Goal: Task Accomplishment & Management: Manage account settings

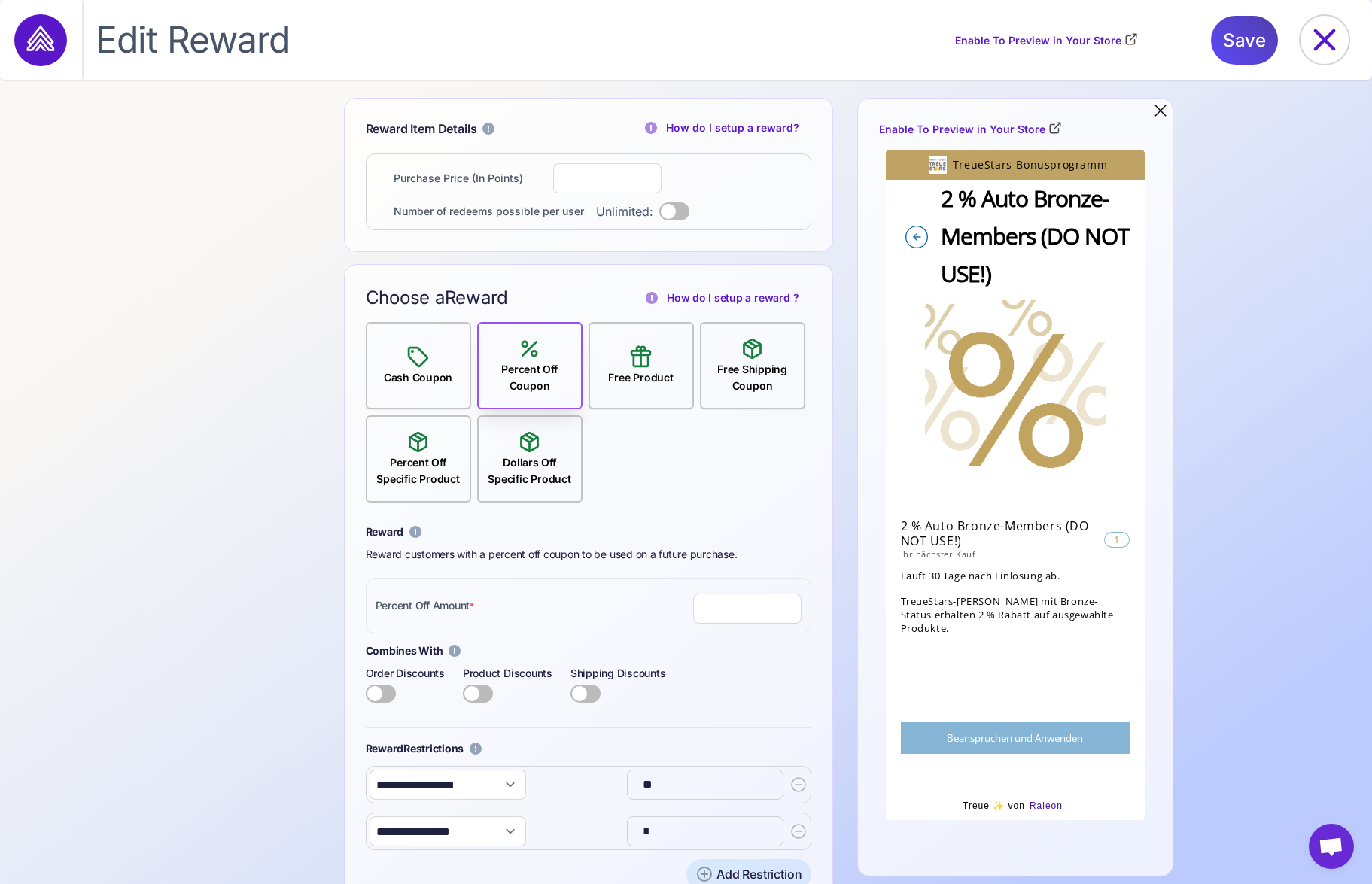
select select "**********"
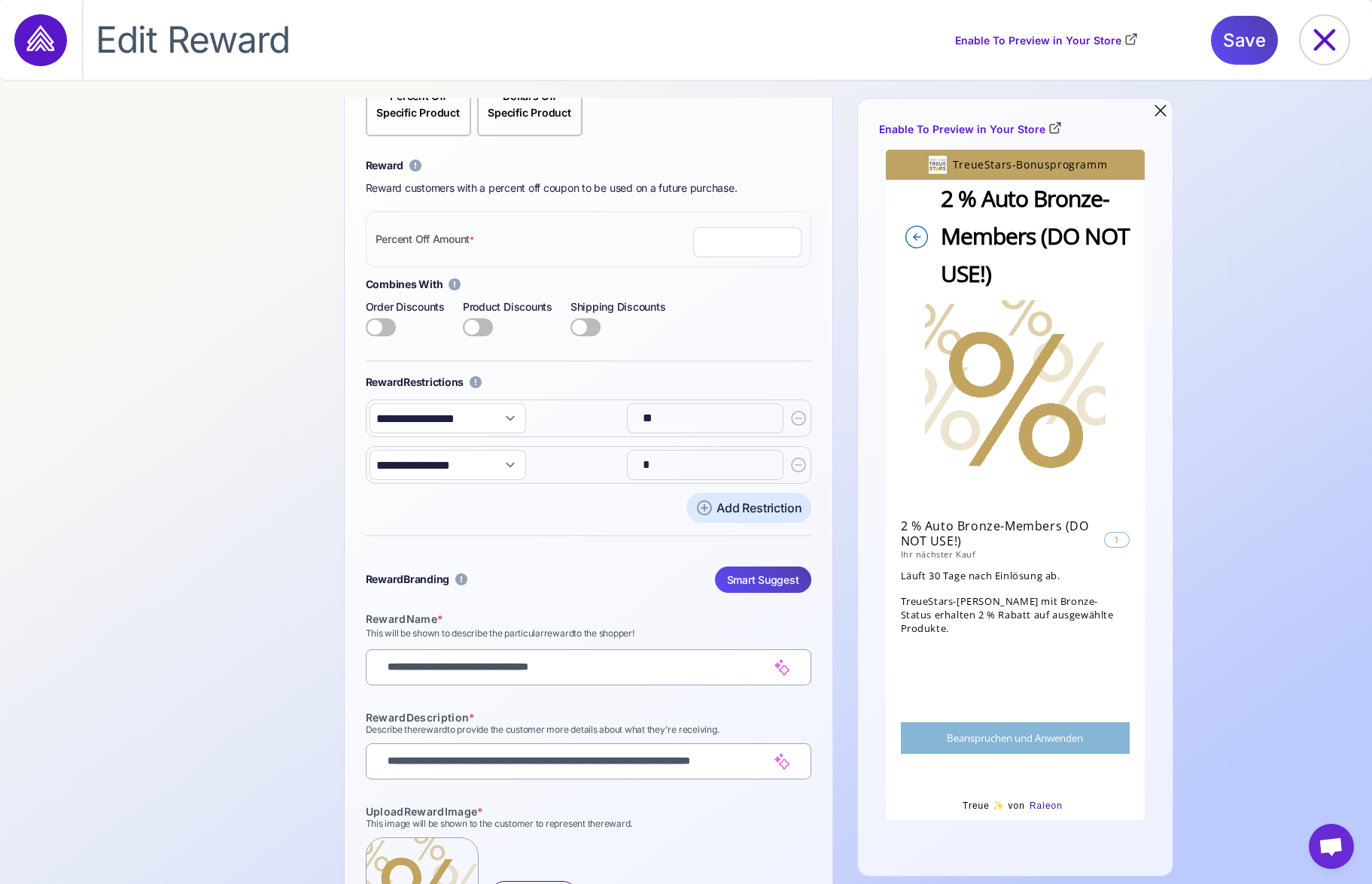
scroll to position [488, 0]
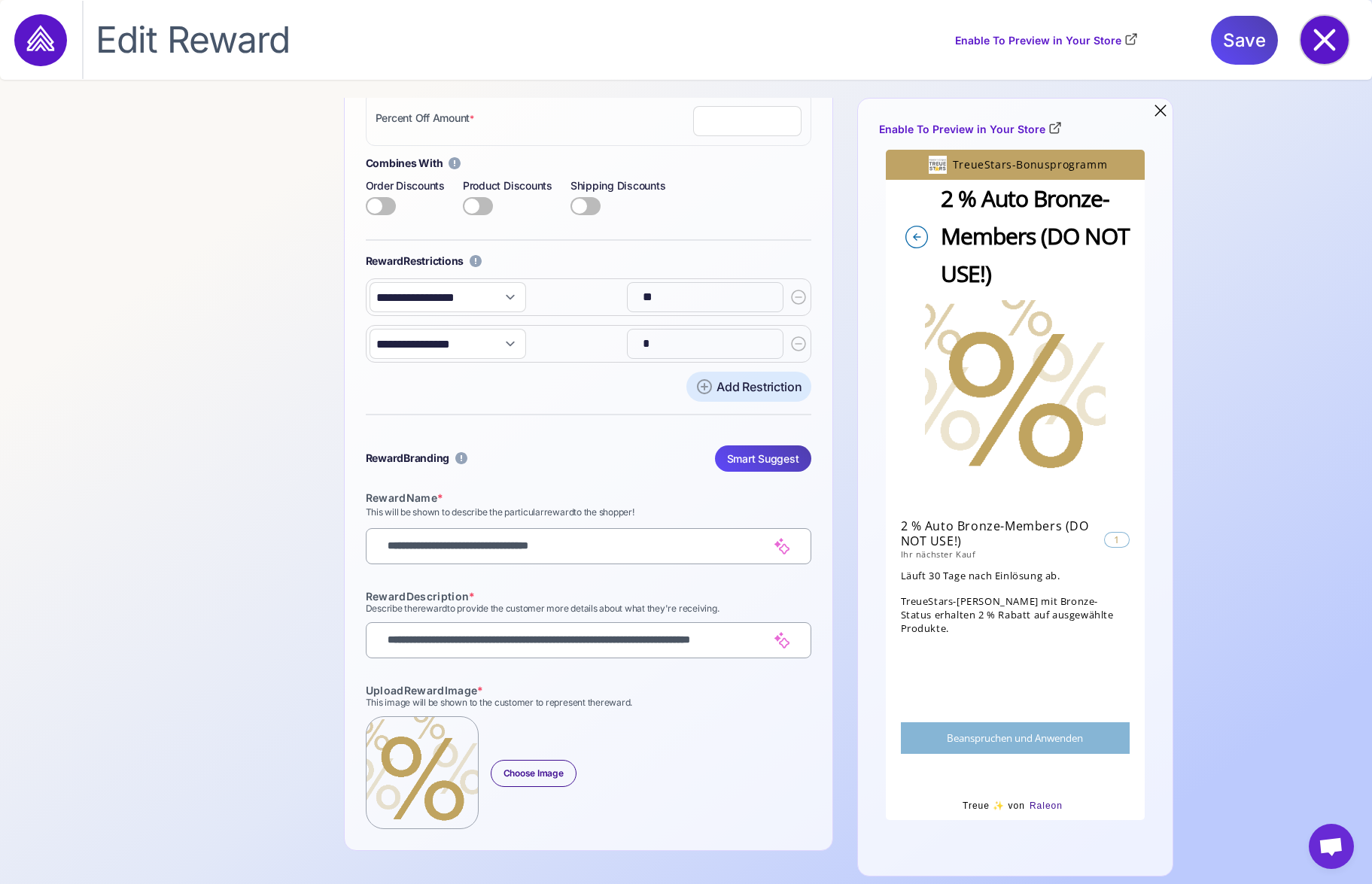
click at [1332, 40] on icon at bounding box center [1325, 40] width 48 height 48
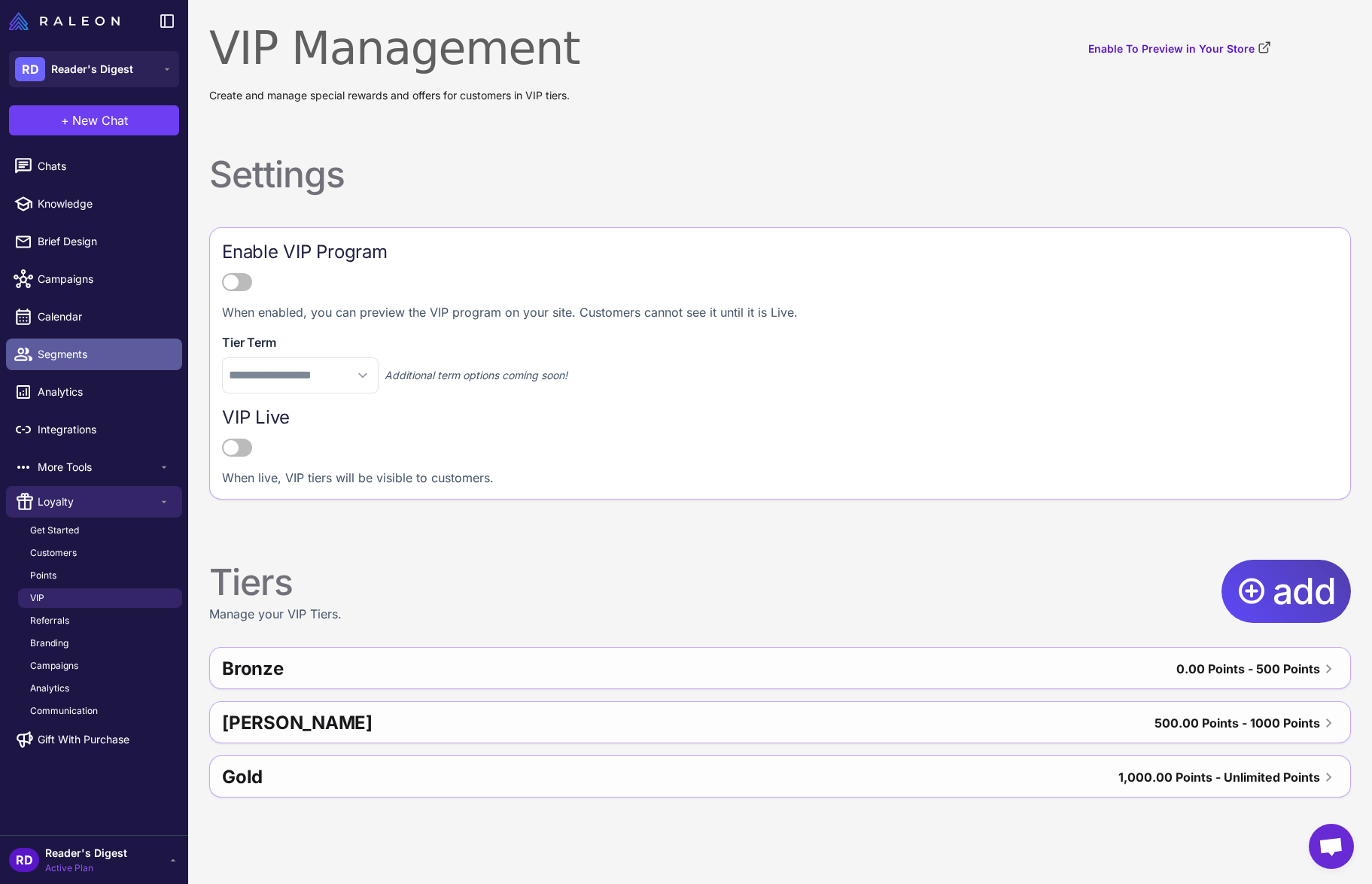
click at [56, 353] on span "Segments" at bounding box center [104, 353] width 133 height 16
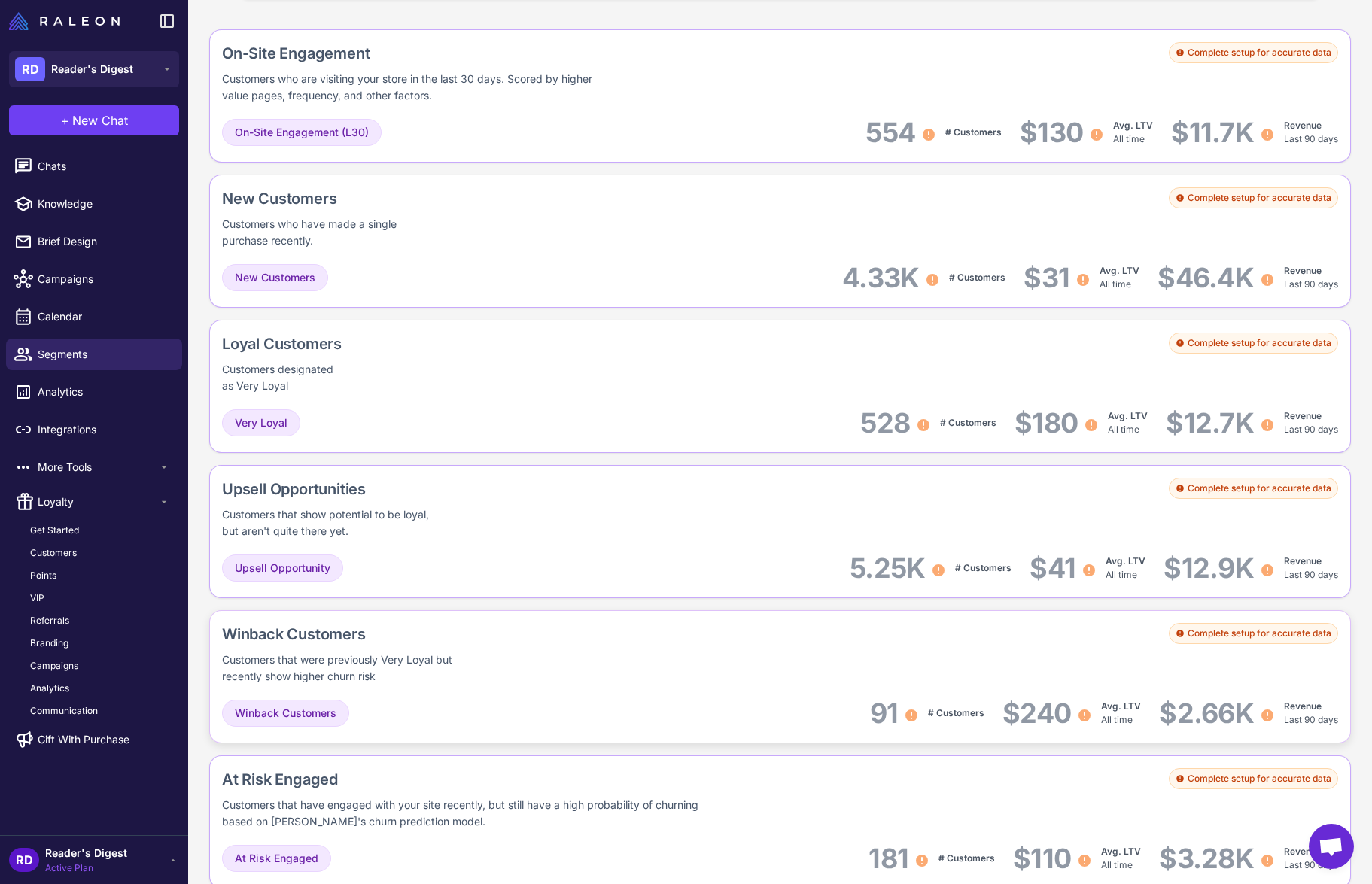
scroll to position [438, 0]
click at [40, 594] on span "VIP" at bounding box center [37, 598] width 15 height 14
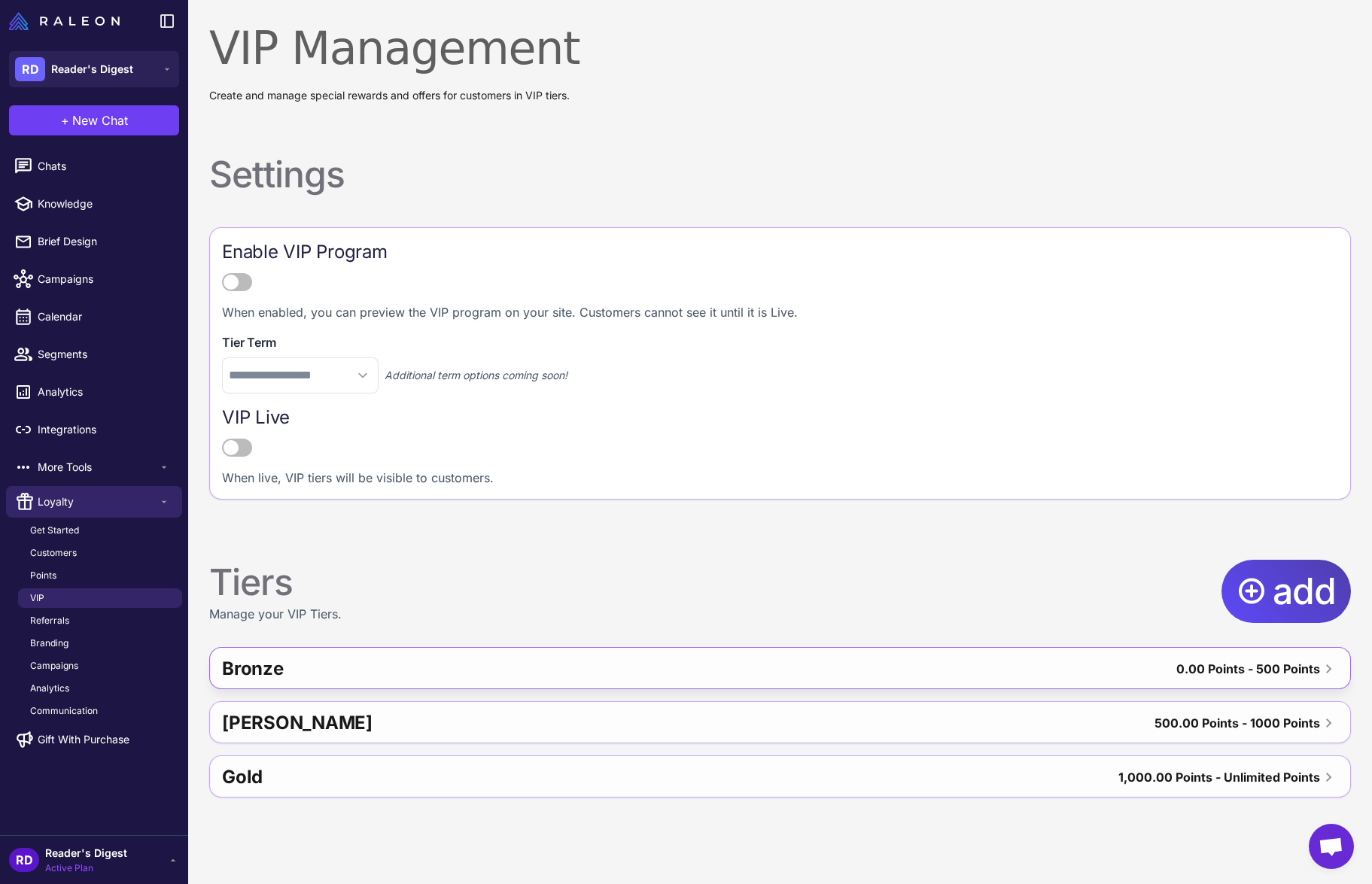
click at [465, 675] on div "Bronze" at bounding box center [475, 668] width 508 height 36
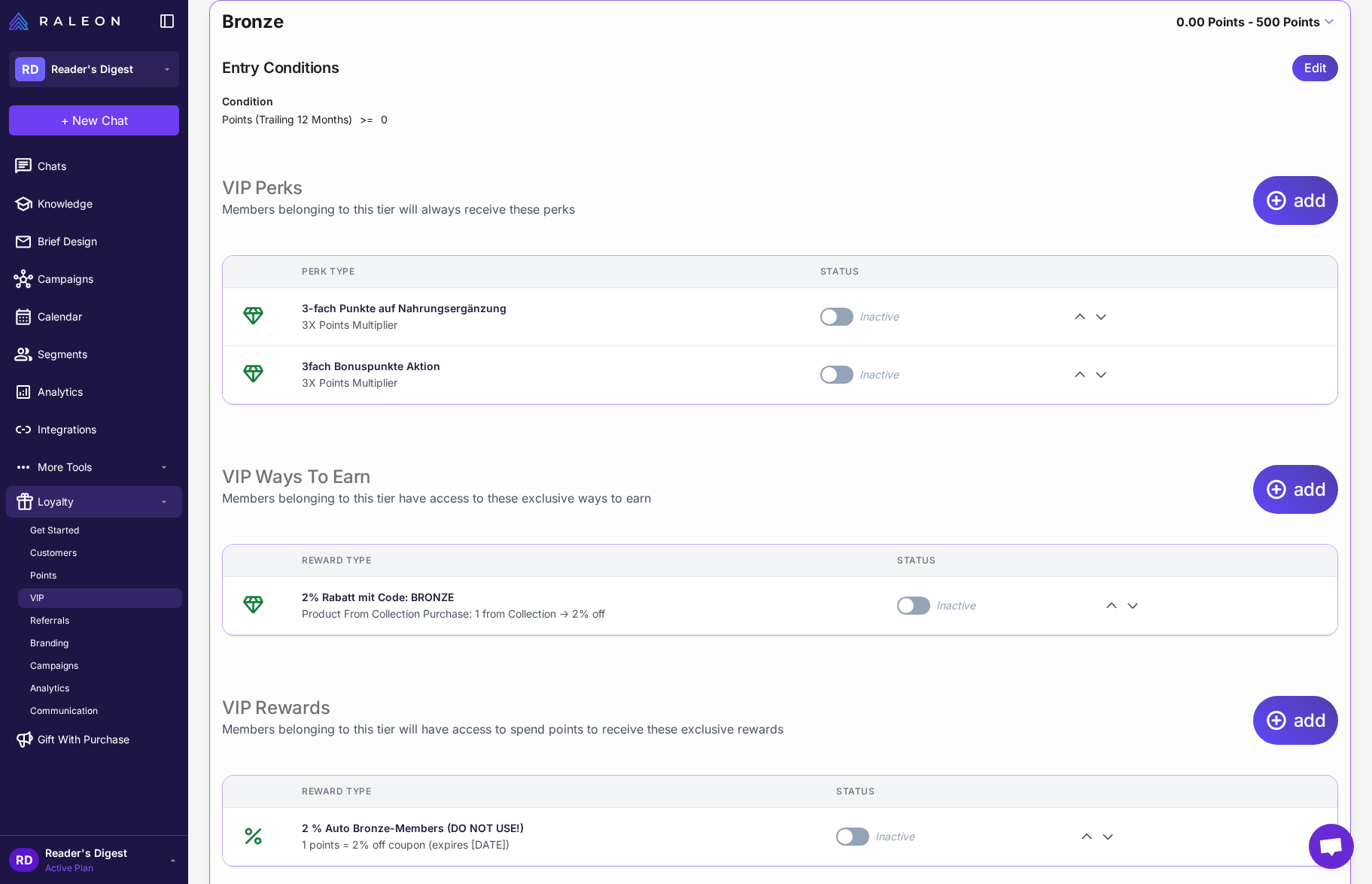
scroll to position [802, 0]
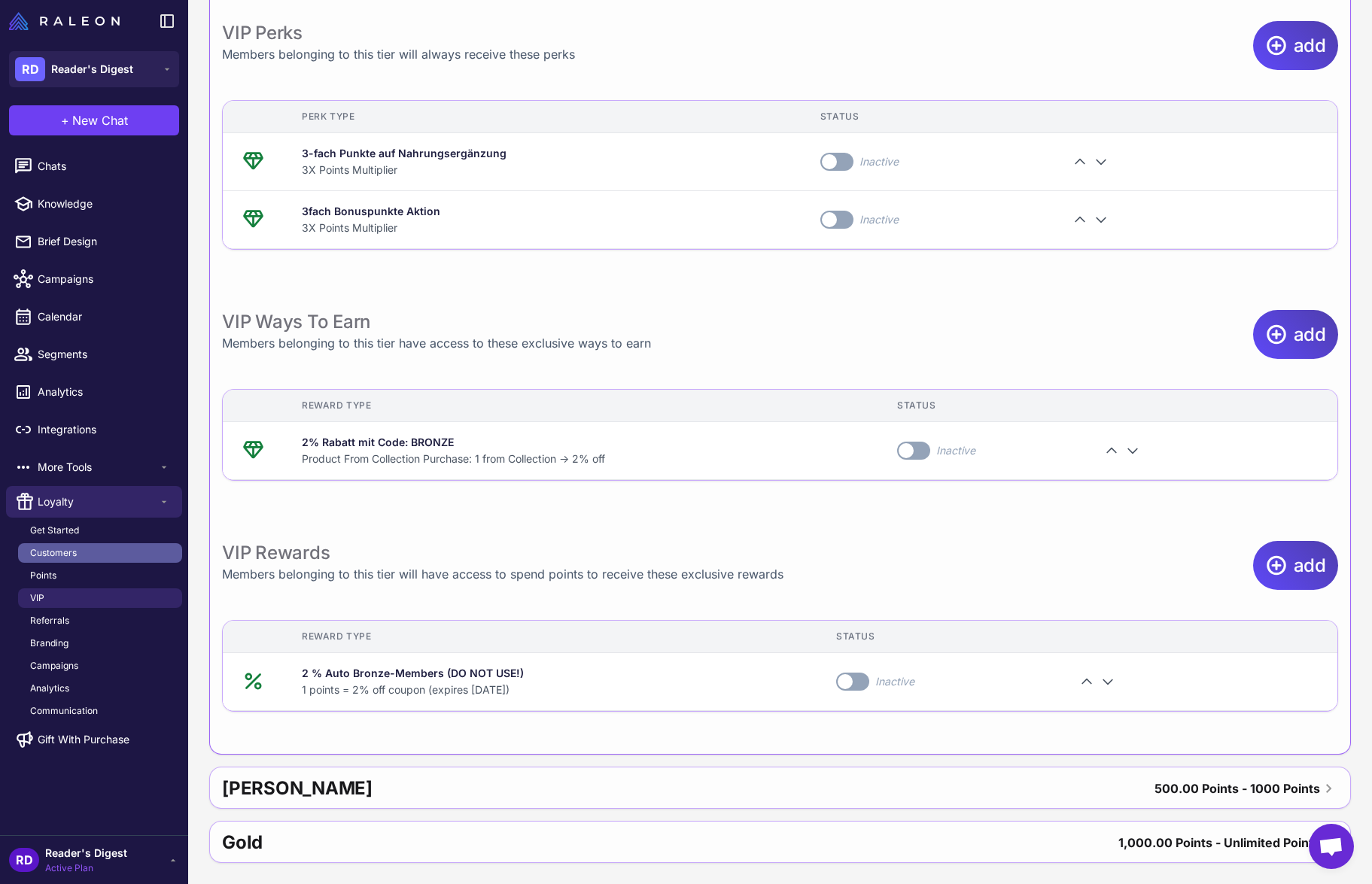
click at [57, 548] on span "Customers" at bounding box center [53, 553] width 46 height 14
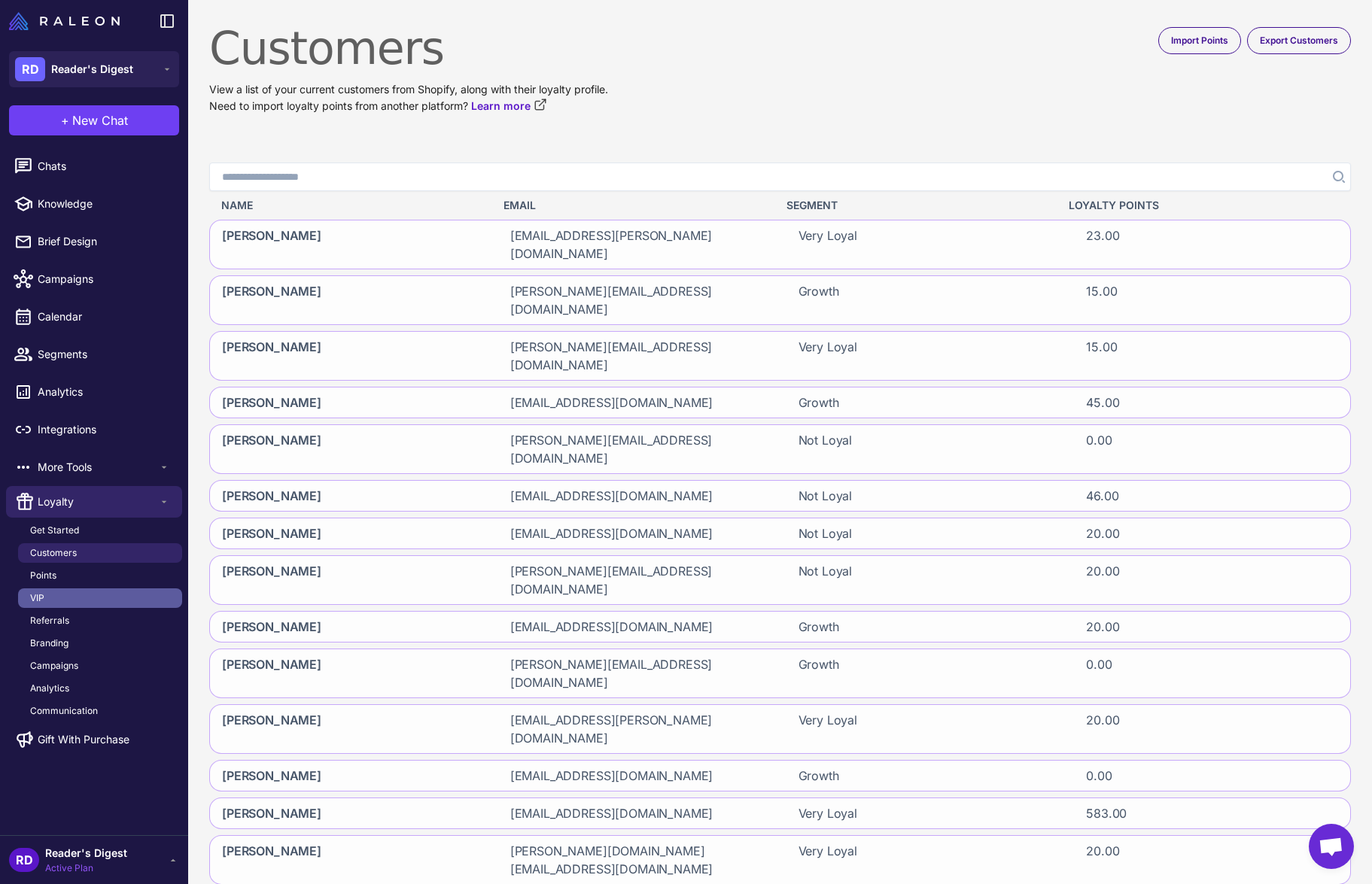
click at [47, 595] on link "VIP" at bounding box center [100, 598] width 164 height 19
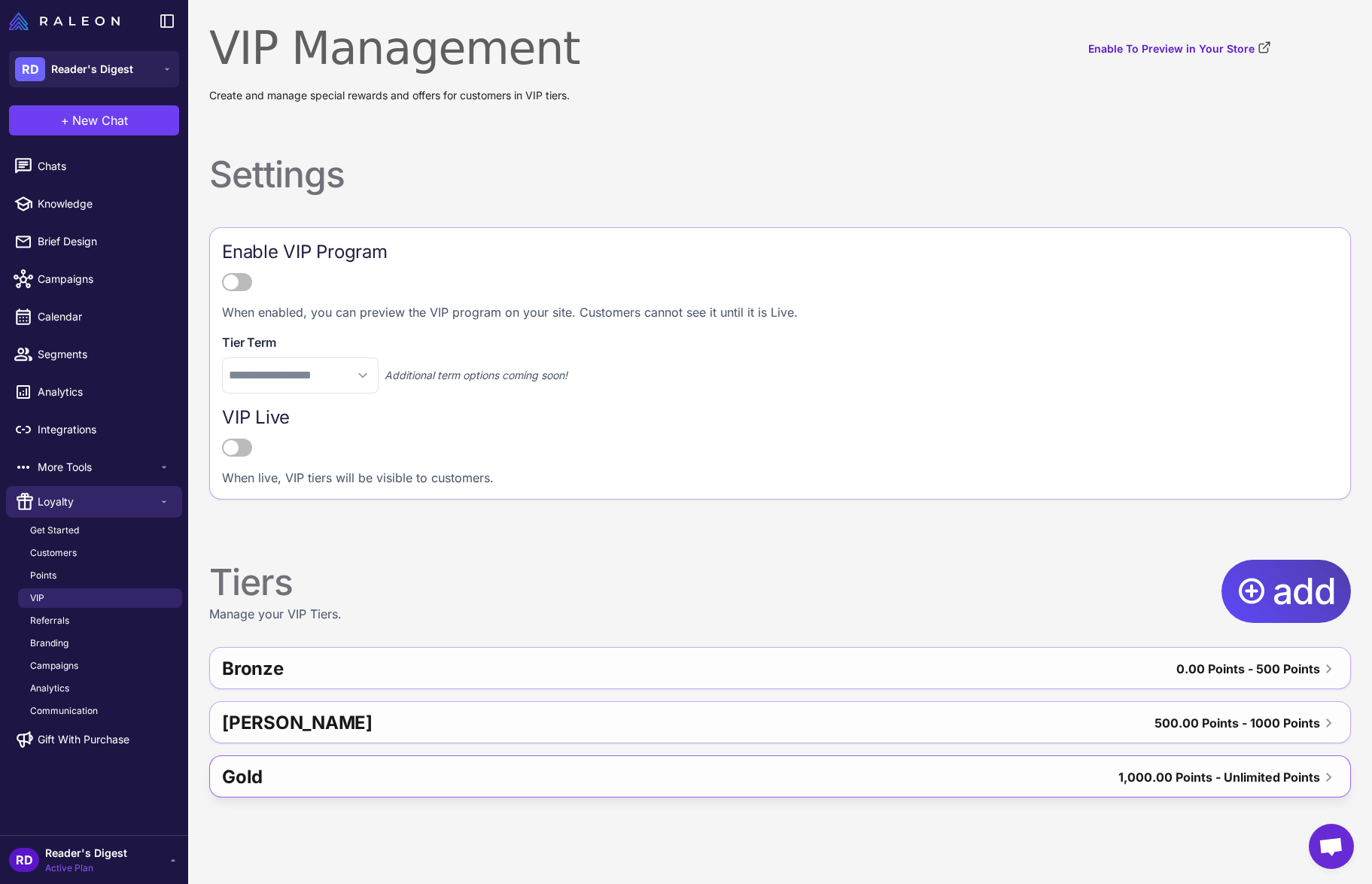
click at [283, 769] on div "Gold" at bounding box center [456, 777] width 469 height 36
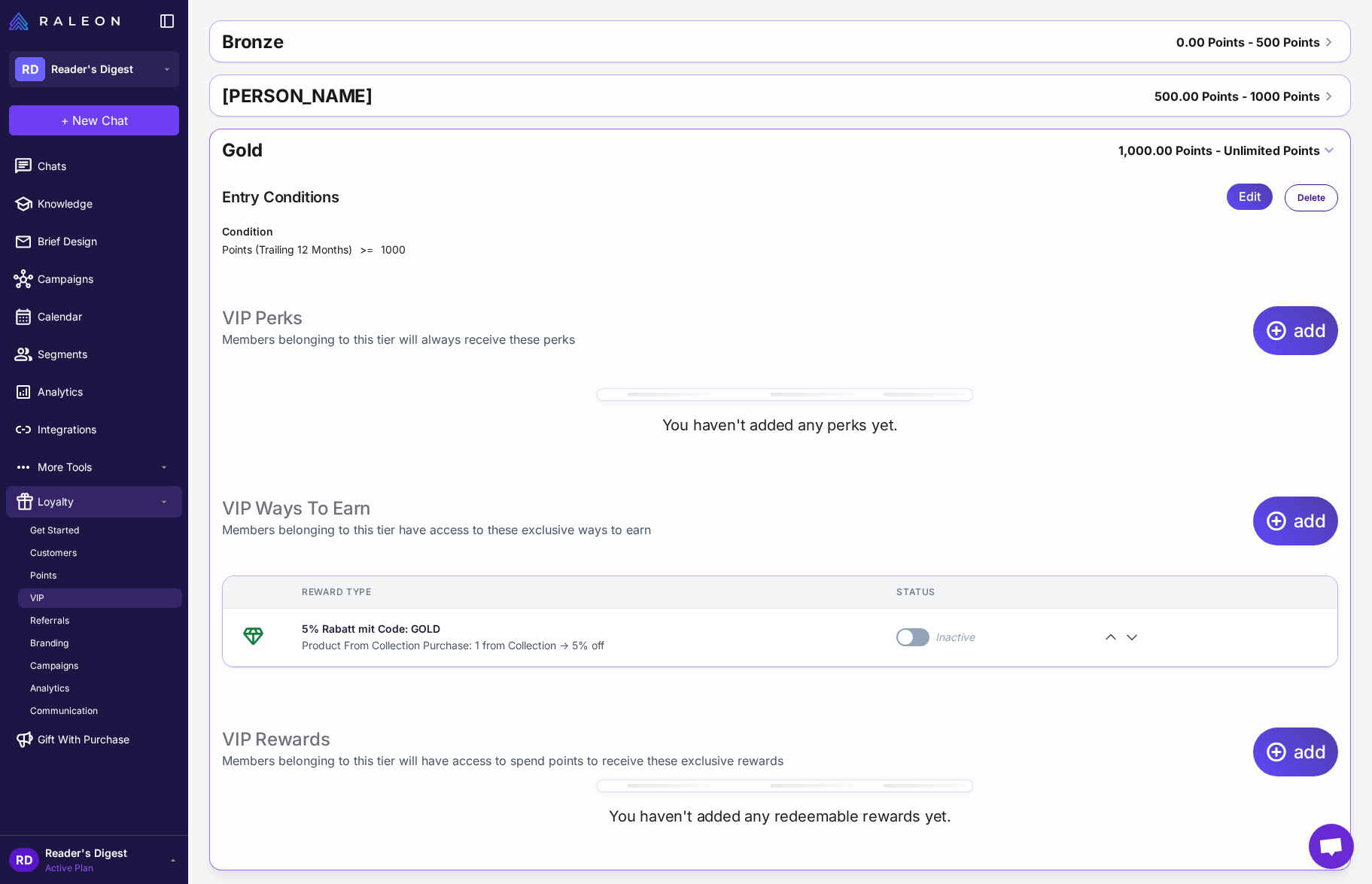
scroll to position [634, 0]
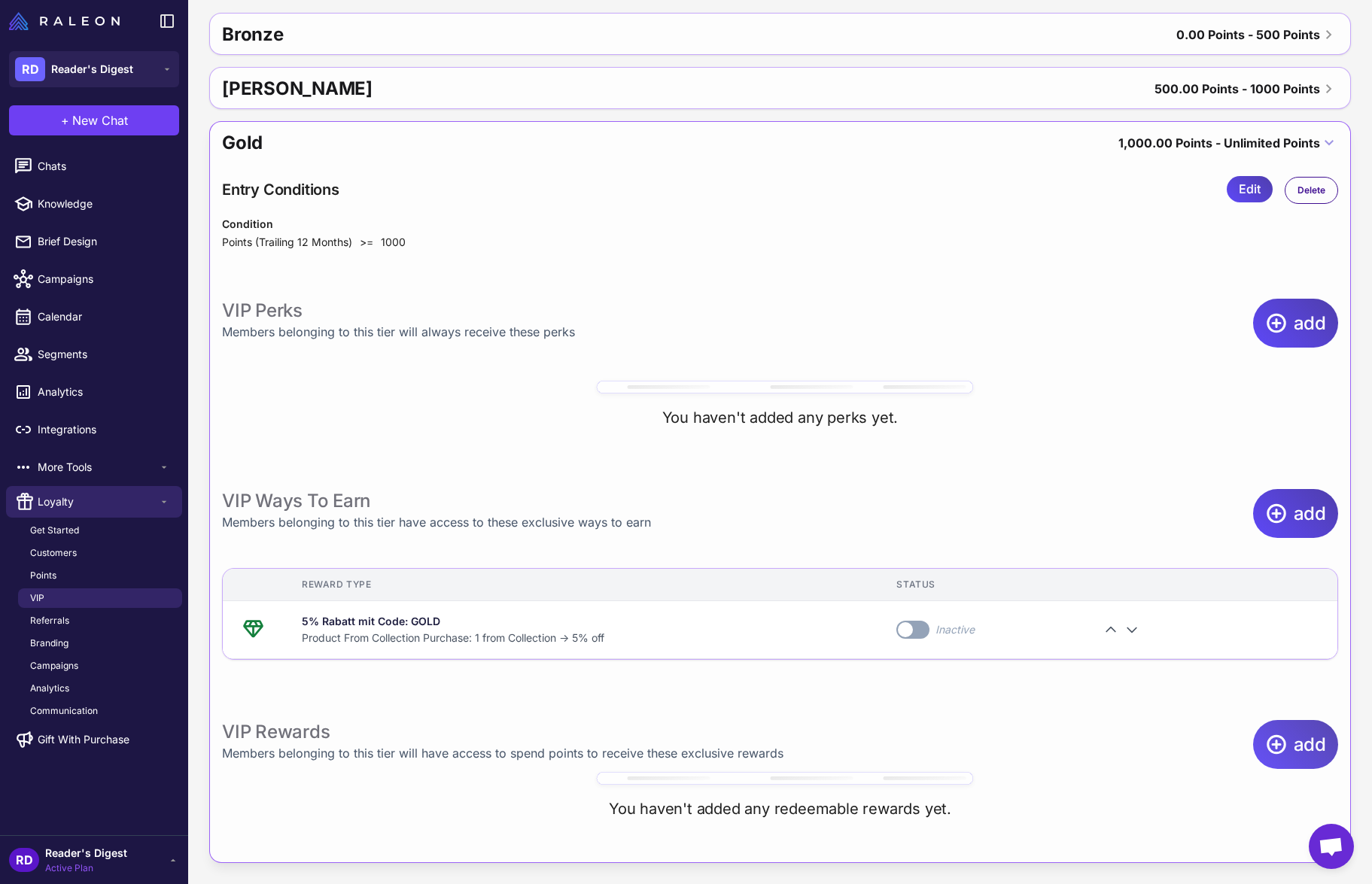
click at [1315, 744] on span "add" at bounding box center [1309, 745] width 32 height 49
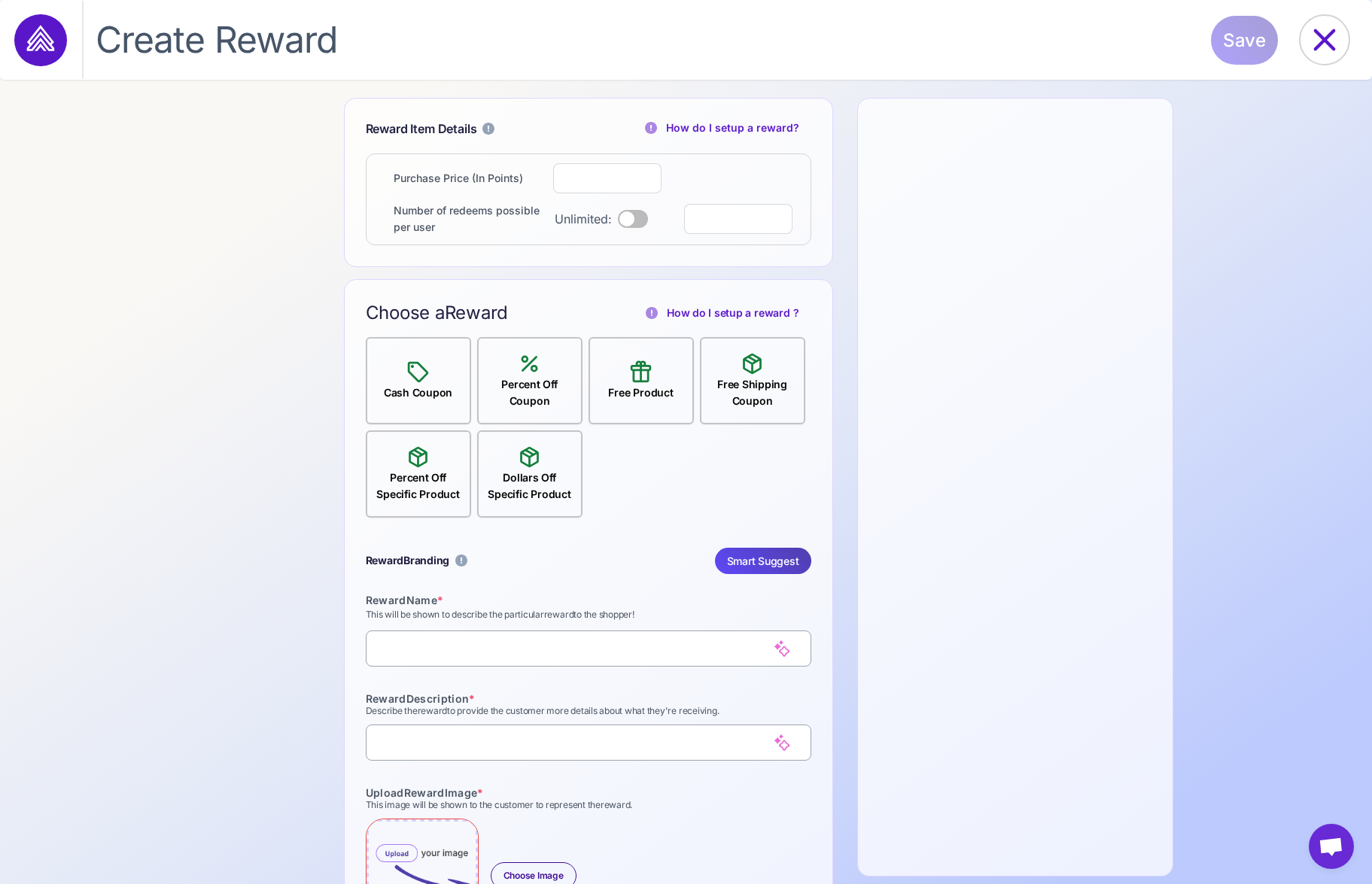
select select "**********"
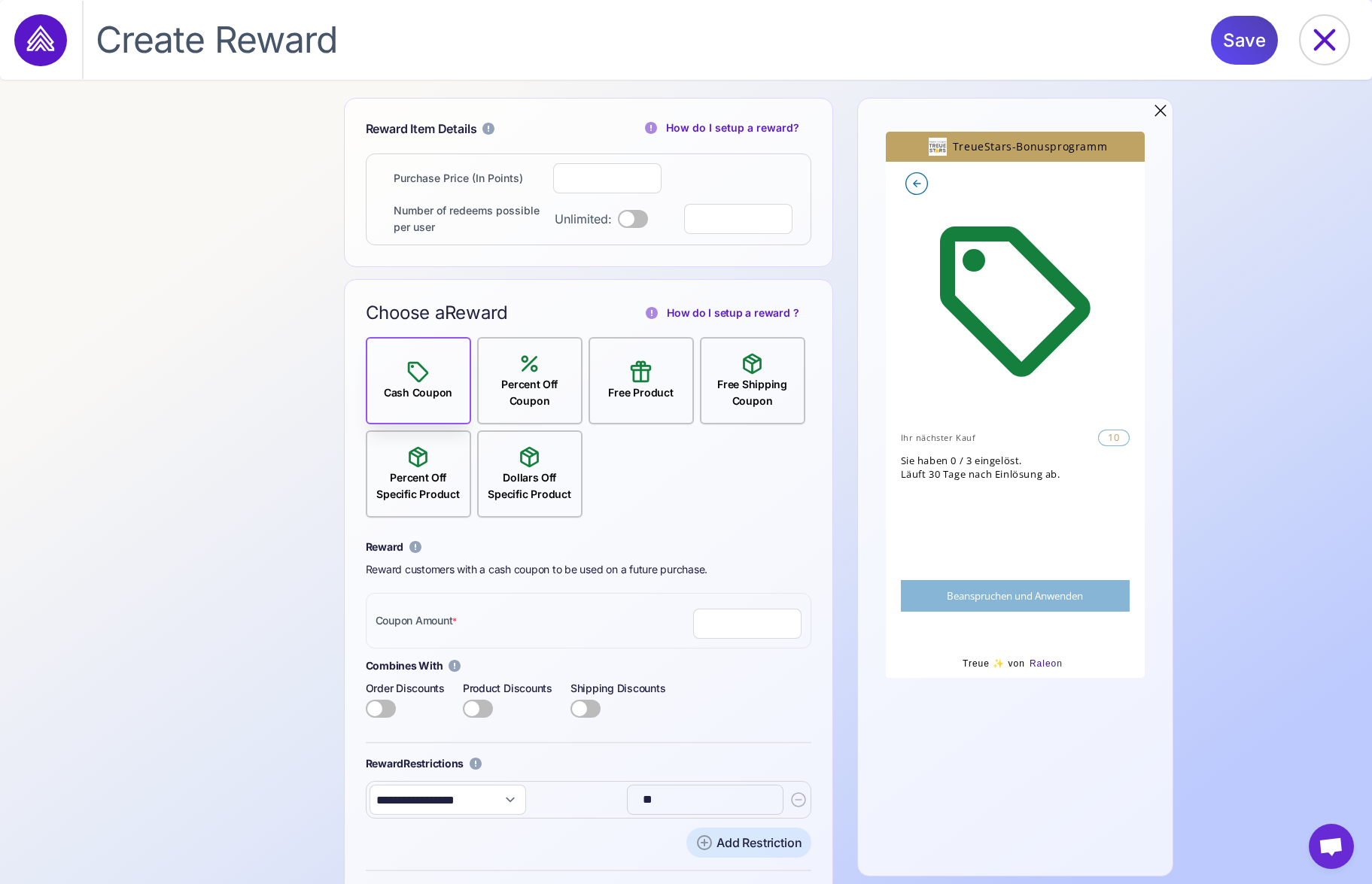
click at [540, 373] on icon at bounding box center [530, 364] width 25 height 25
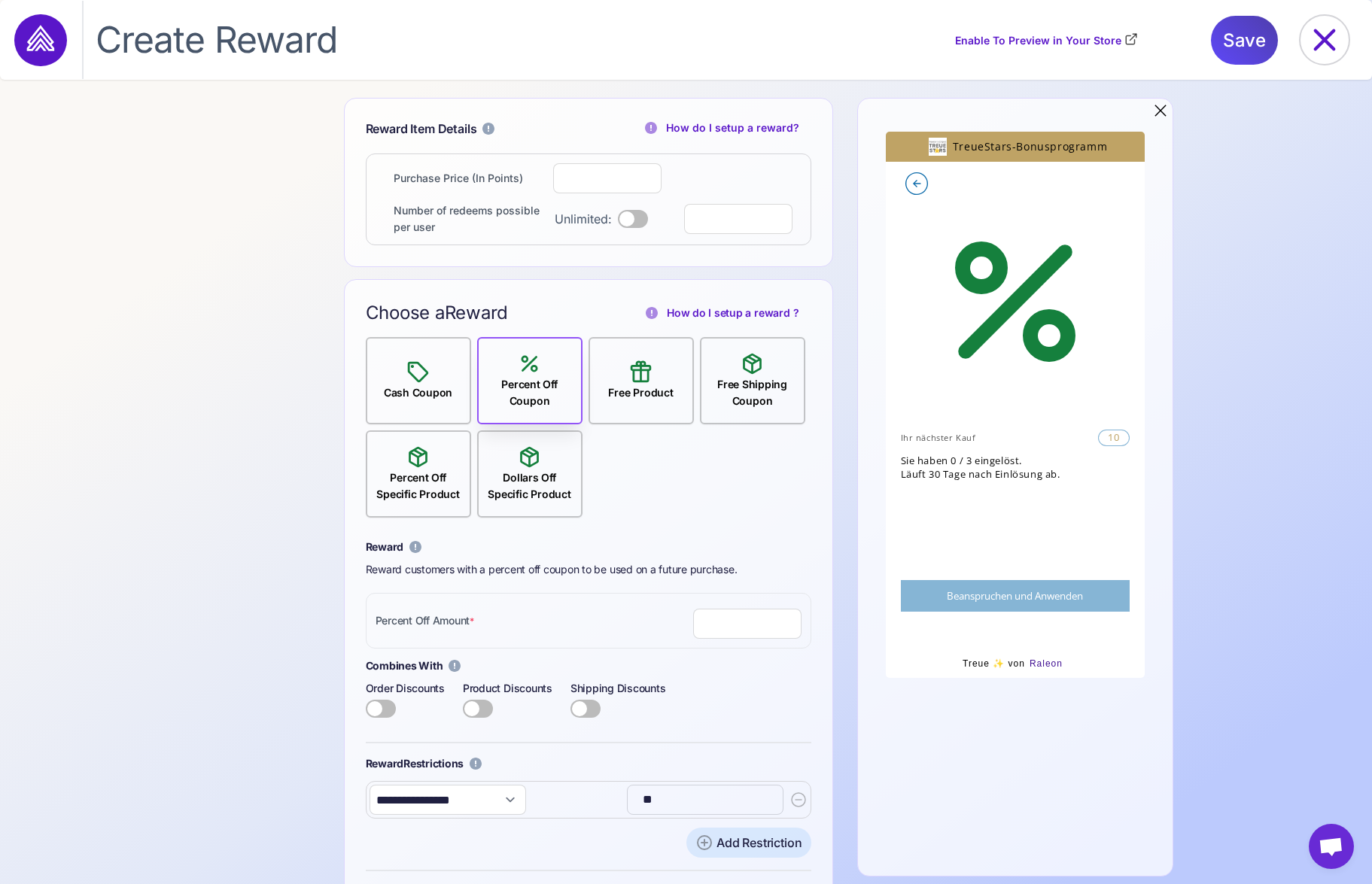
drag, startPoint x: 632, startPoint y: 373, endPoint x: 1243, endPoint y: 177, distance: 641.7
click at [632, 373] on icon at bounding box center [641, 372] width 25 height 25
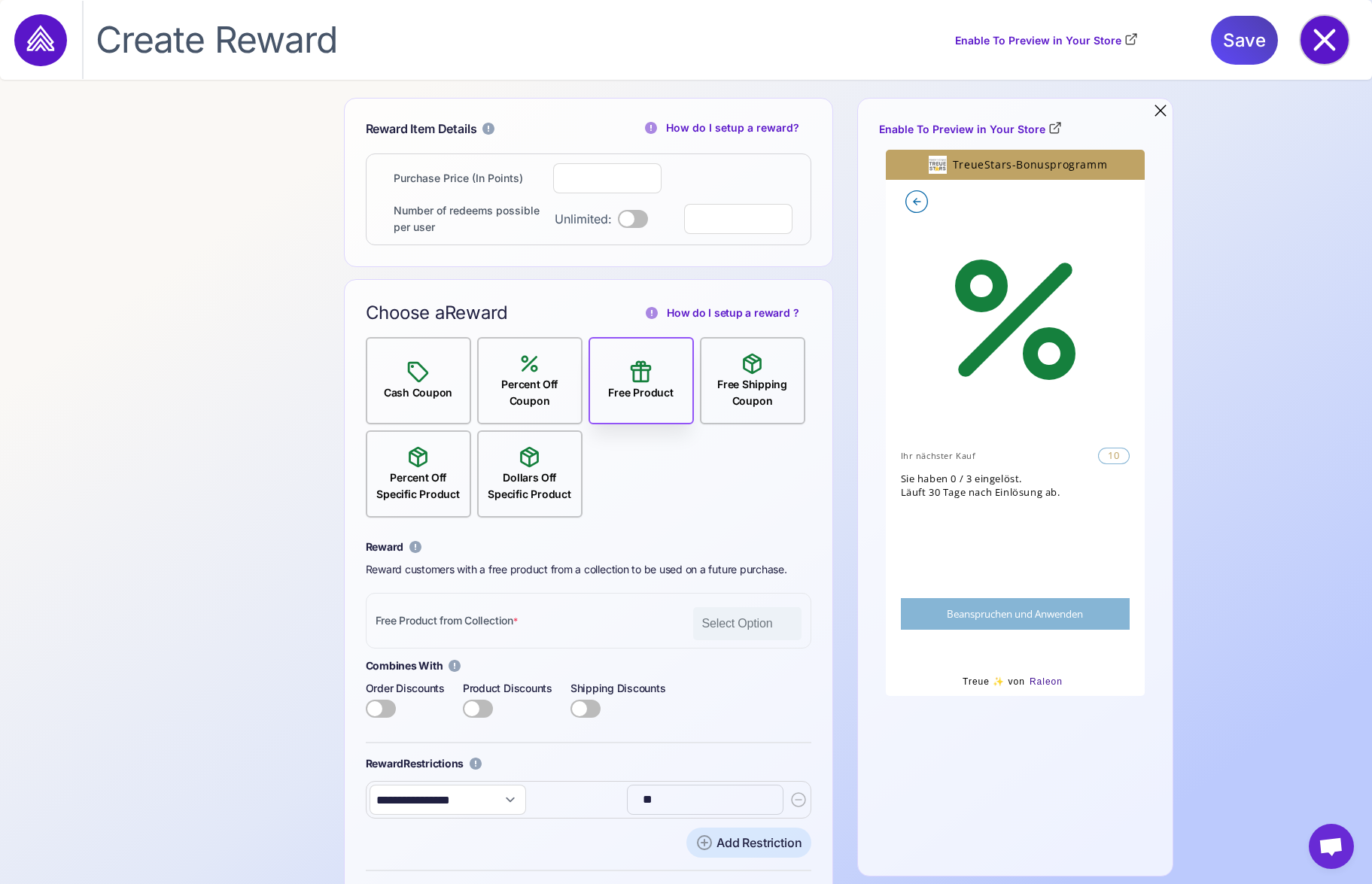
click at [1322, 45] on icon at bounding box center [1325, 40] width 22 height 22
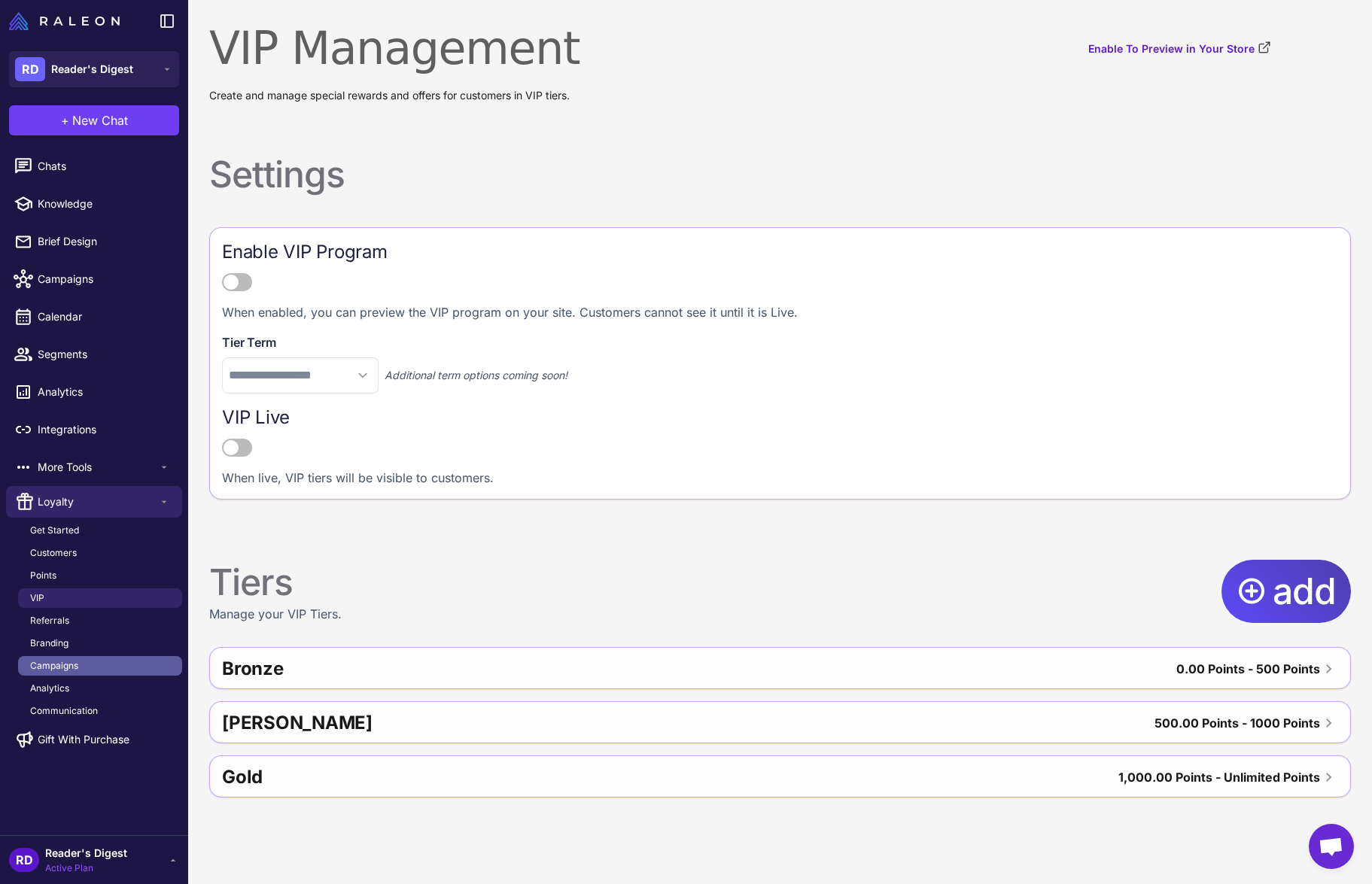
click at [63, 660] on span "Campaigns" at bounding box center [54, 666] width 48 height 14
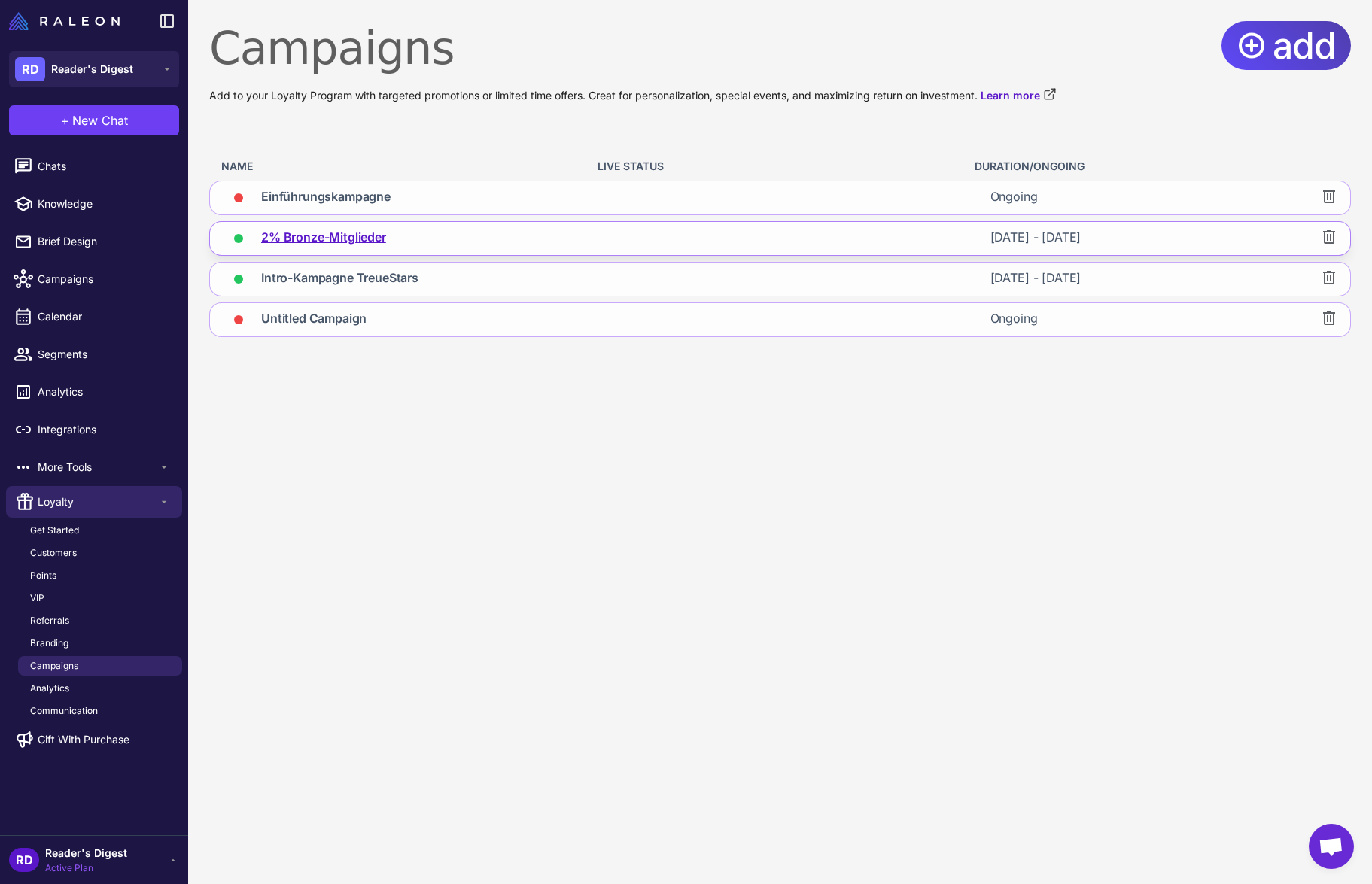
click at [360, 238] on span "2% Bronze-Mitglieder" at bounding box center [323, 238] width 125 height 21
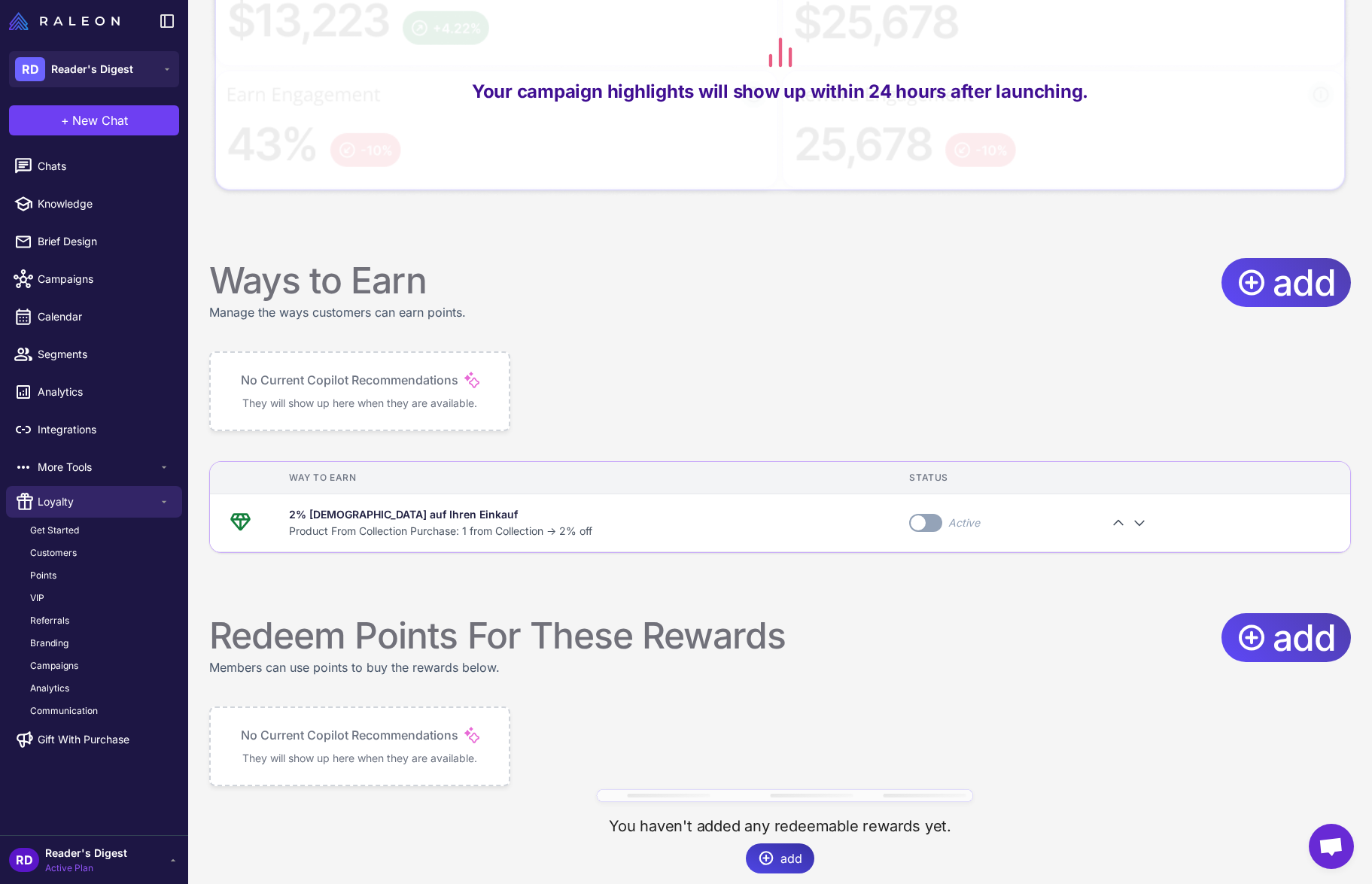
scroll to position [725, 0]
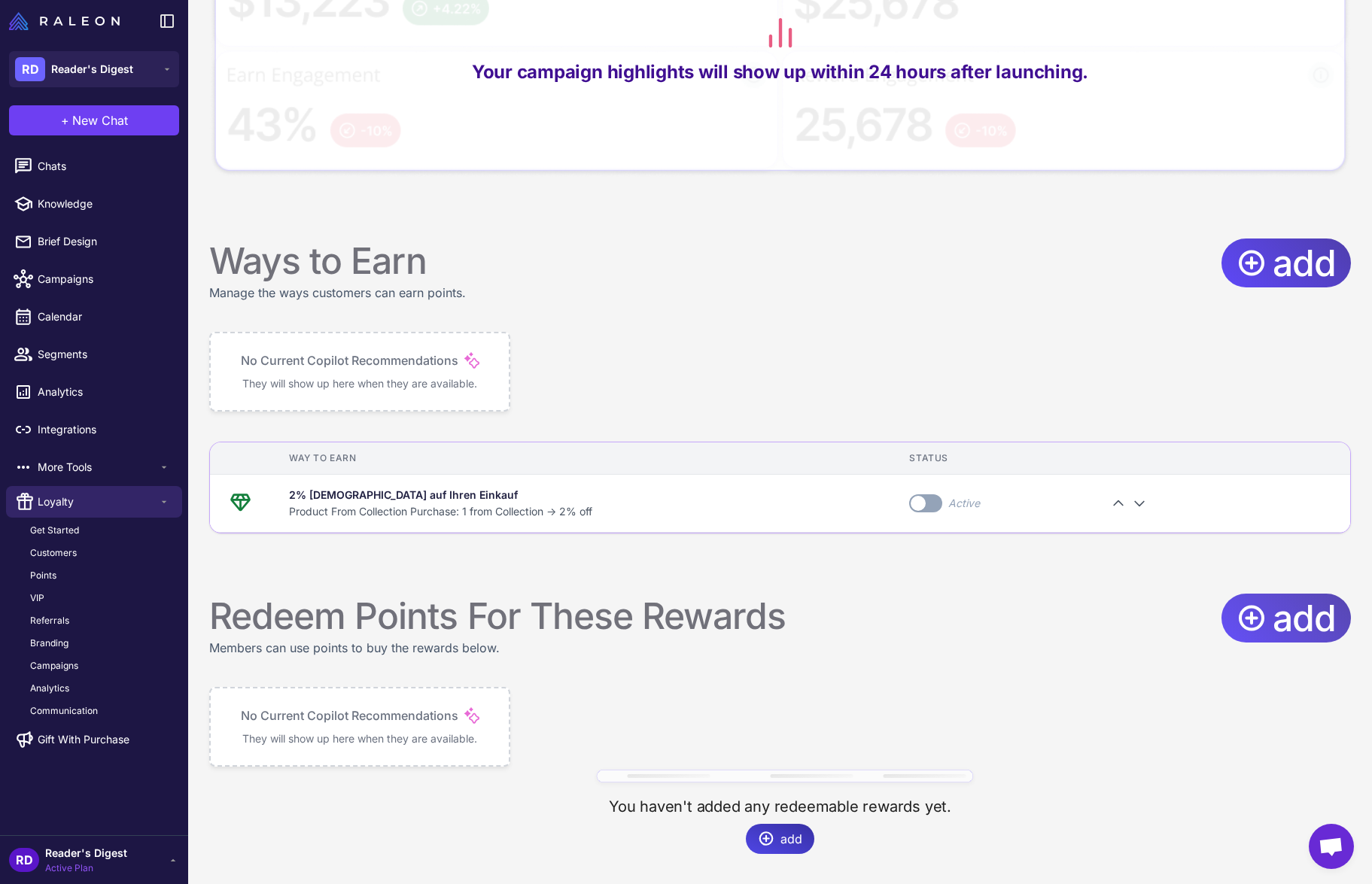
click at [1308, 619] on span "add" at bounding box center [1303, 618] width 63 height 49
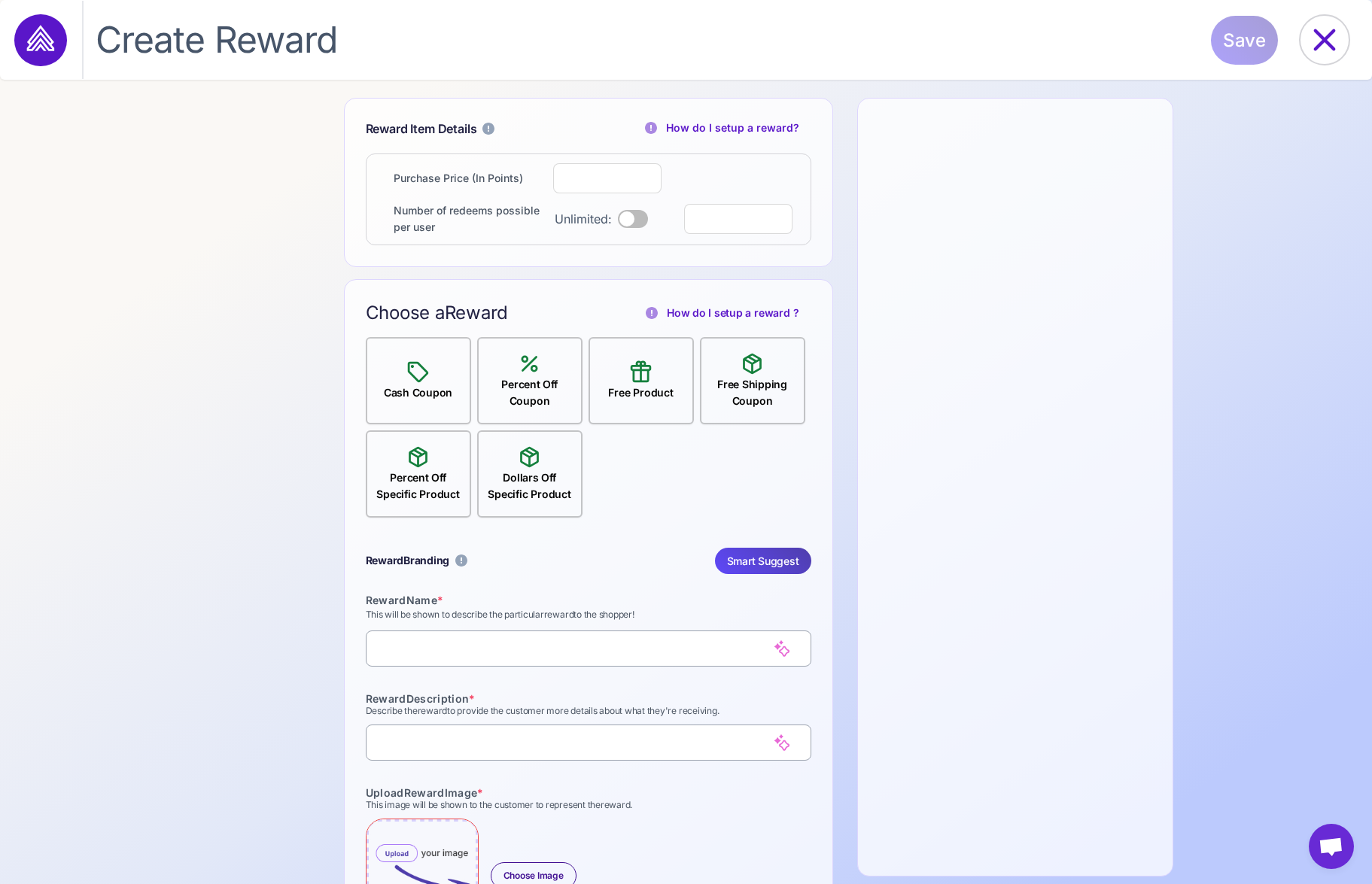
select select "**********"
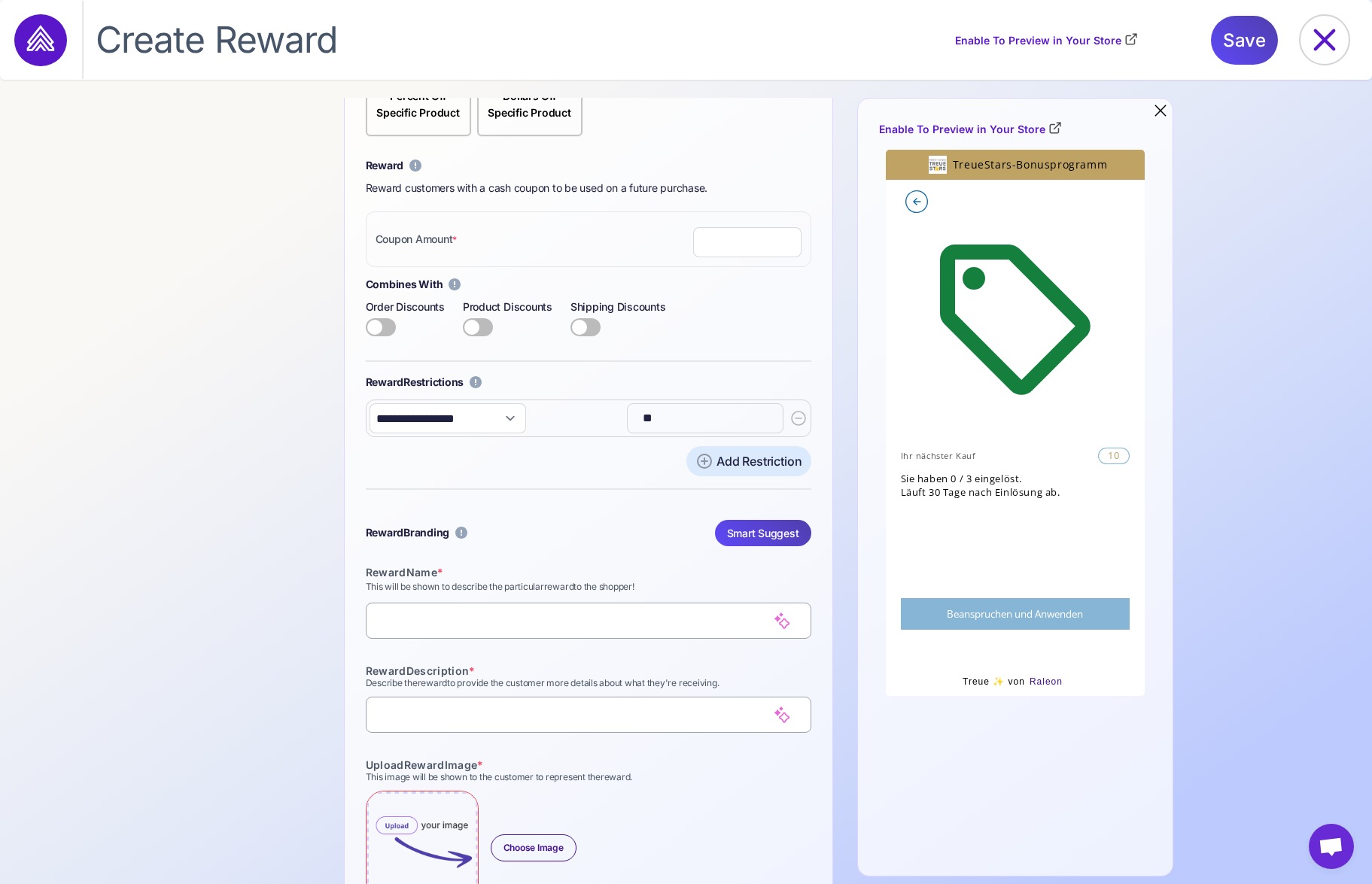
scroll to position [388, 0]
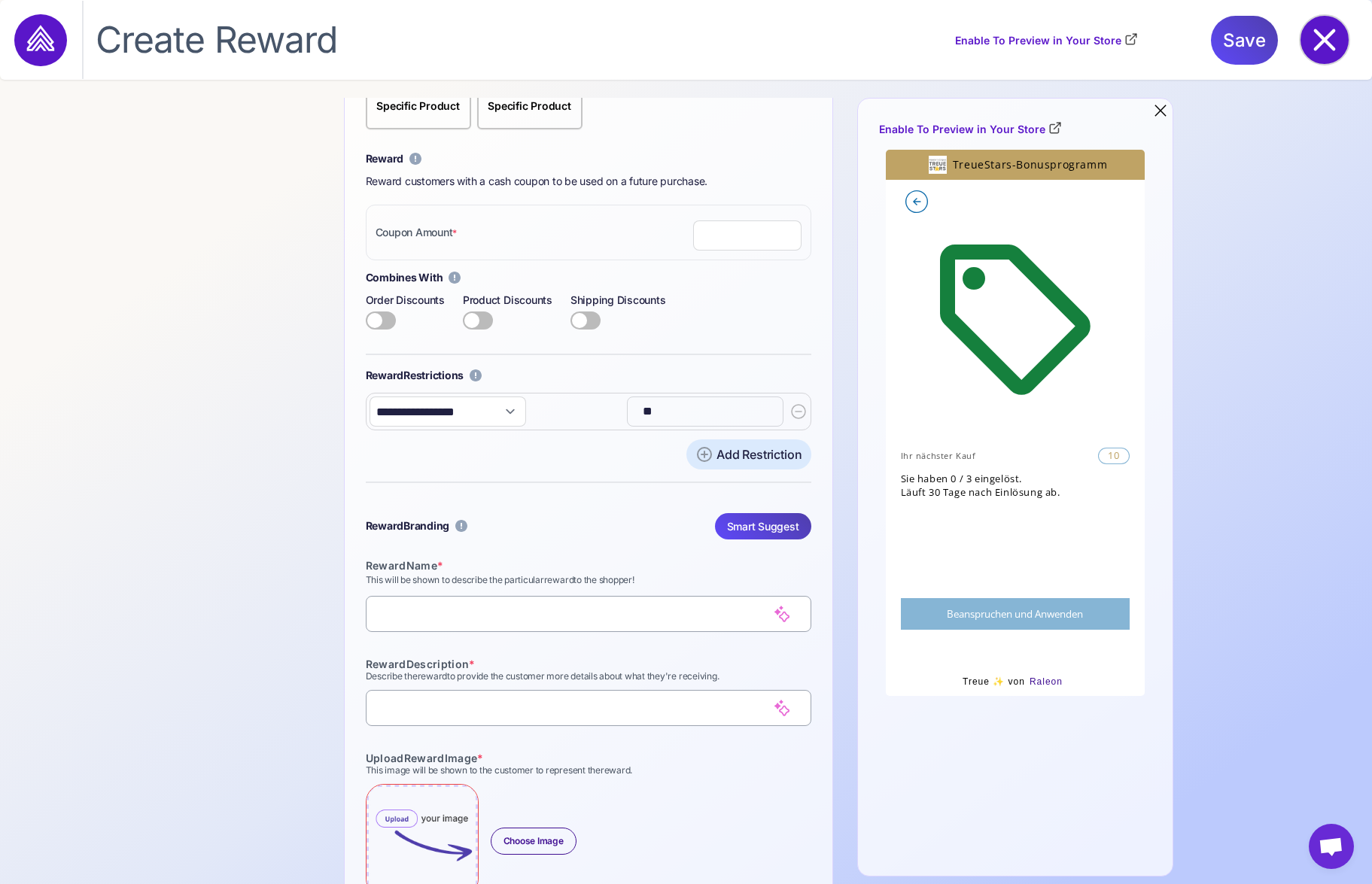
click at [1332, 37] on icon at bounding box center [1325, 40] width 48 height 48
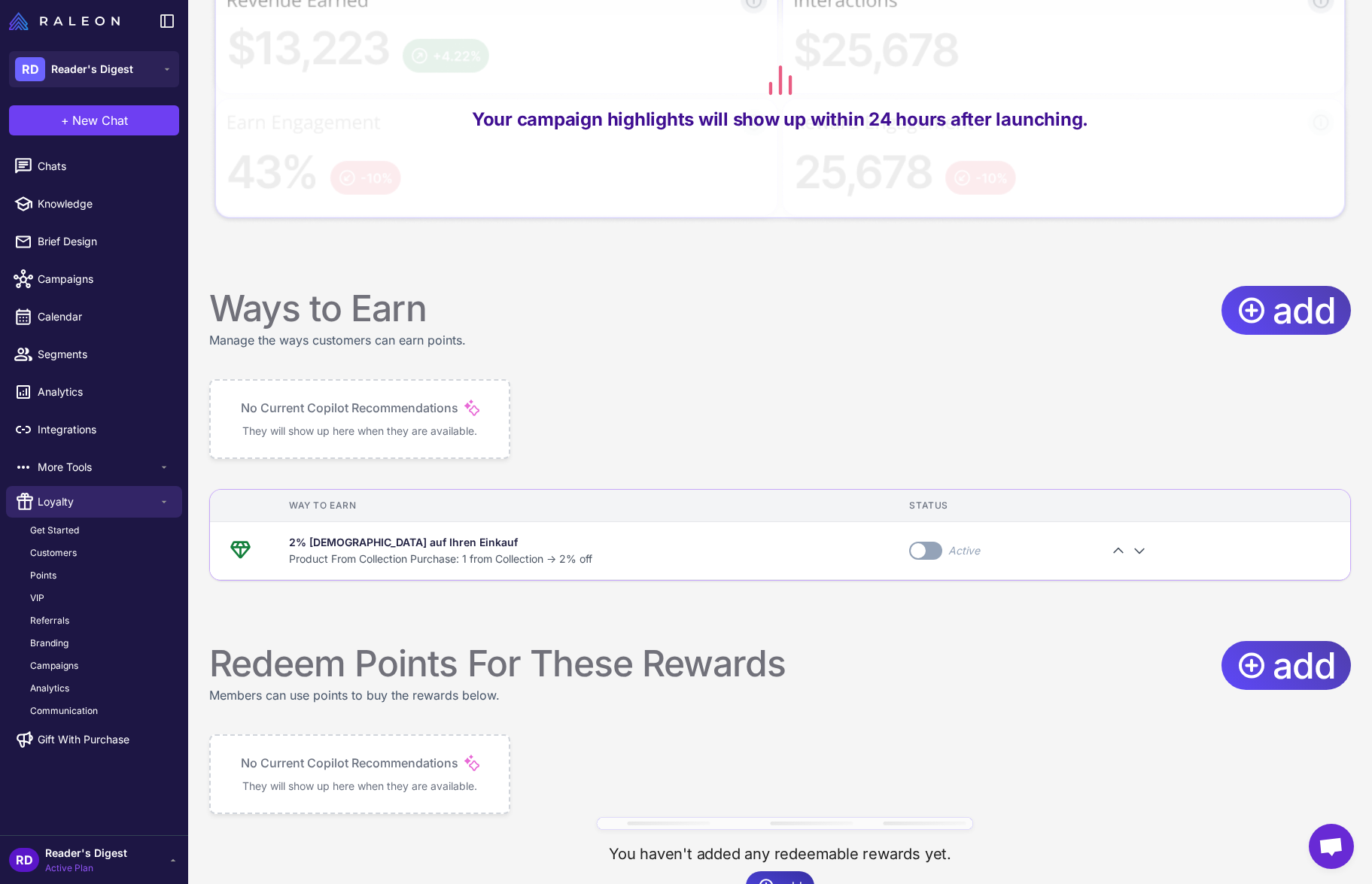
scroll to position [725, 0]
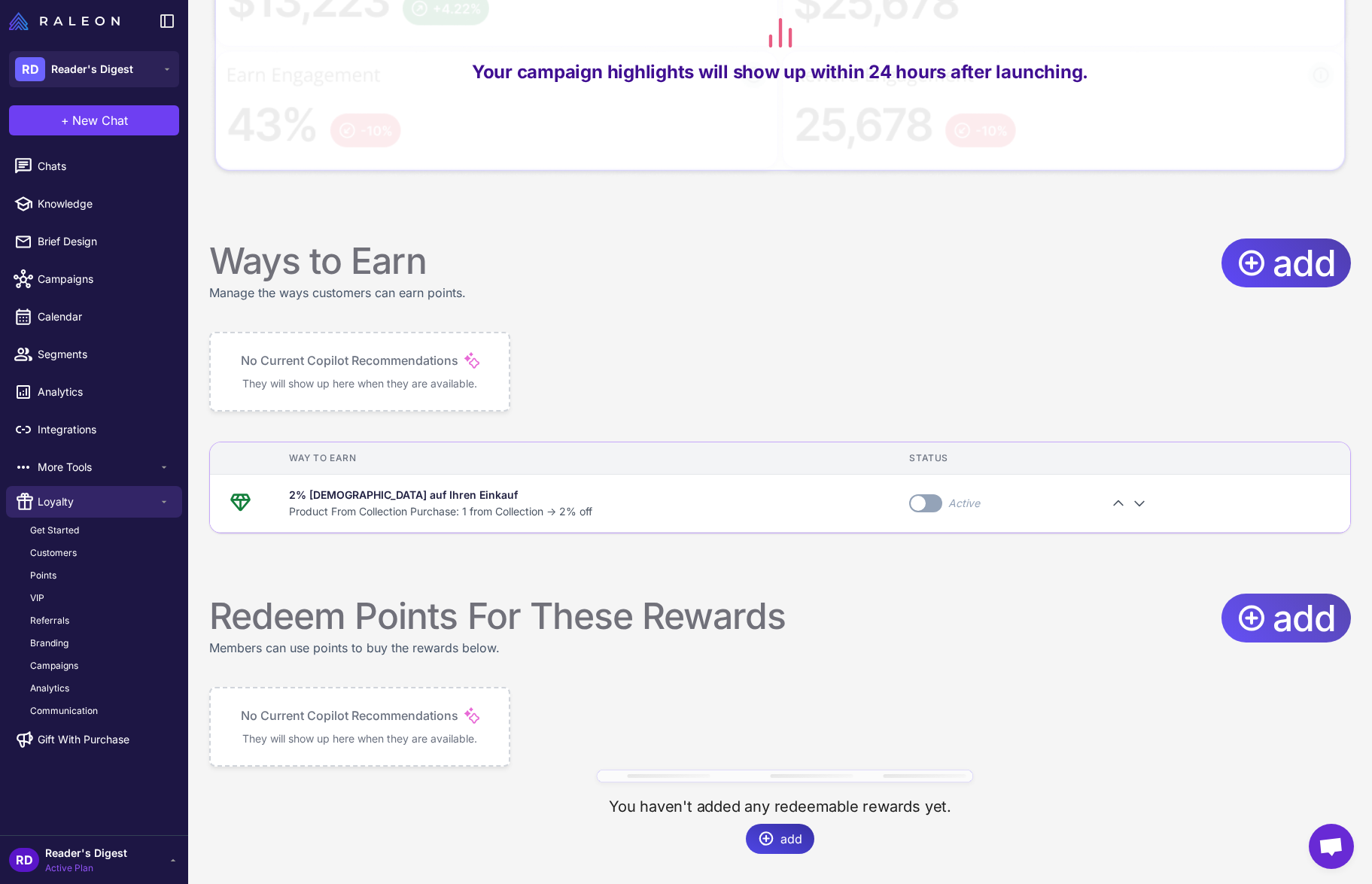
click at [1252, 619] on icon at bounding box center [1251, 617] width 22 height 22
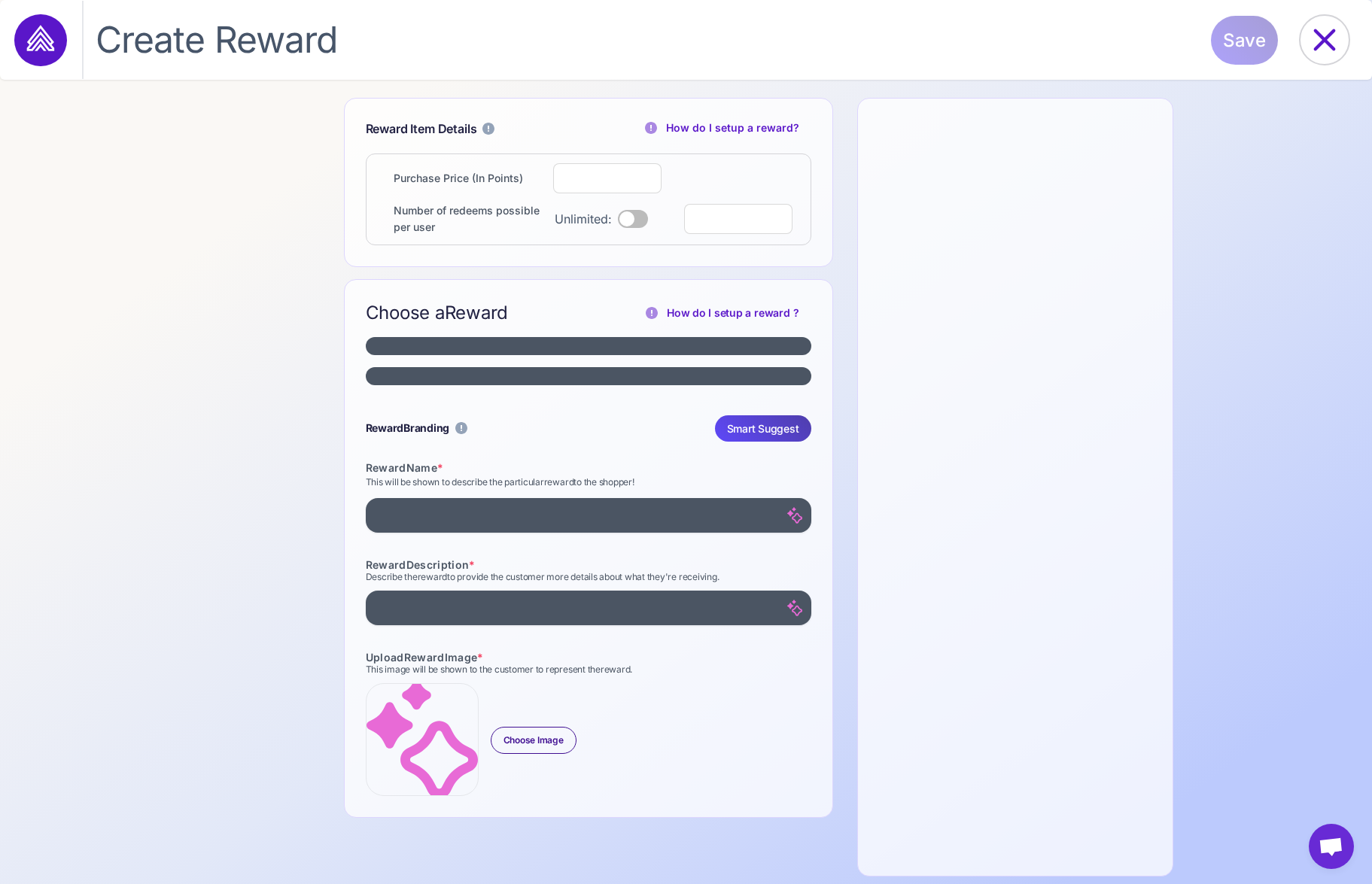
select select "**********"
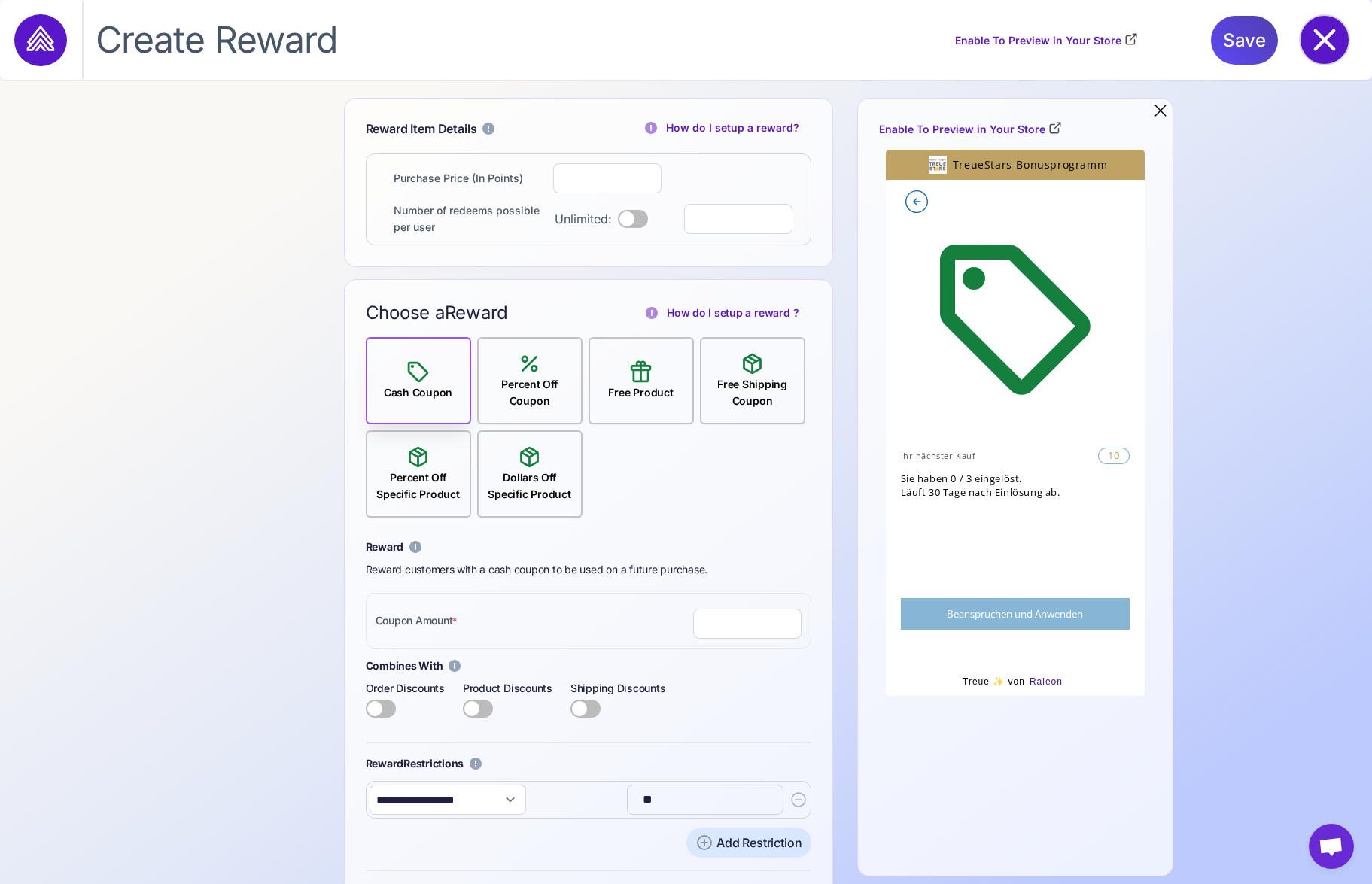
click at [1315, 29] on icon at bounding box center [1325, 40] width 22 height 22
click at [1319, 37] on icon at bounding box center [1325, 40] width 48 height 48
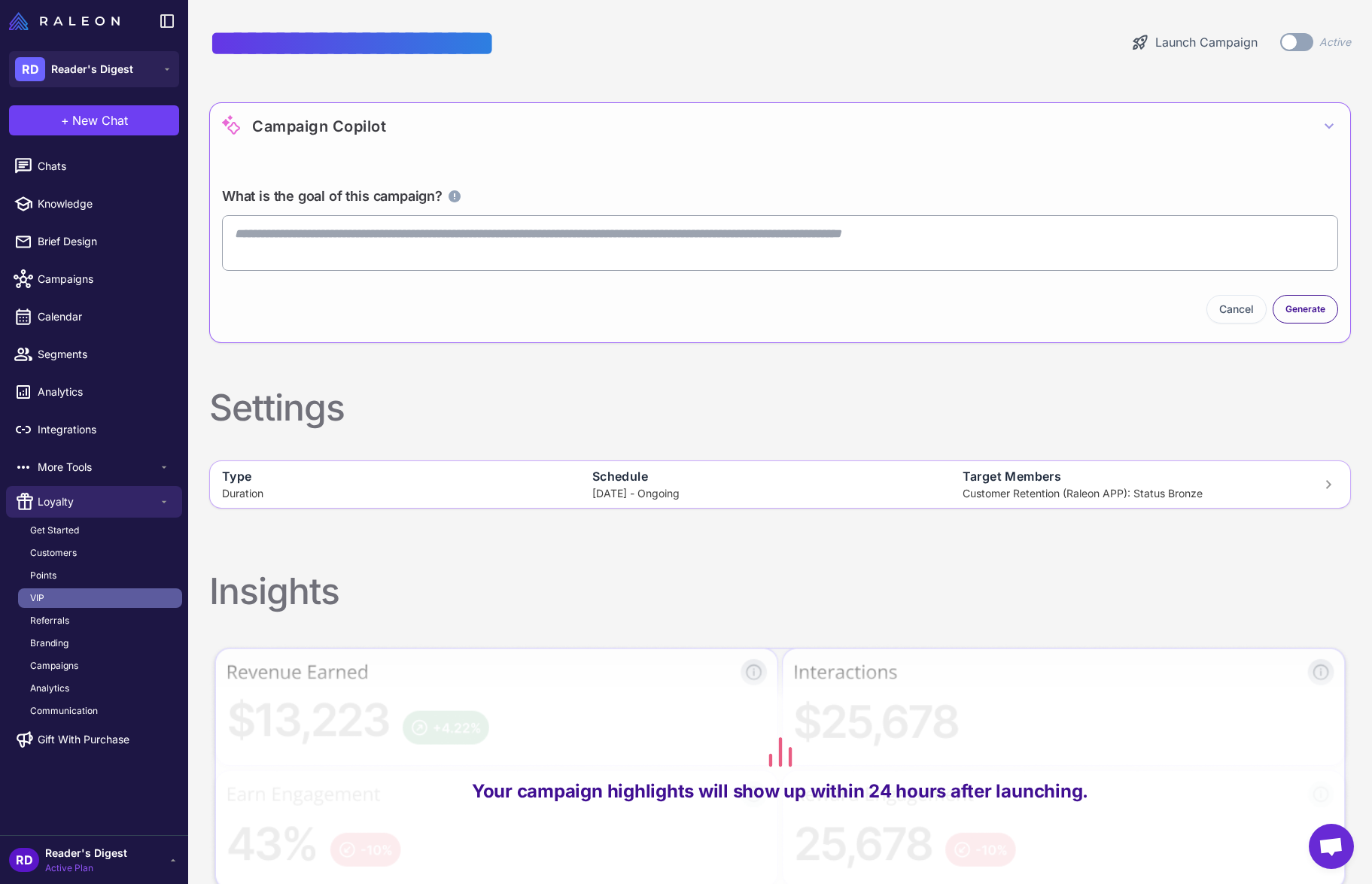
click at [46, 593] on link "VIP" at bounding box center [100, 598] width 164 height 19
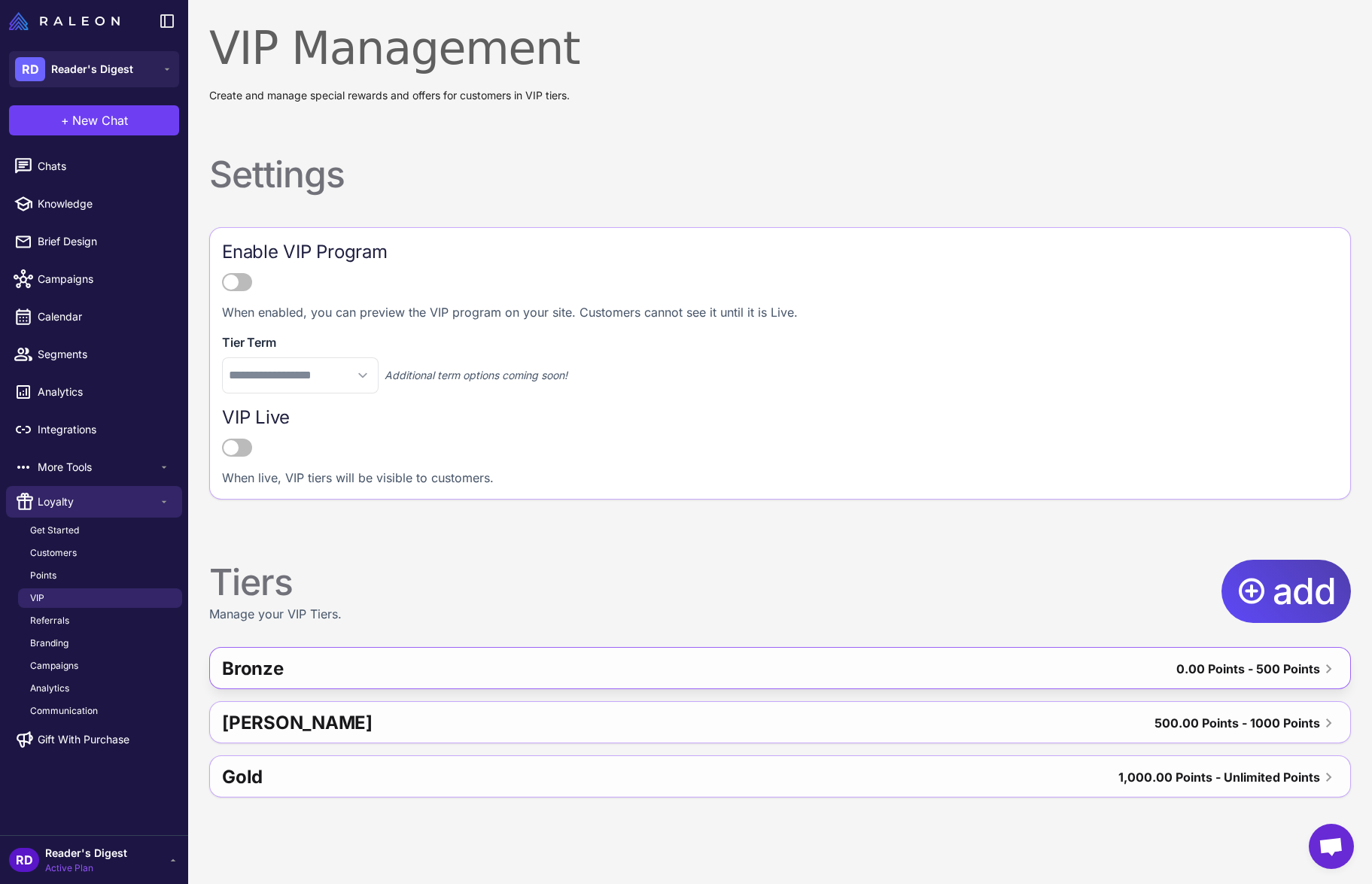
click at [374, 662] on div "Bronze" at bounding box center [475, 668] width 508 height 36
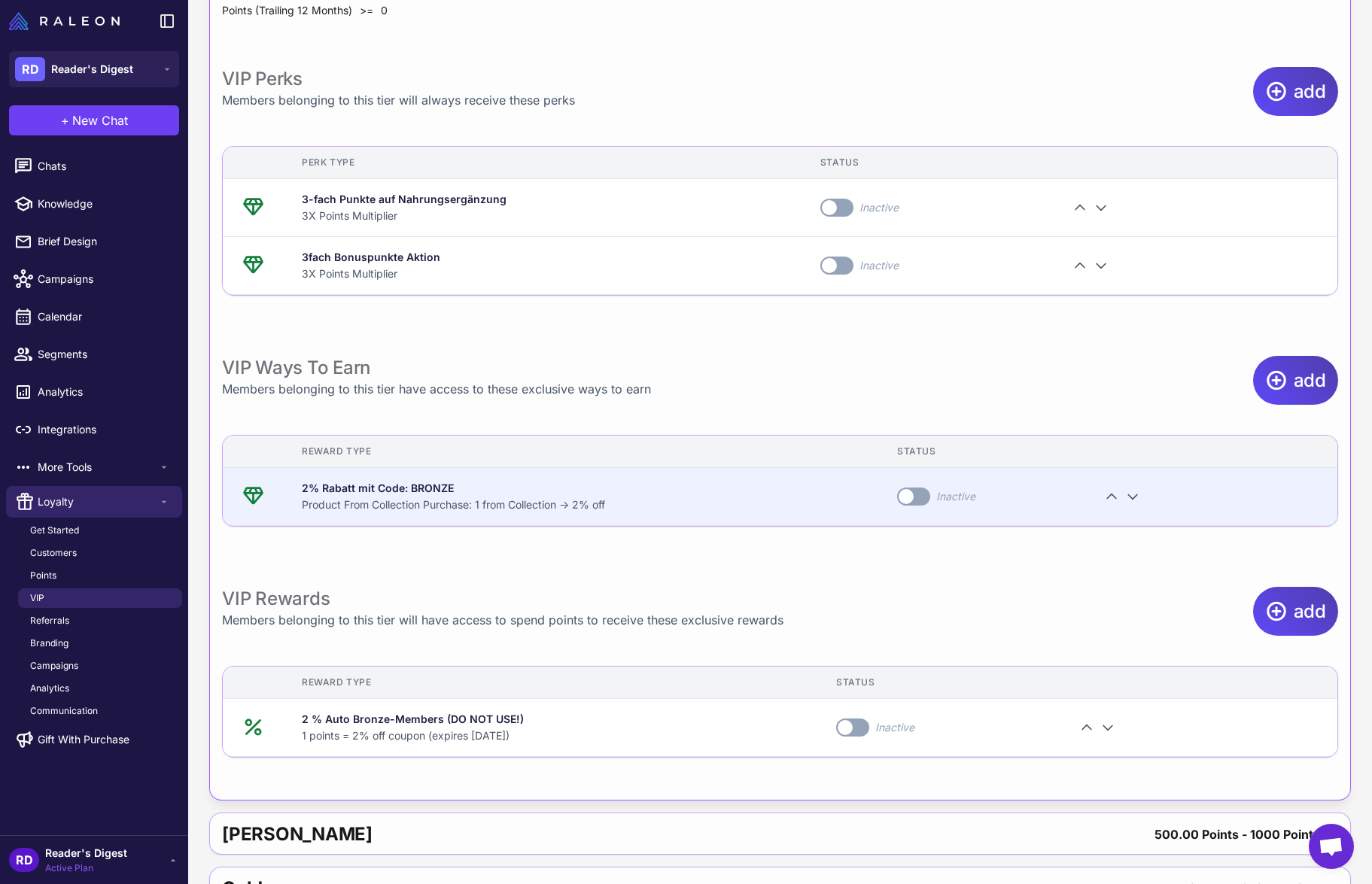
scroll to position [802, 0]
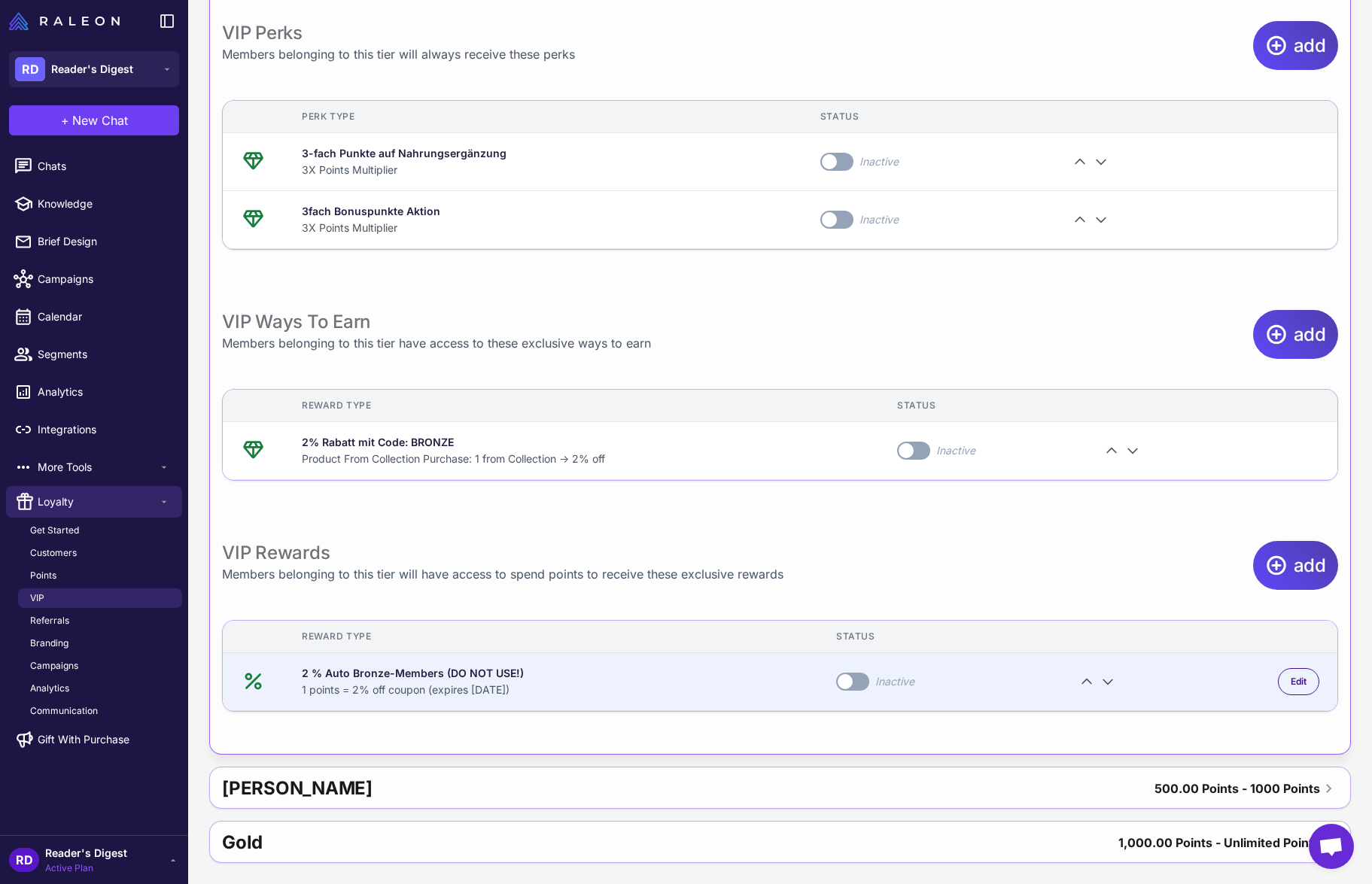
click at [653, 660] on td "2 % Auto Bronze-Members (DO NOT USE!) 1 points = 2% off coupon (expires [DATE])" at bounding box center [551, 682] width 534 height 58
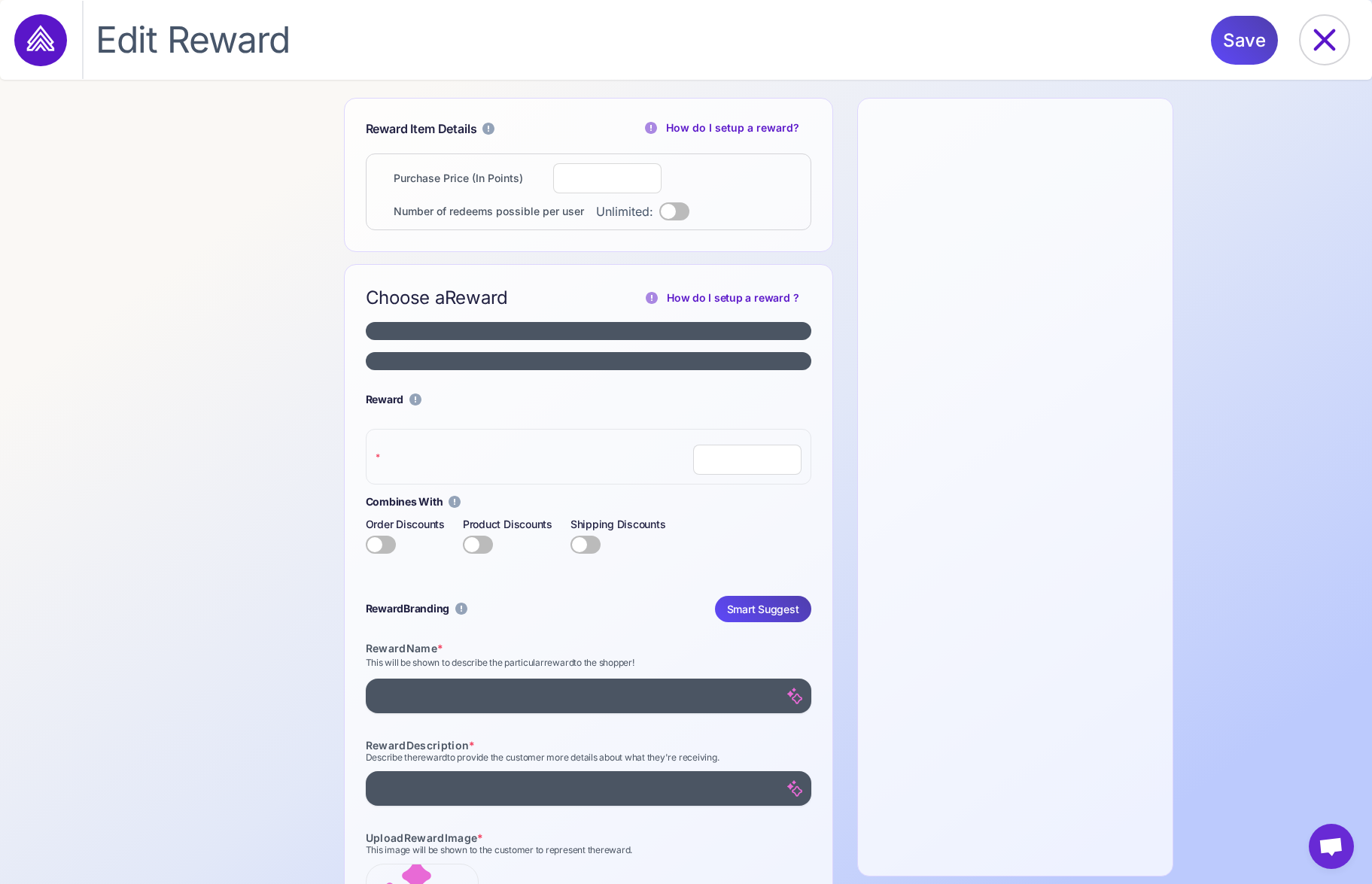
select select "**********"
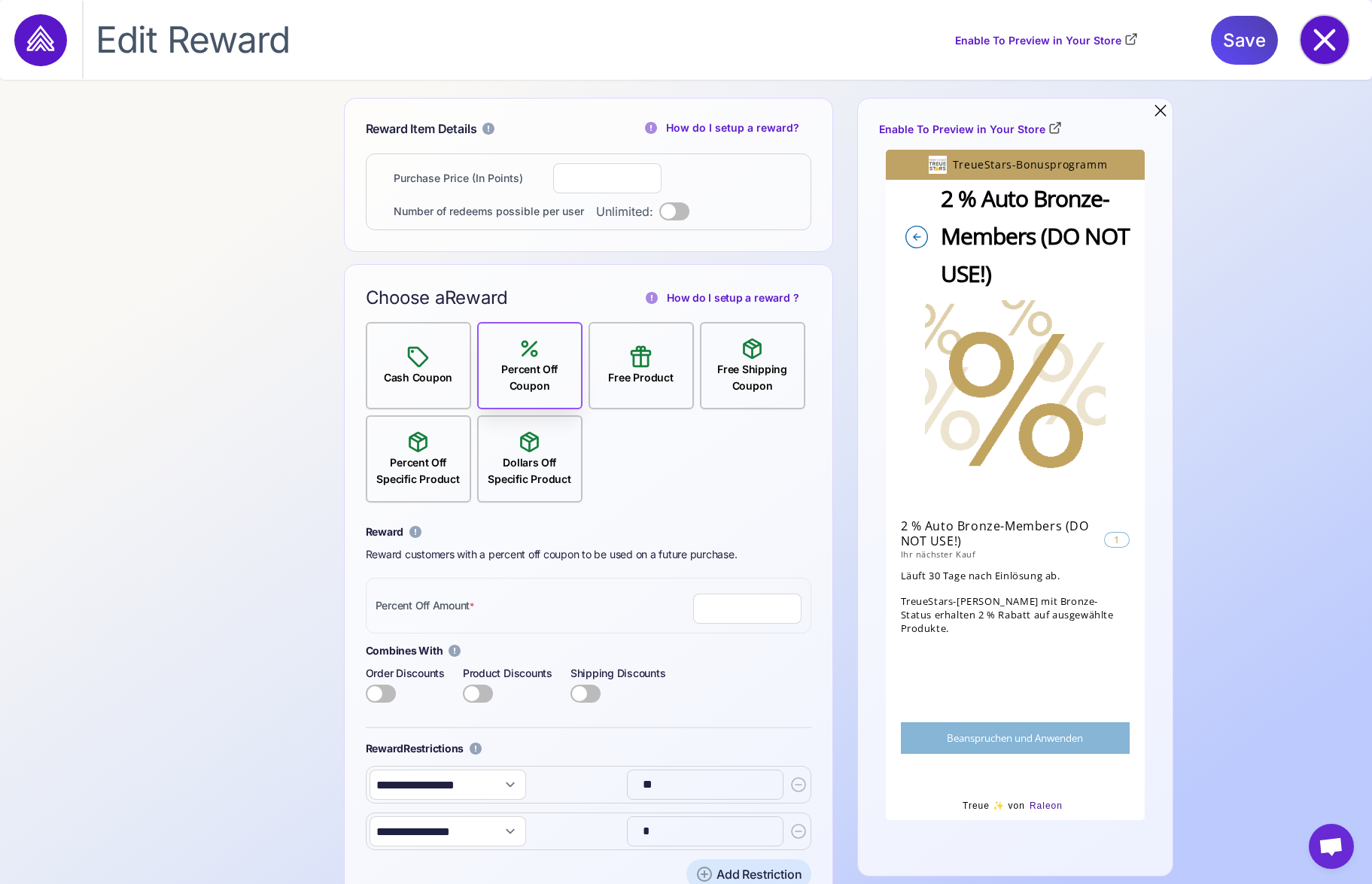
click at [1325, 44] on icon at bounding box center [1325, 40] width 48 height 48
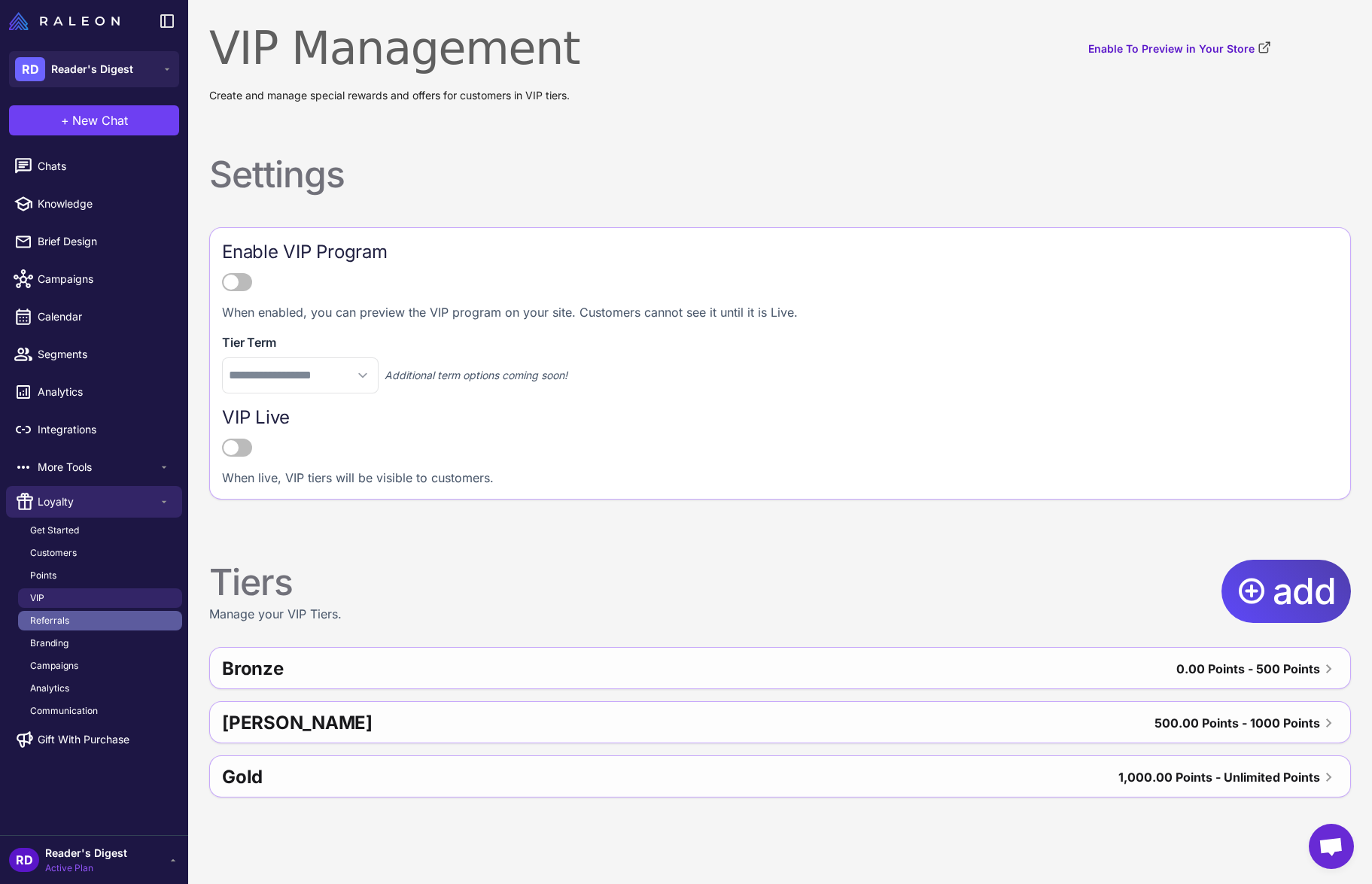
click at [54, 616] on span "Referrals" at bounding box center [49, 621] width 39 height 14
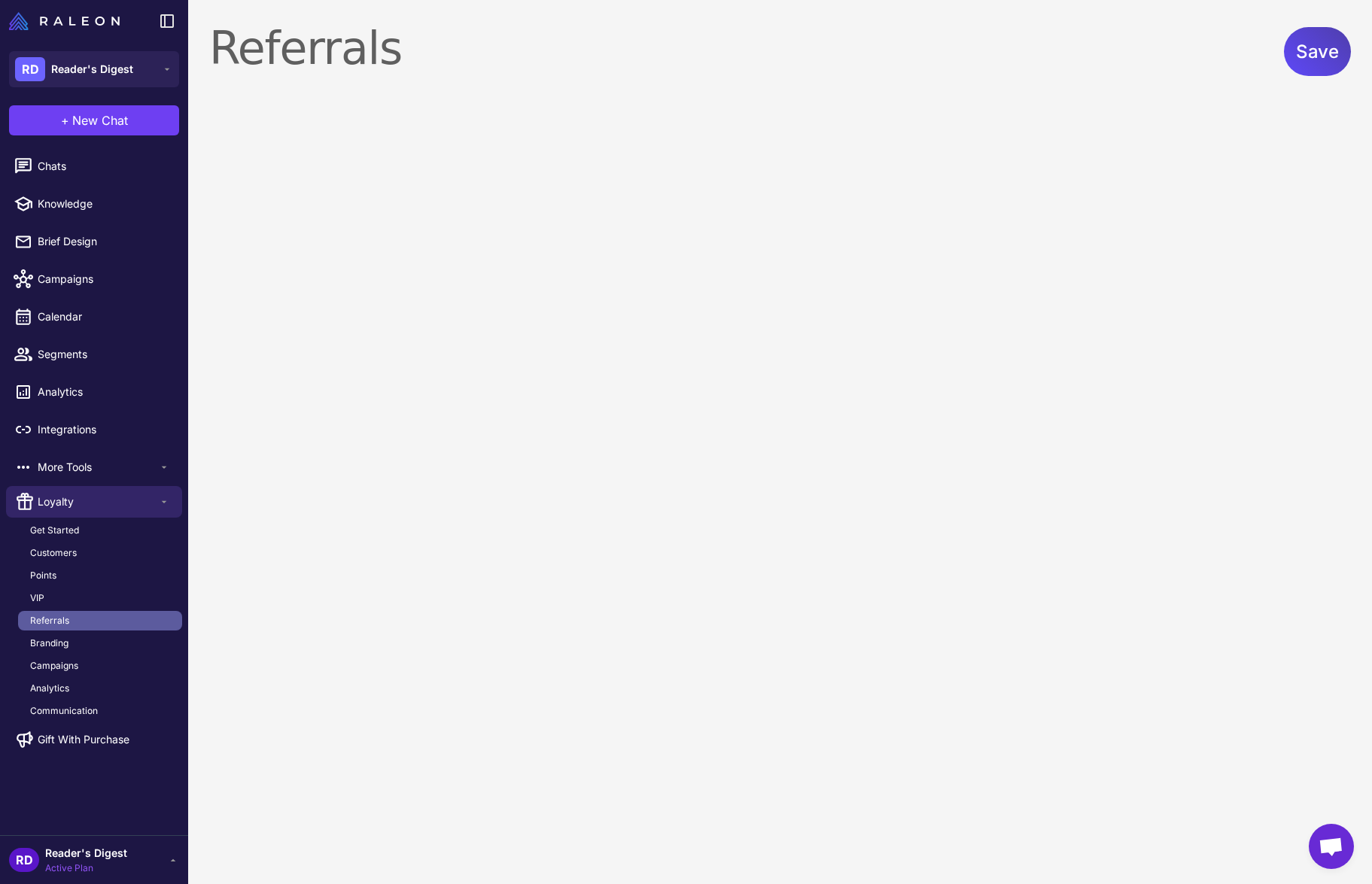
select select "******"
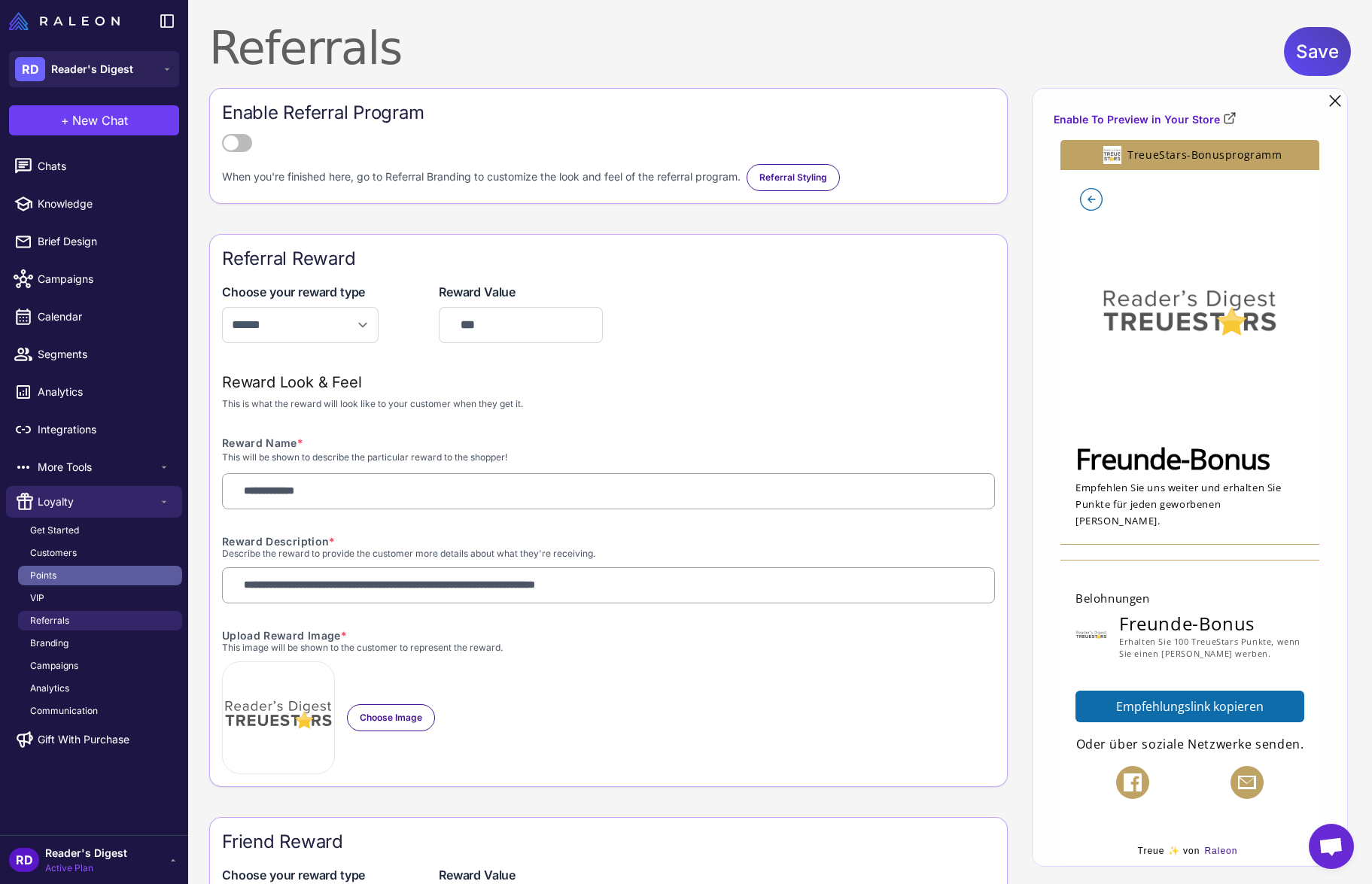
click at [39, 576] on span "Points" at bounding box center [43, 576] width 26 height 14
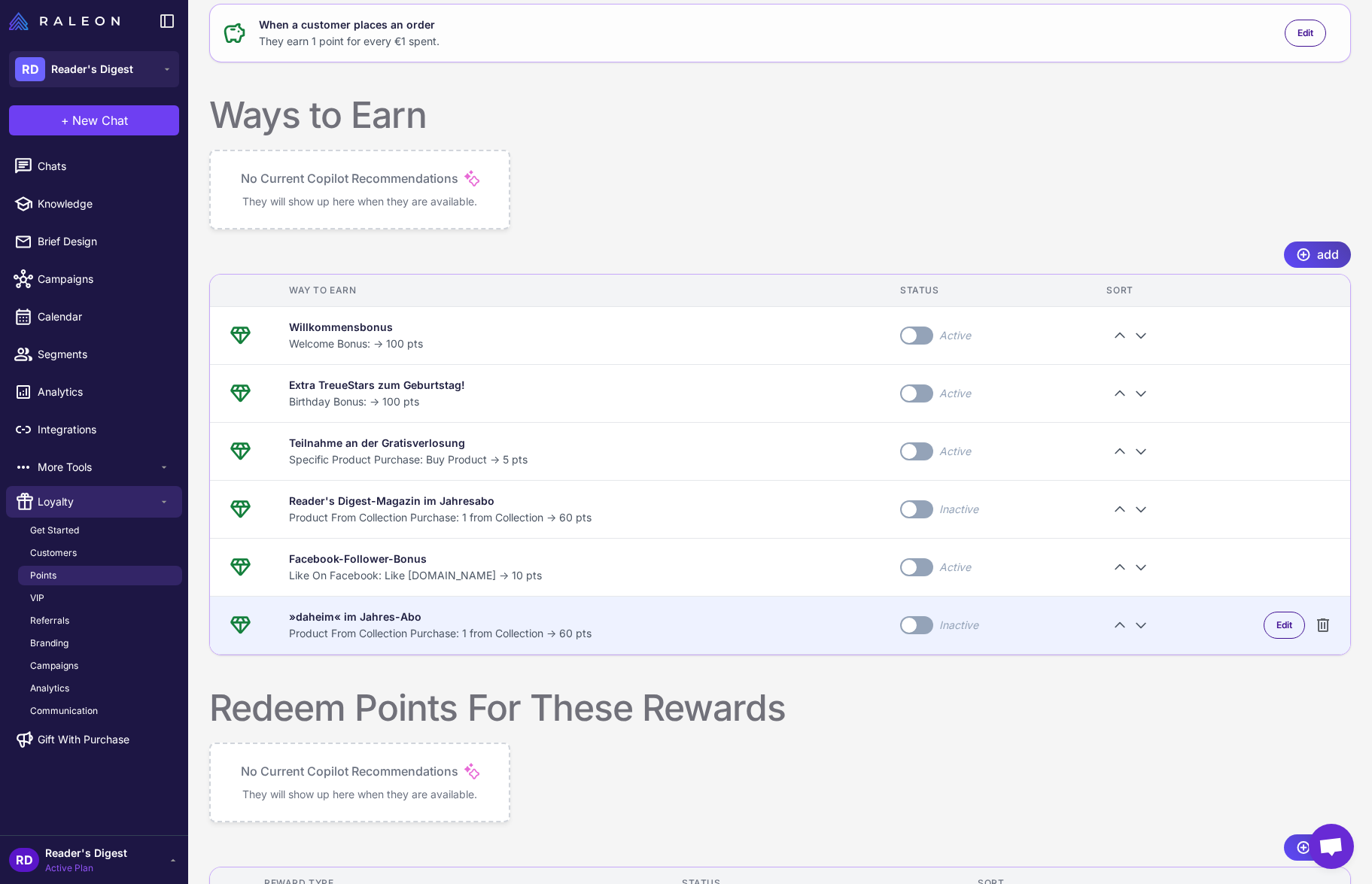
scroll to position [385, 0]
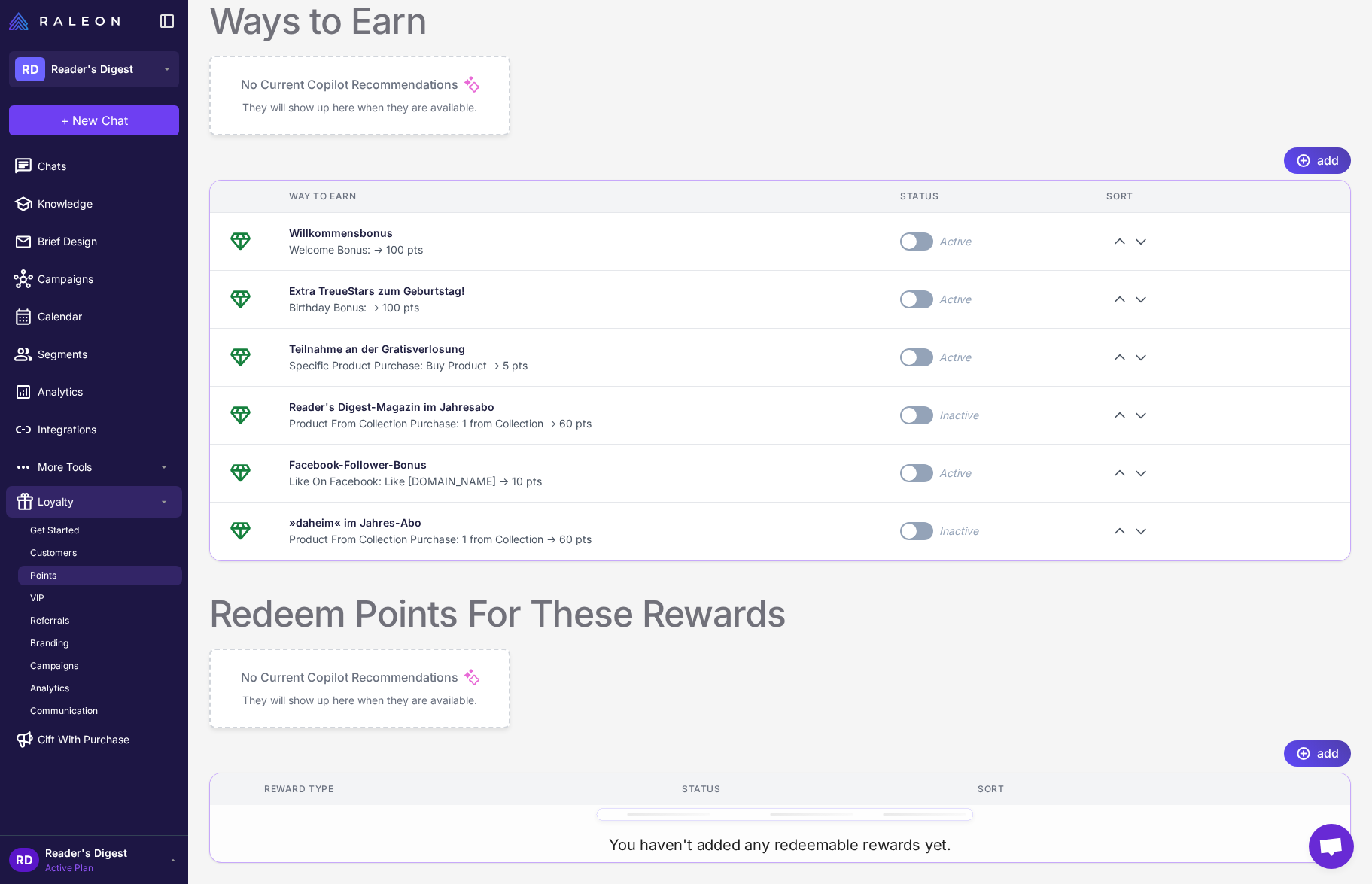
click at [360, 679] on p "No Current Copilot Recommendations" at bounding box center [350, 677] width 218 height 18
click at [1320, 748] on span "add" at bounding box center [1327, 753] width 22 height 26
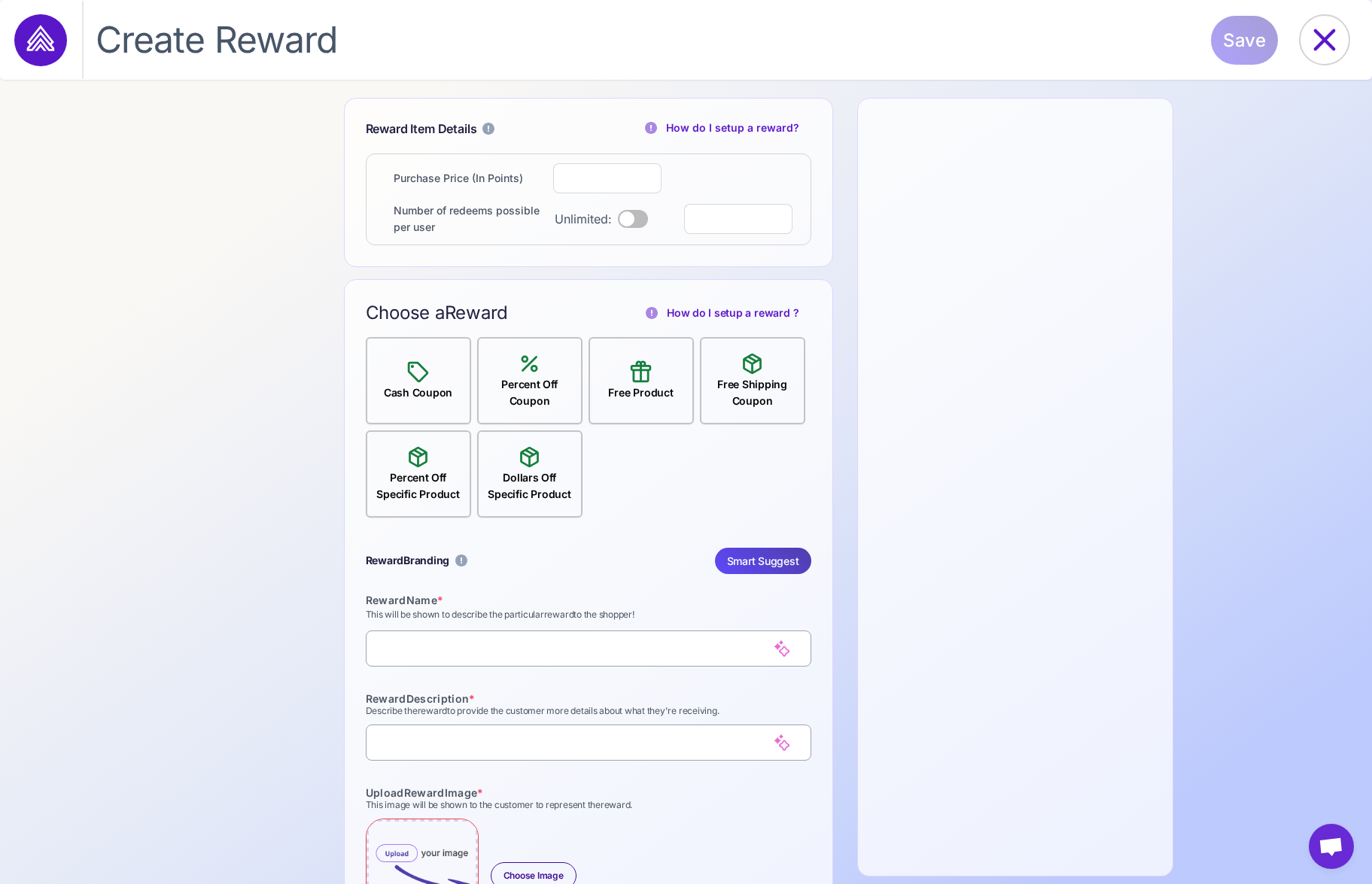
select select "**********"
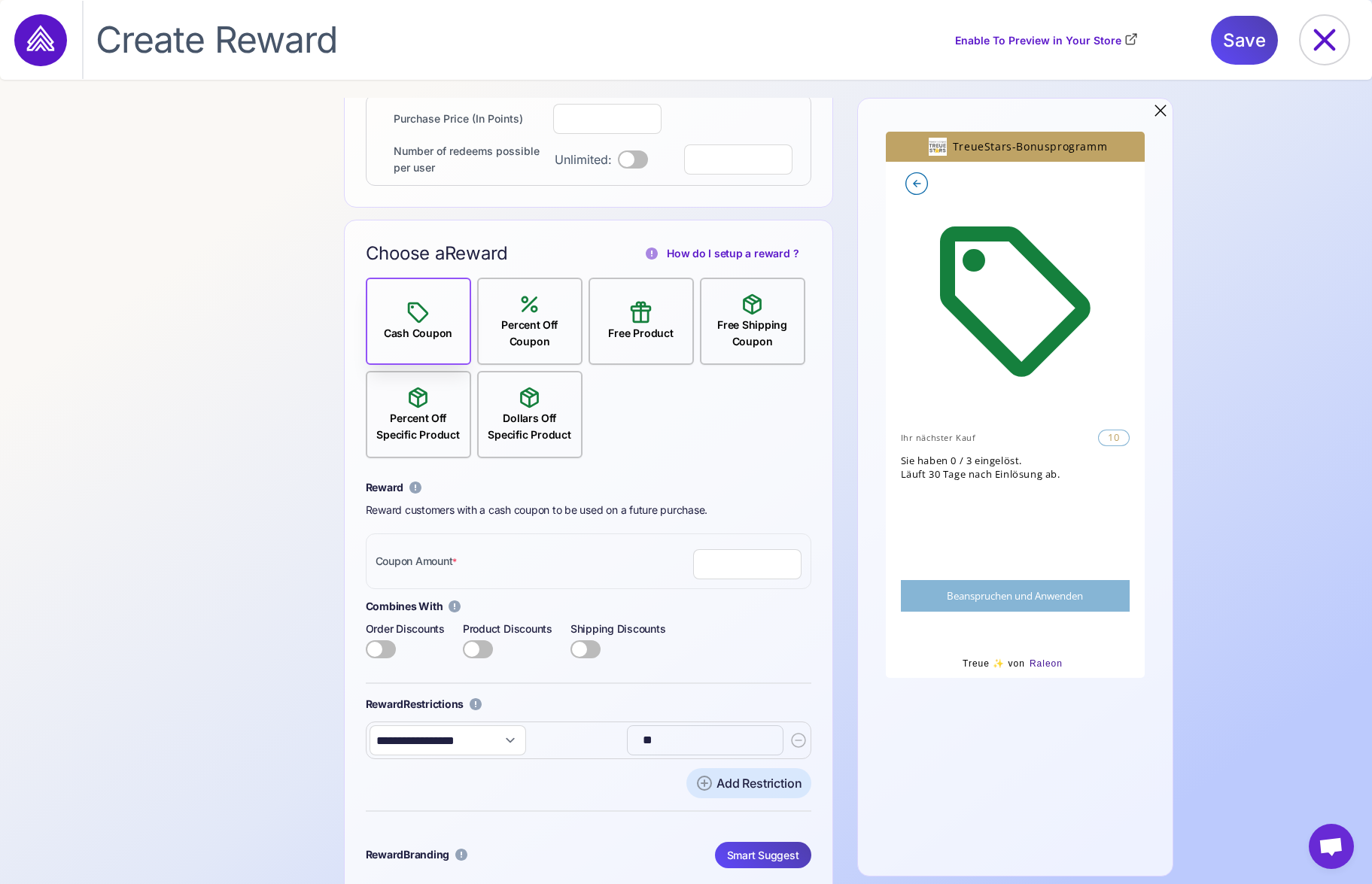
scroll to position [67, 0]
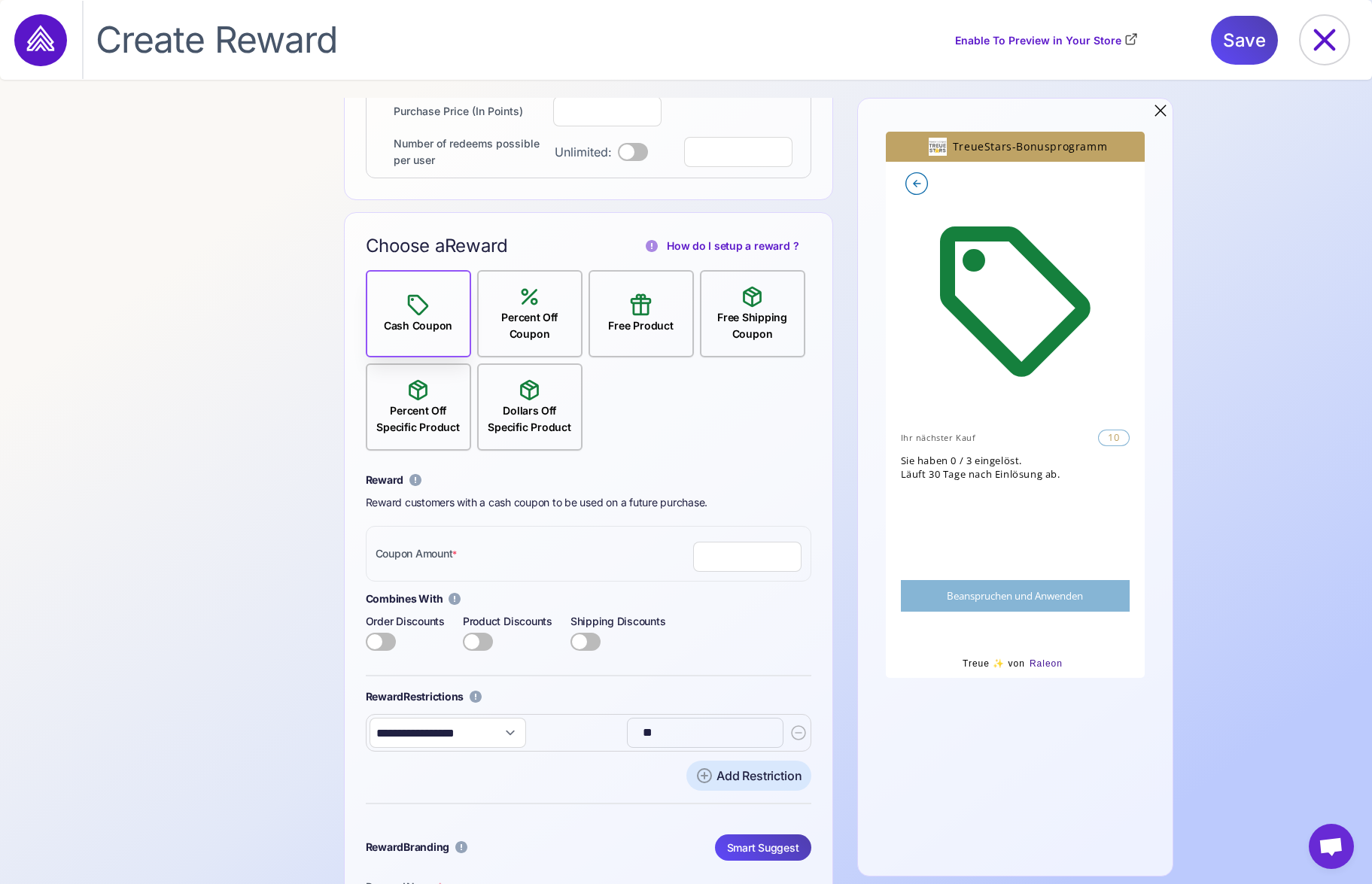
click at [416, 410] on div "Percent Off Specific Product" at bounding box center [418, 419] width 103 height 33
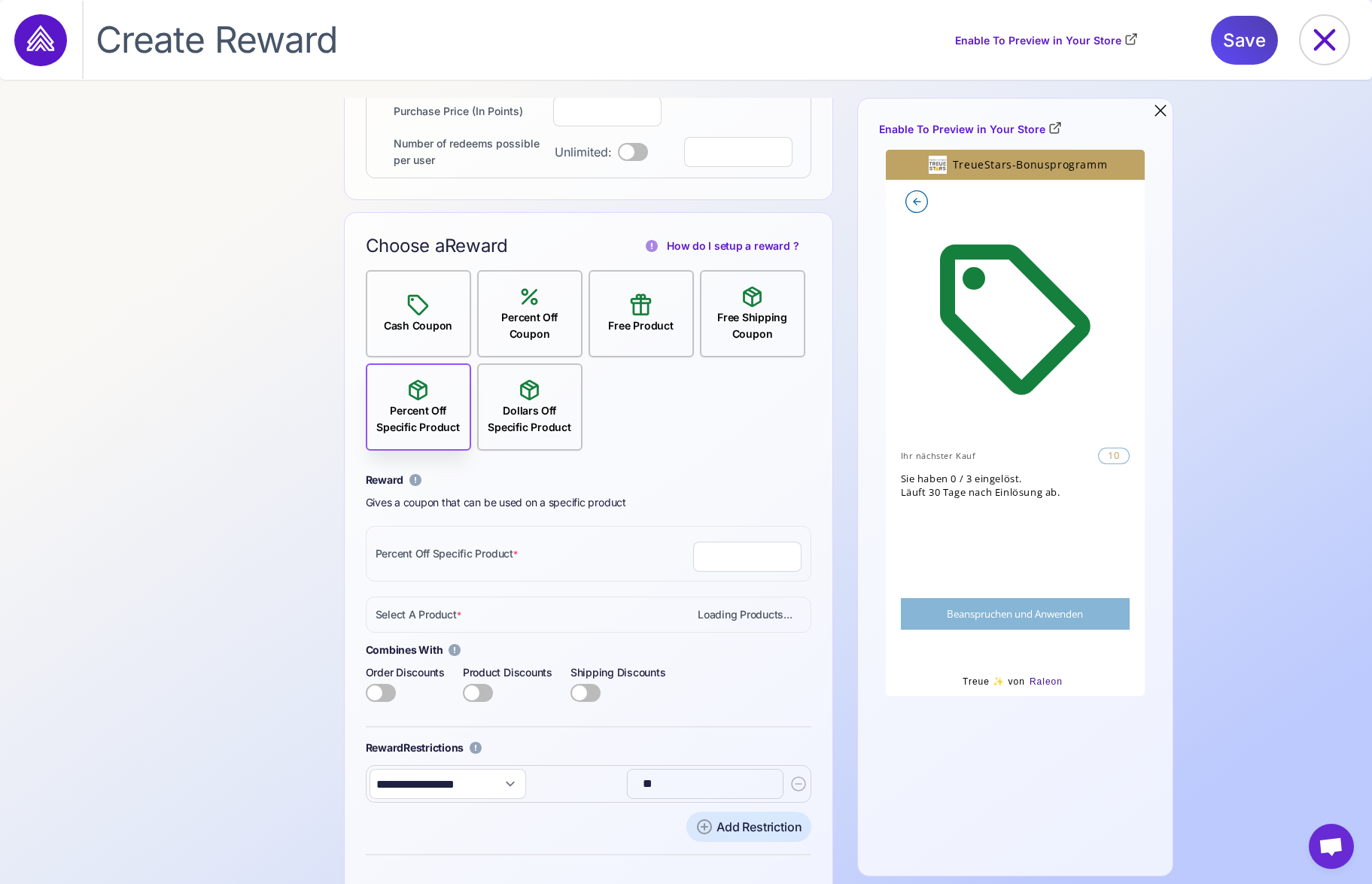
drag, startPoint x: 670, startPoint y: 309, endPoint x: 584, endPoint y: 307, distance: 86.0
click at [670, 309] on div "Free Product" at bounding box center [640, 313] width 76 height 42
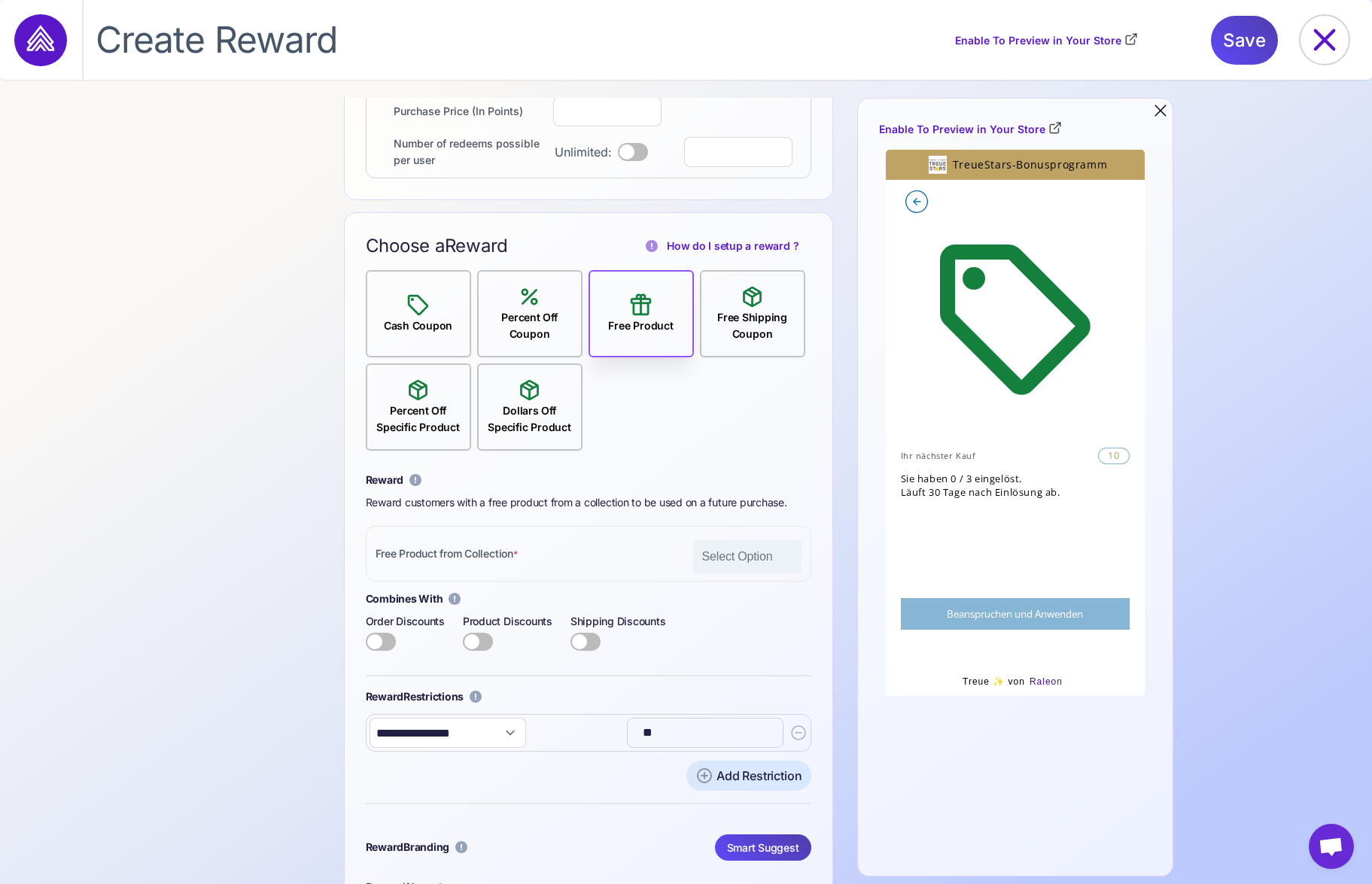
click at [412, 321] on div "Cash Coupon" at bounding box center [417, 325] width 80 height 16
click at [424, 403] on icon at bounding box center [418, 390] width 25 height 25
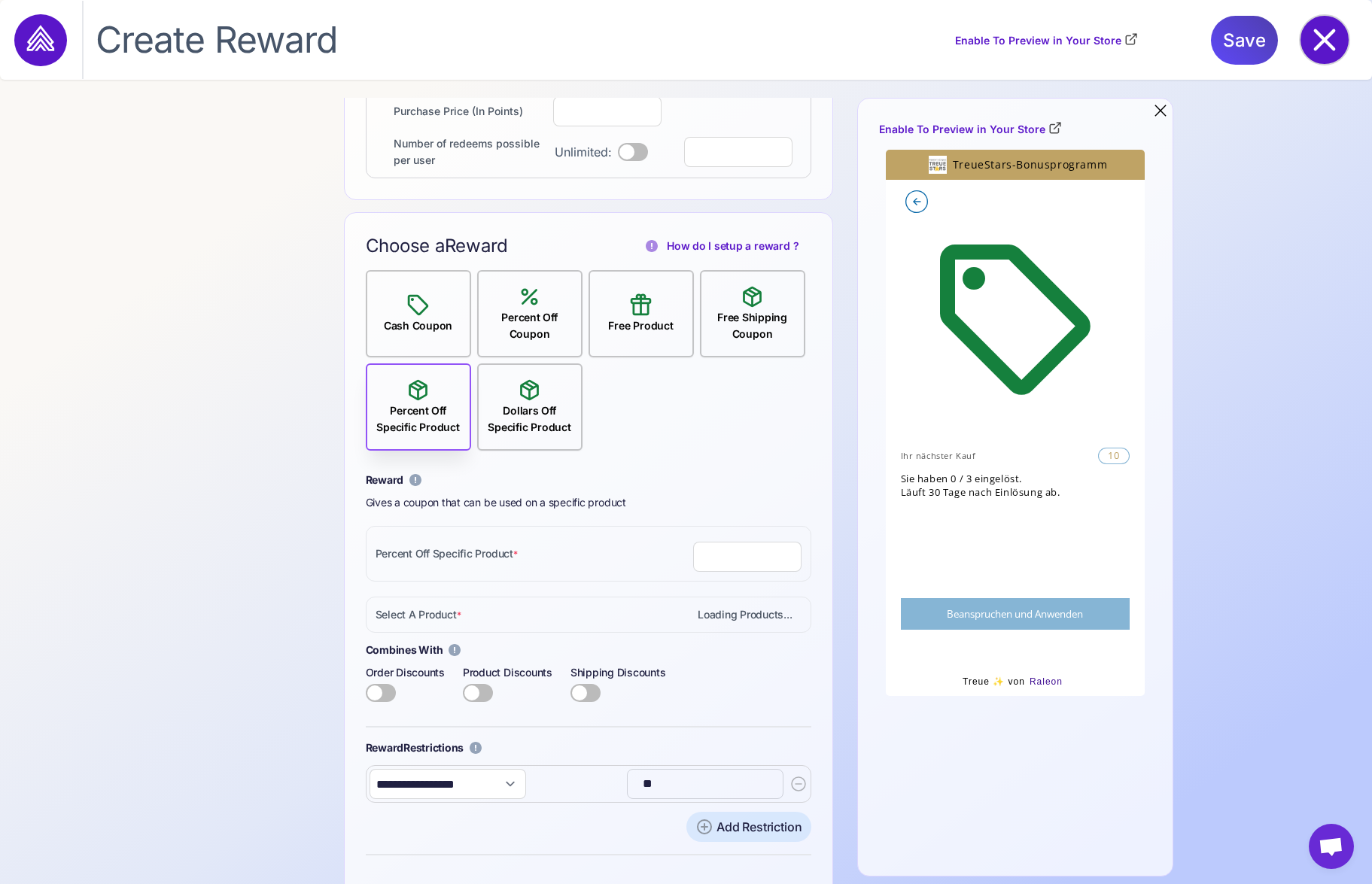
click at [1325, 32] on icon at bounding box center [1325, 40] width 48 height 48
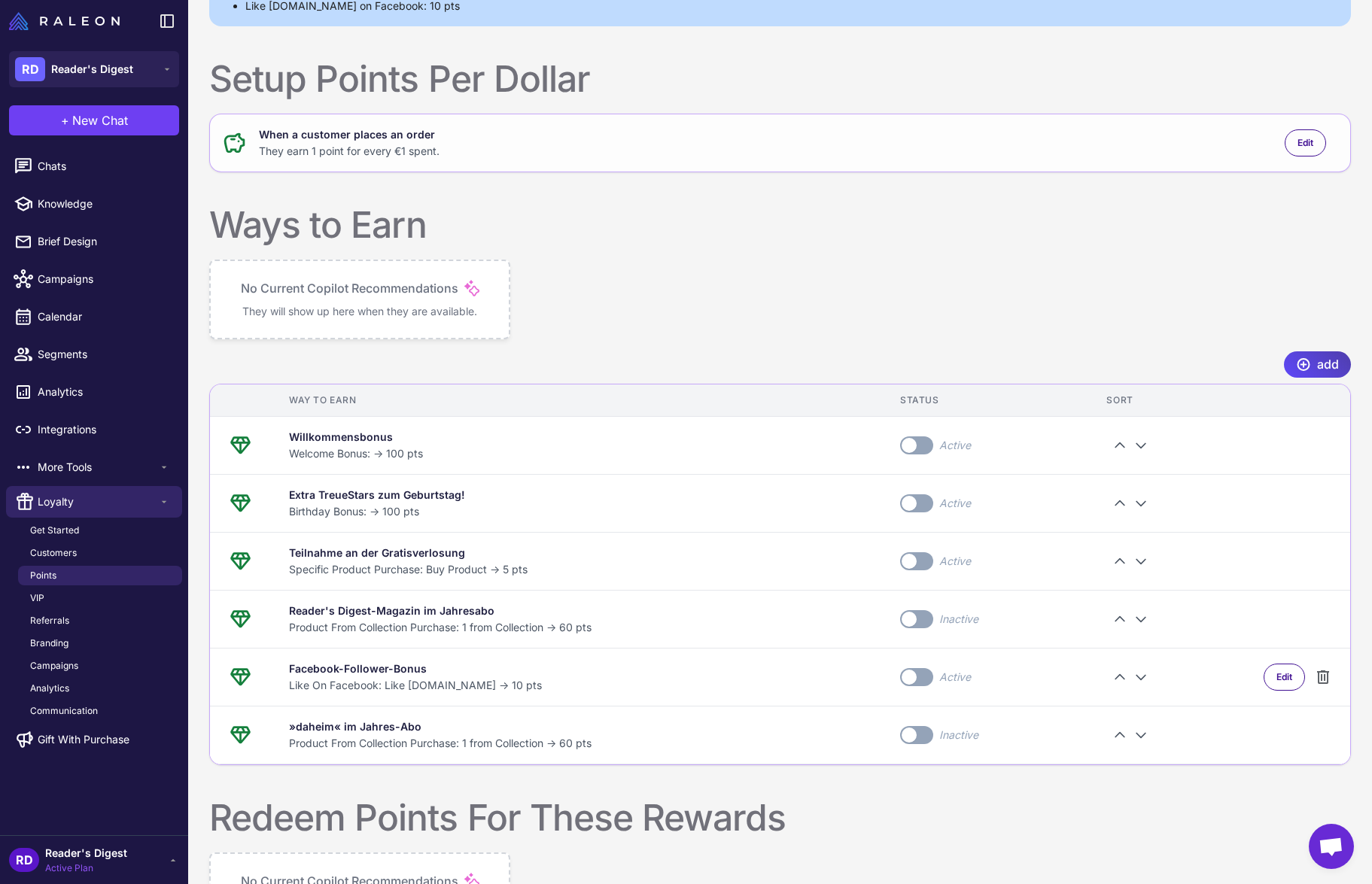
scroll to position [385, 0]
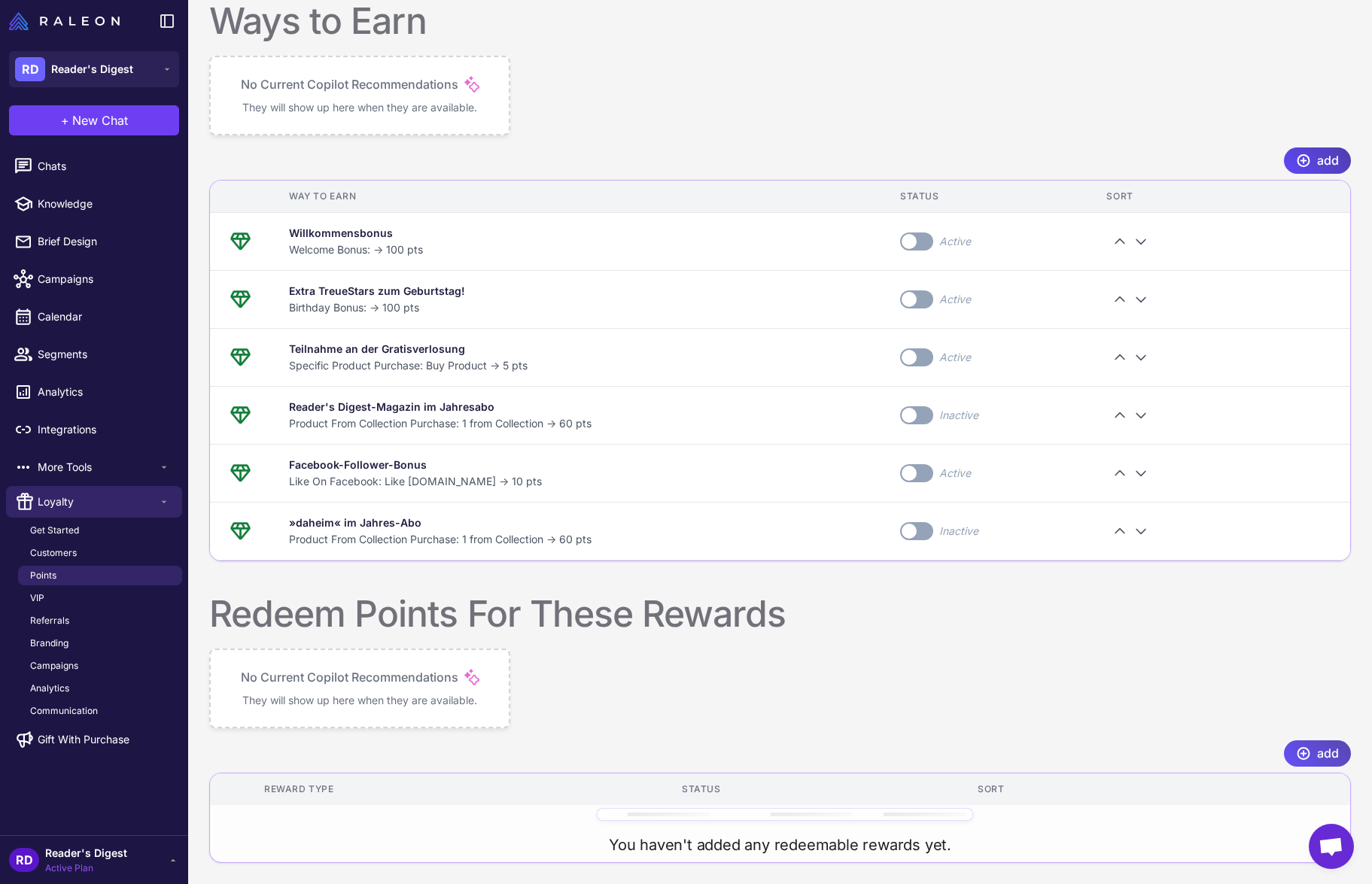
click at [1305, 749] on icon at bounding box center [1303, 753] width 15 height 15
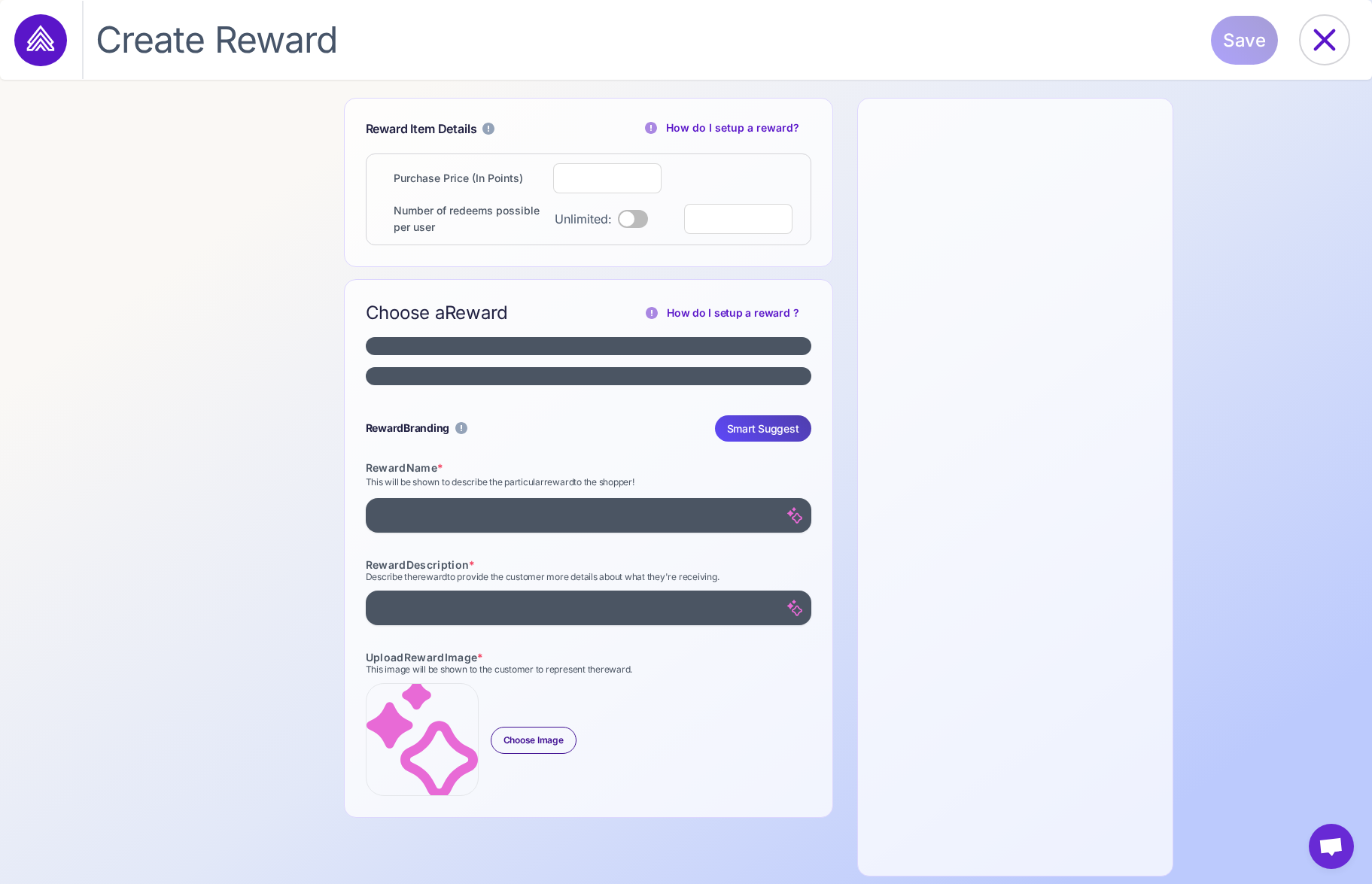
select select "**********"
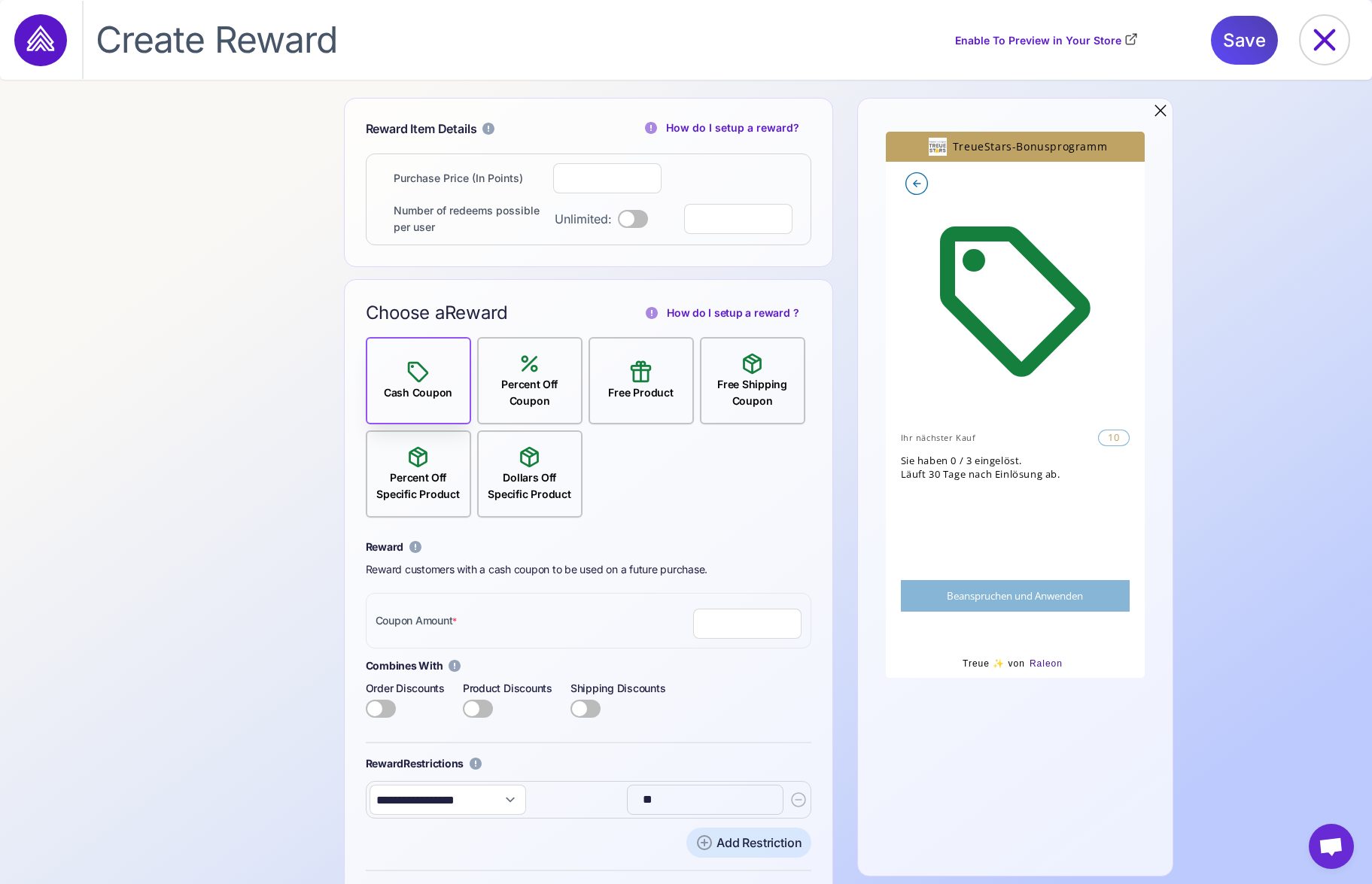
click at [546, 386] on div "Percent Off Coupon" at bounding box center [530, 393] width 103 height 33
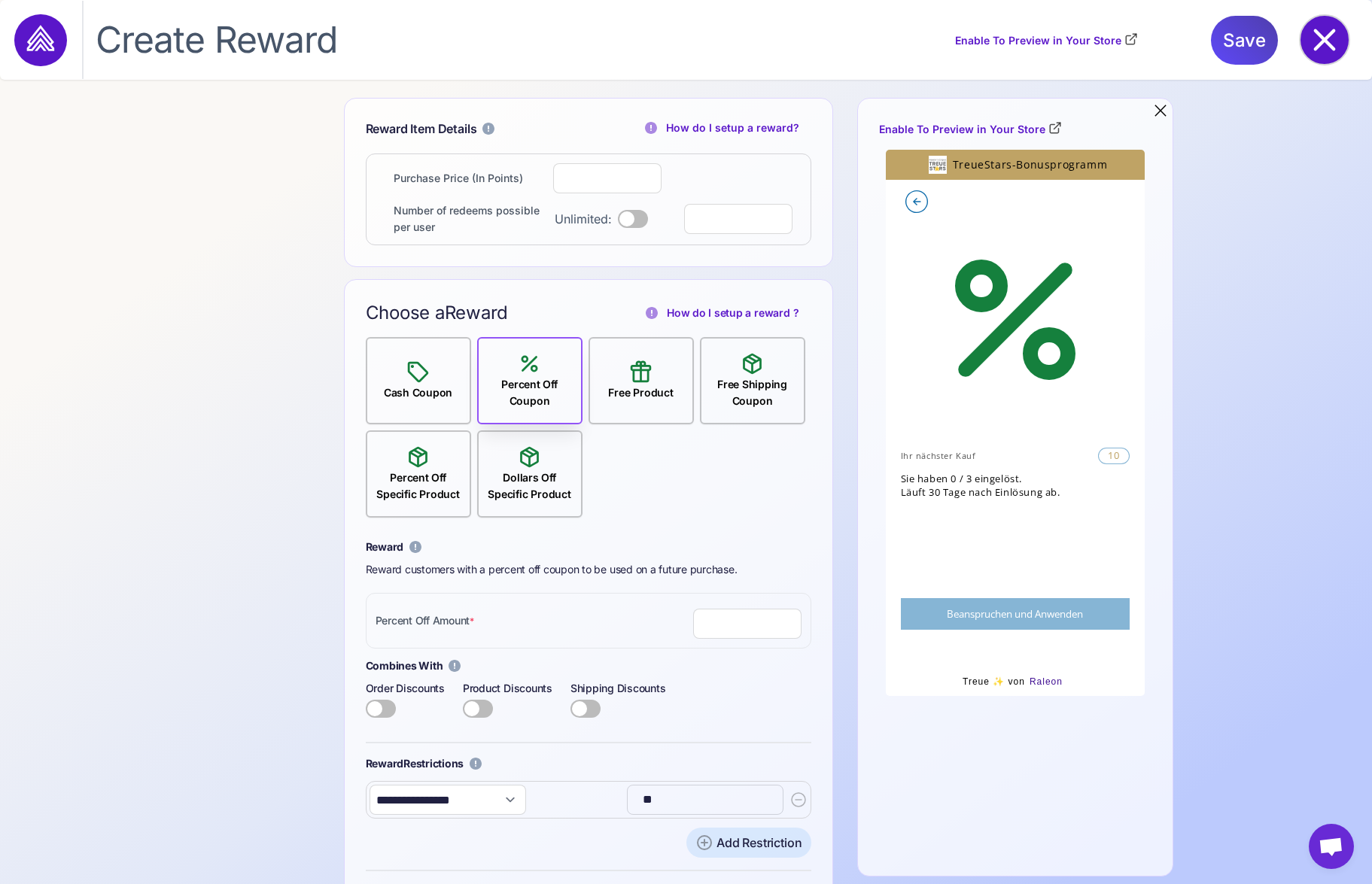
click at [1327, 23] on icon at bounding box center [1325, 40] width 48 height 48
click at [1322, 32] on icon at bounding box center [1325, 40] width 48 height 48
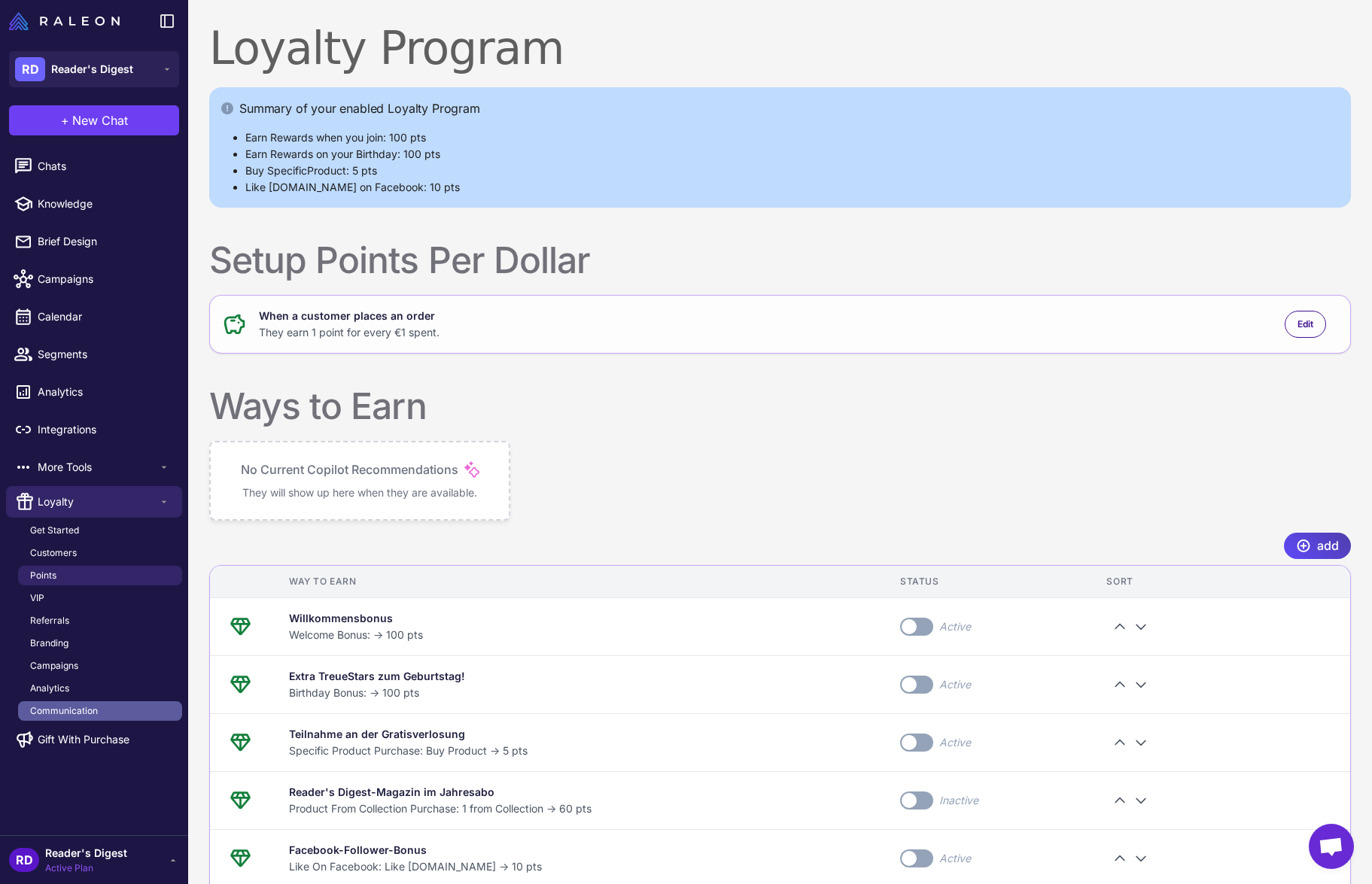
click at [79, 709] on span "Communication" at bounding box center [64, 711] width 68 height 14
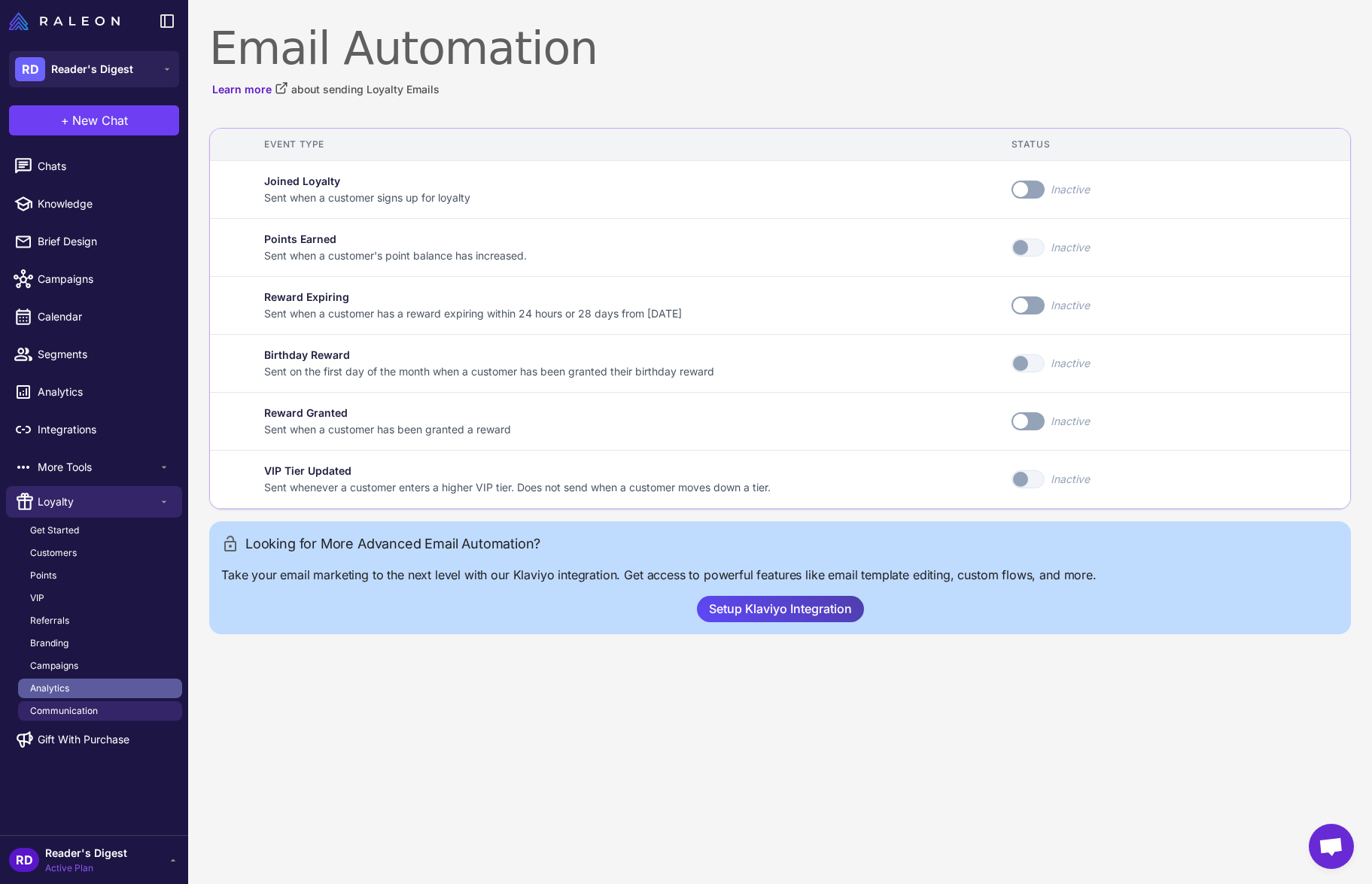
click at [37, 682] on span "Analytics" at bounding box center [49, 688] width 39 height 14
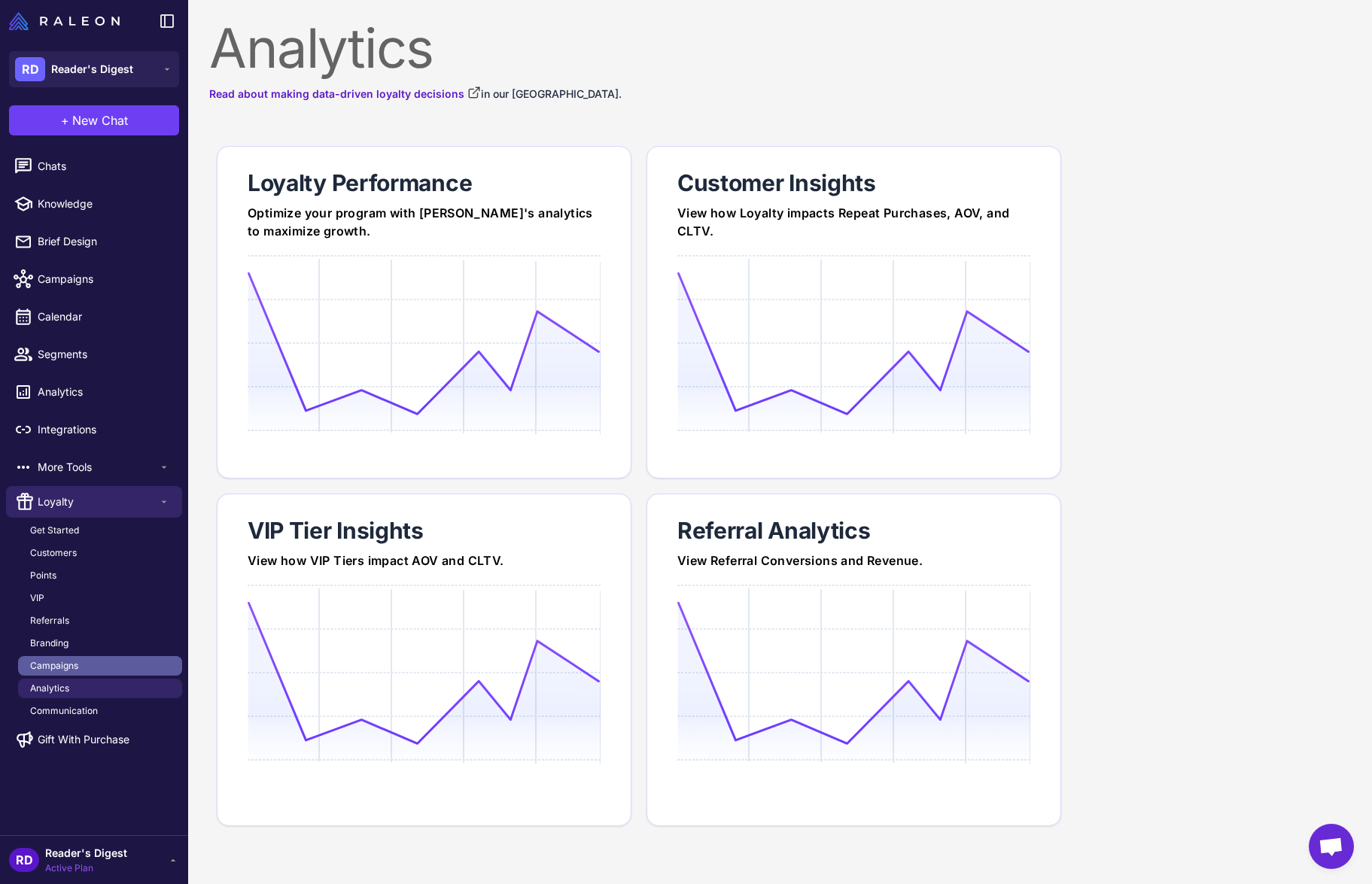
click at [68, 656] on link "Campaigns" at bounding box center [100, 666] width 164 height 19
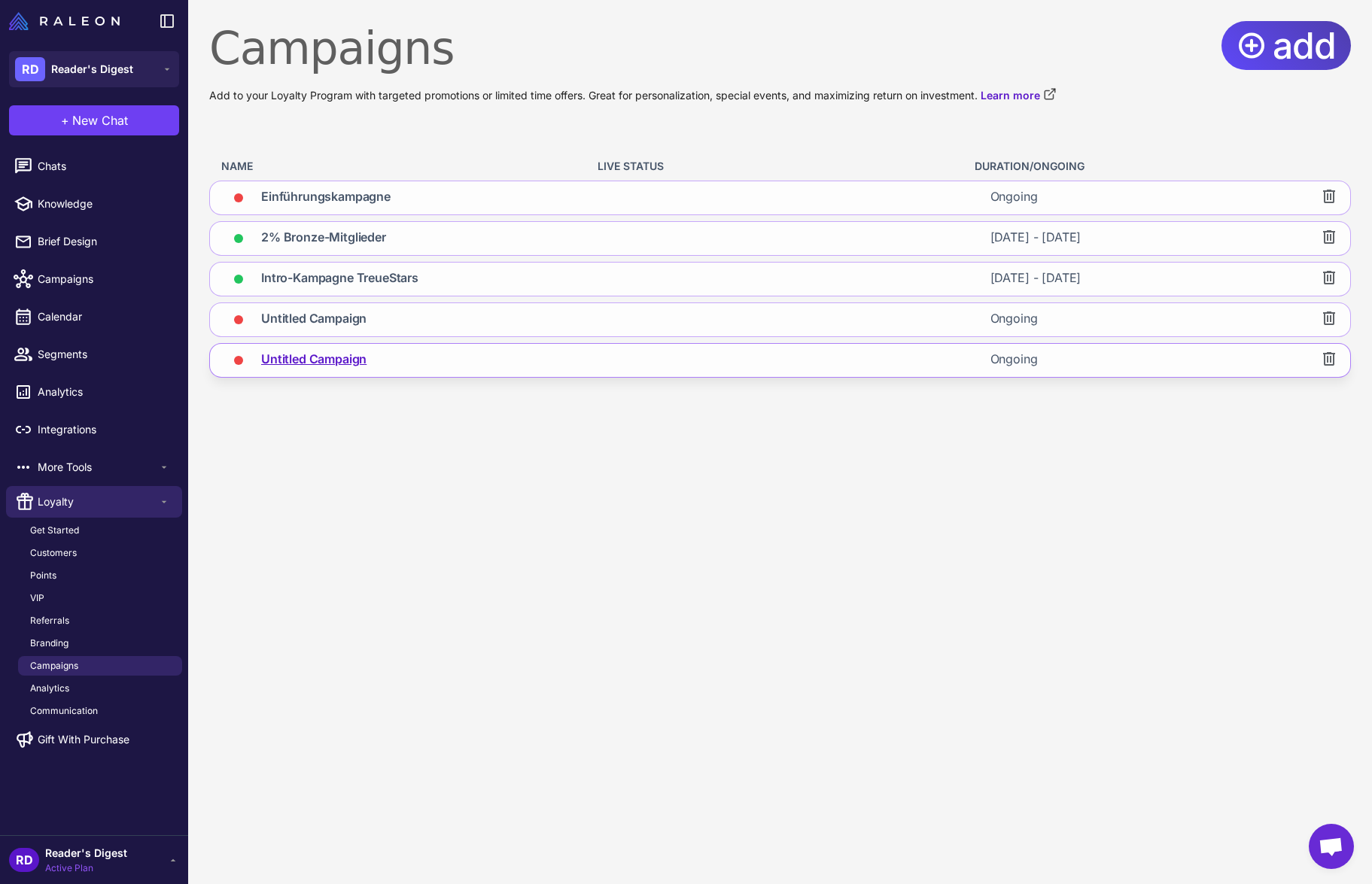
click at [306, 356] on span "Untitled Campaign" at bounding box center [314, 360] width 106 height 21
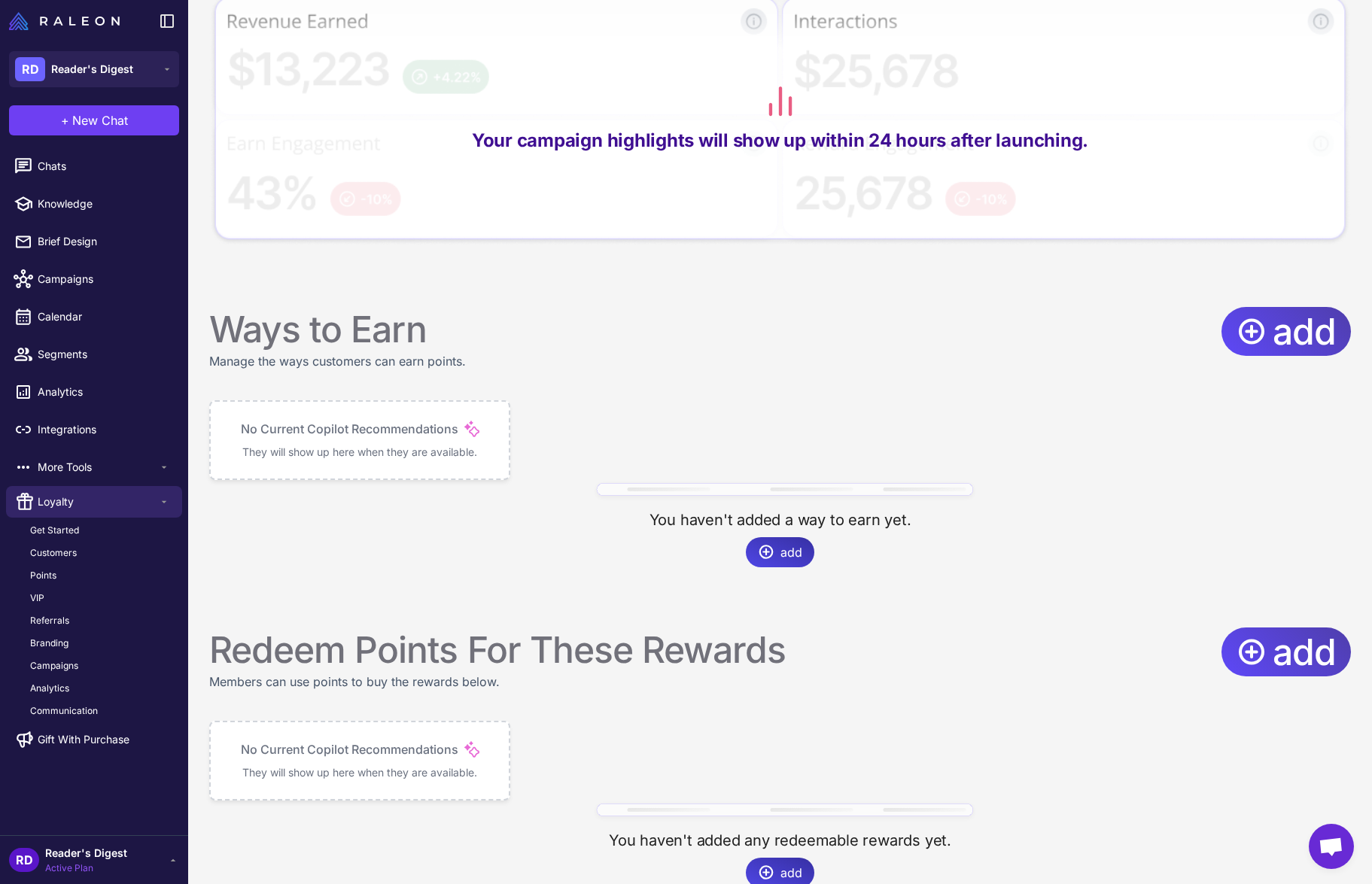
scroll to position [690, 0]
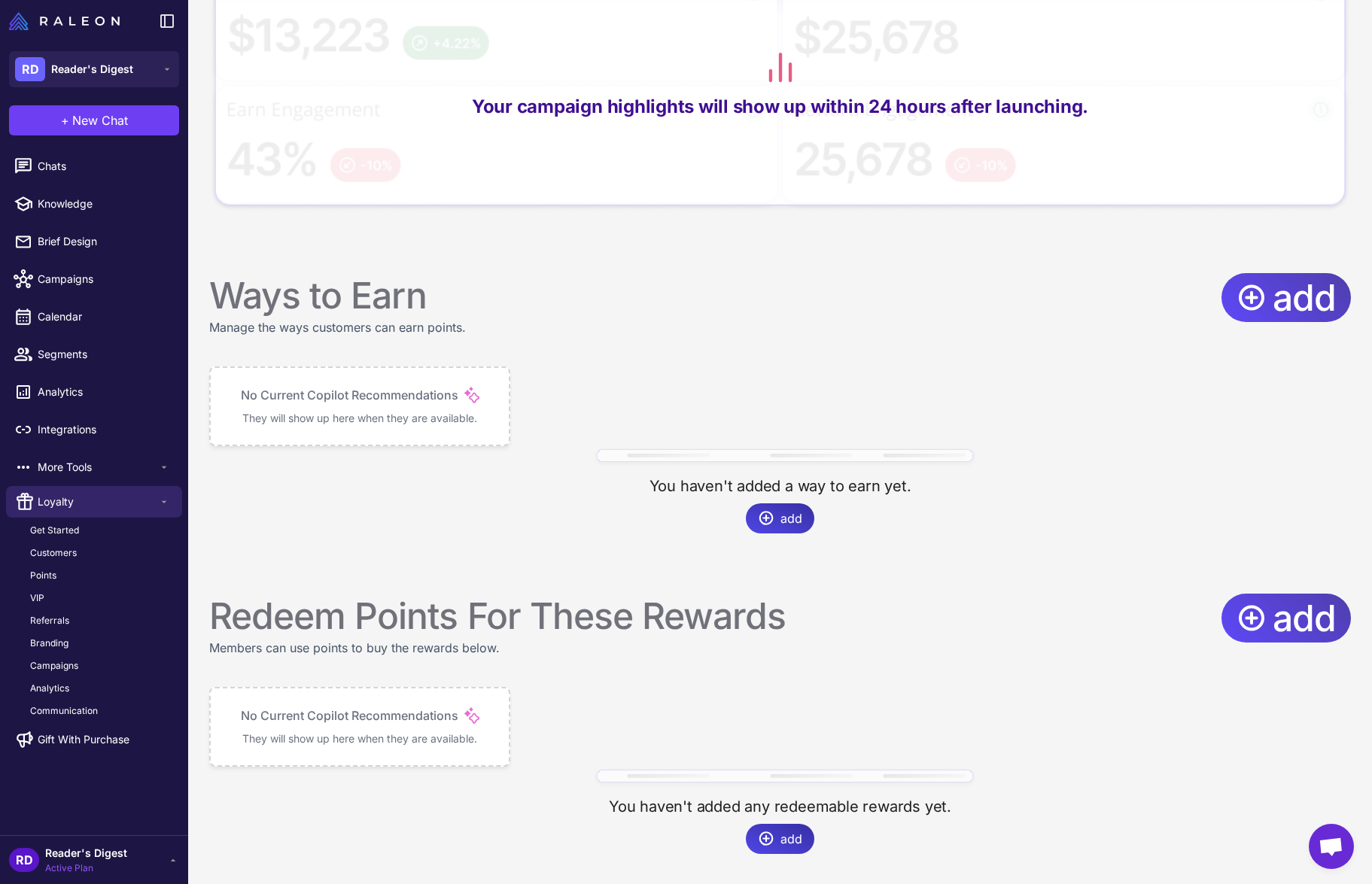
click at [784, 838] on span "add" at bounding box center [791, 838] width 22 height 18
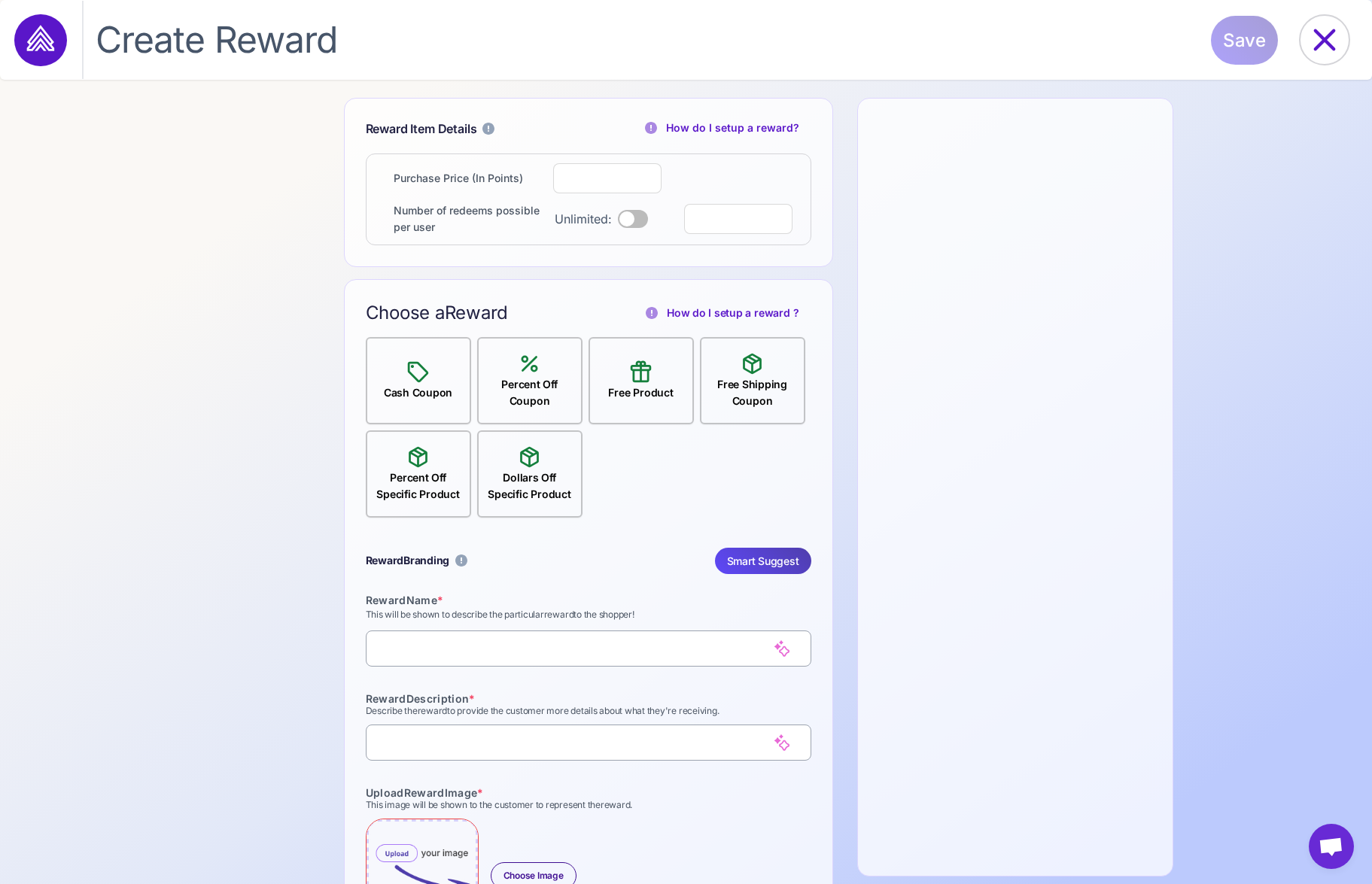
select select "**********"
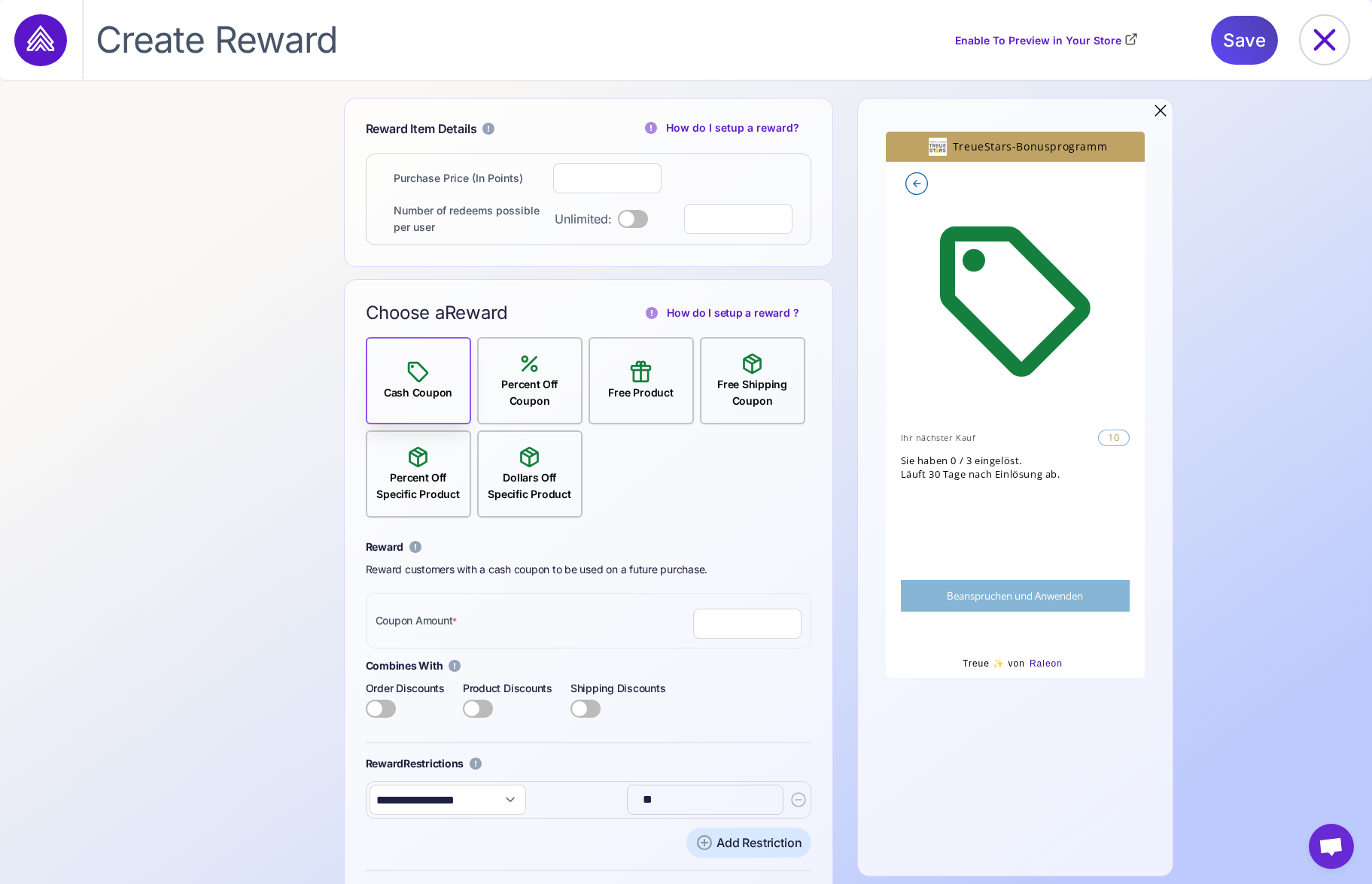
drag, startPoint x: 515, startPoint y: 471, endPoint x: 504, endPoint y: 470, distance: 11.0
click at [515, 471] on div "Dollars Off Specific Product" at bounding box center [530, 486] width 103 height 33
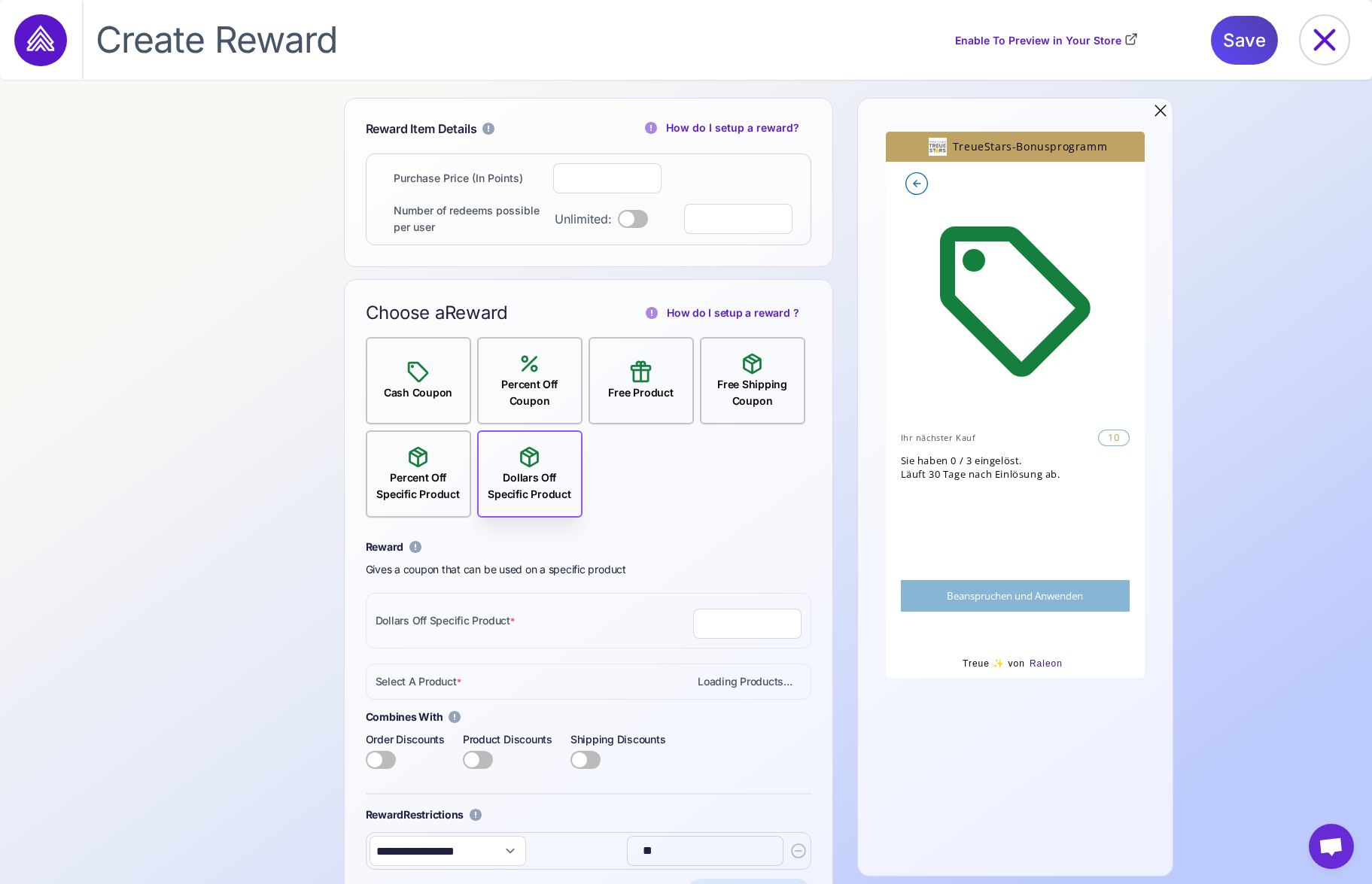
click at [436, 468] on div "Percent Off Specific Product" at bounding box center [418, 473] width 103 height 58
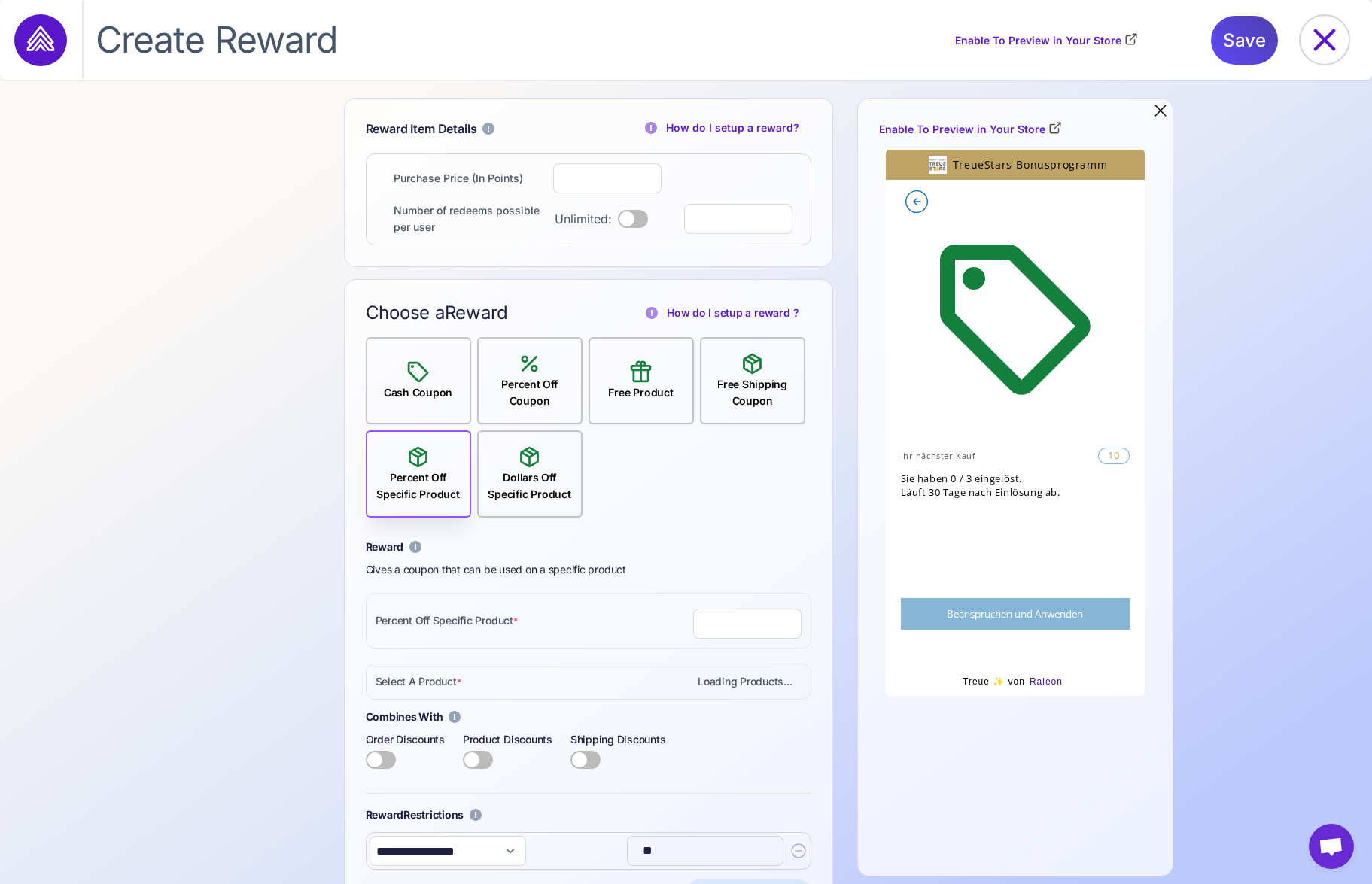
click at [660, 380] on div "Free Product" at bounding box center [640, 380] width 76 height 42
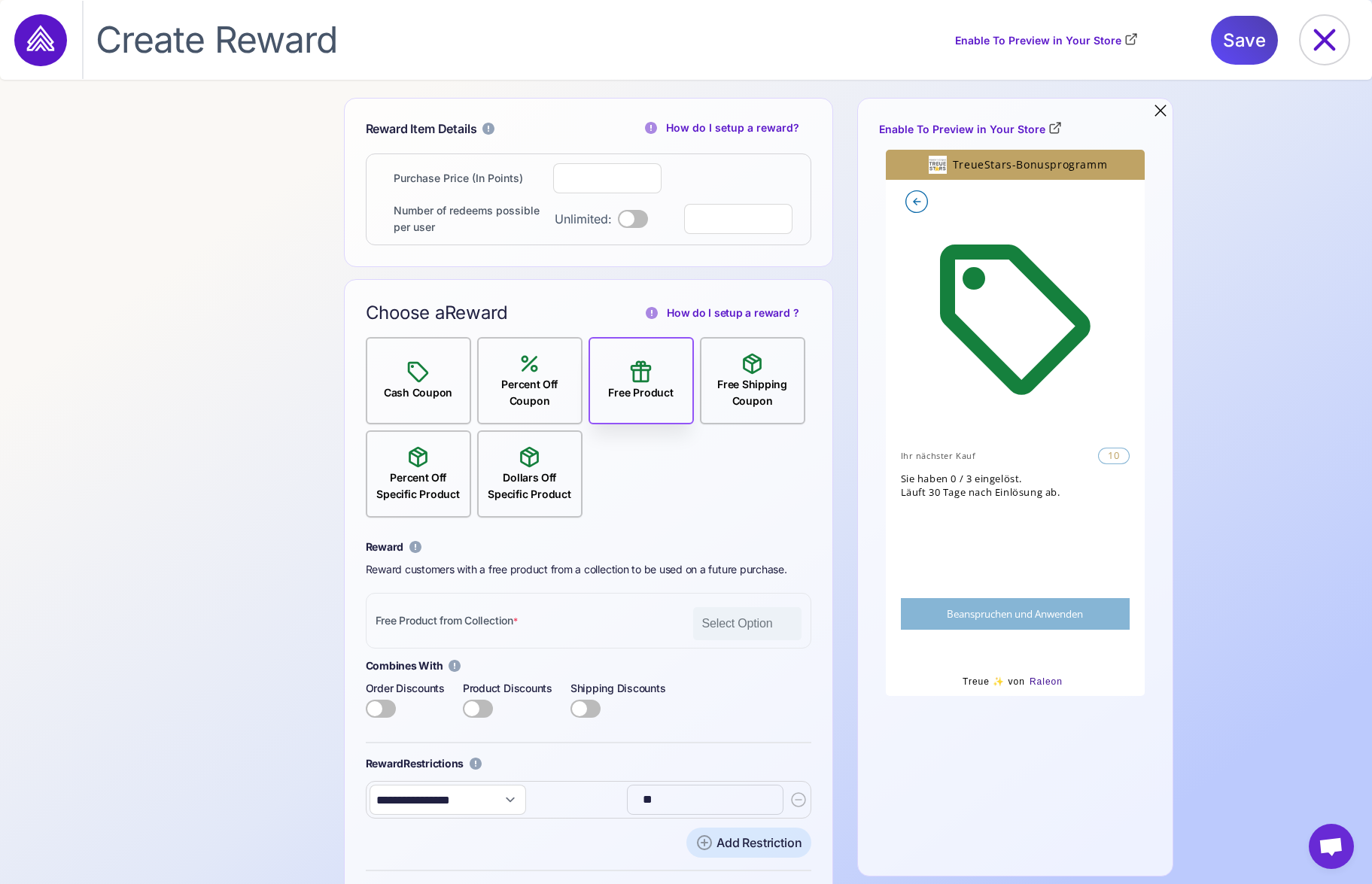
click at [776, 378] on div "Free Shipping Coupon" at bounding box center [752, 393] width 103 height 33
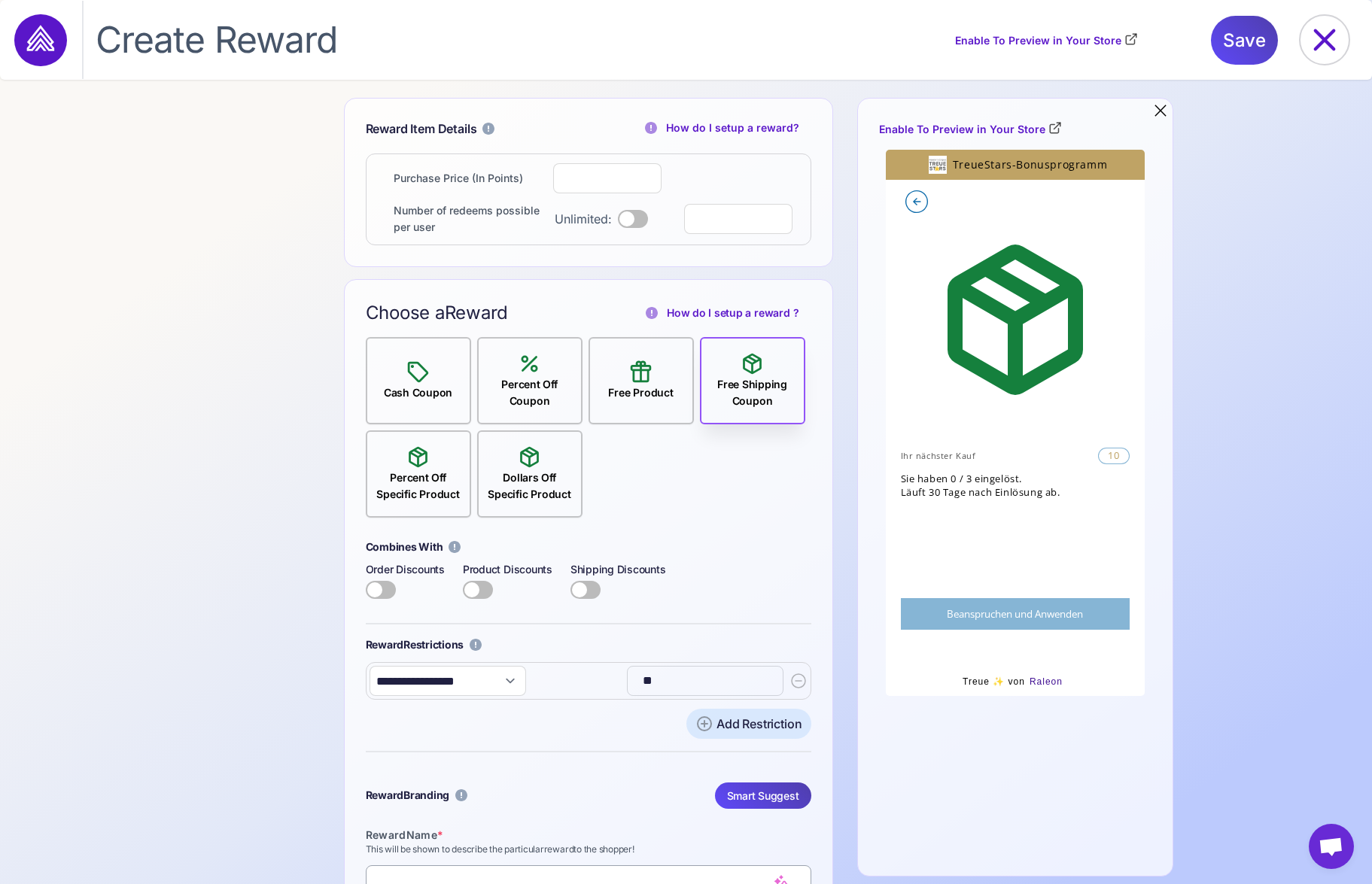
click at [549, 385] on div "Percent Off Coupon" at bounding box center [530, 393] width 103 height 33
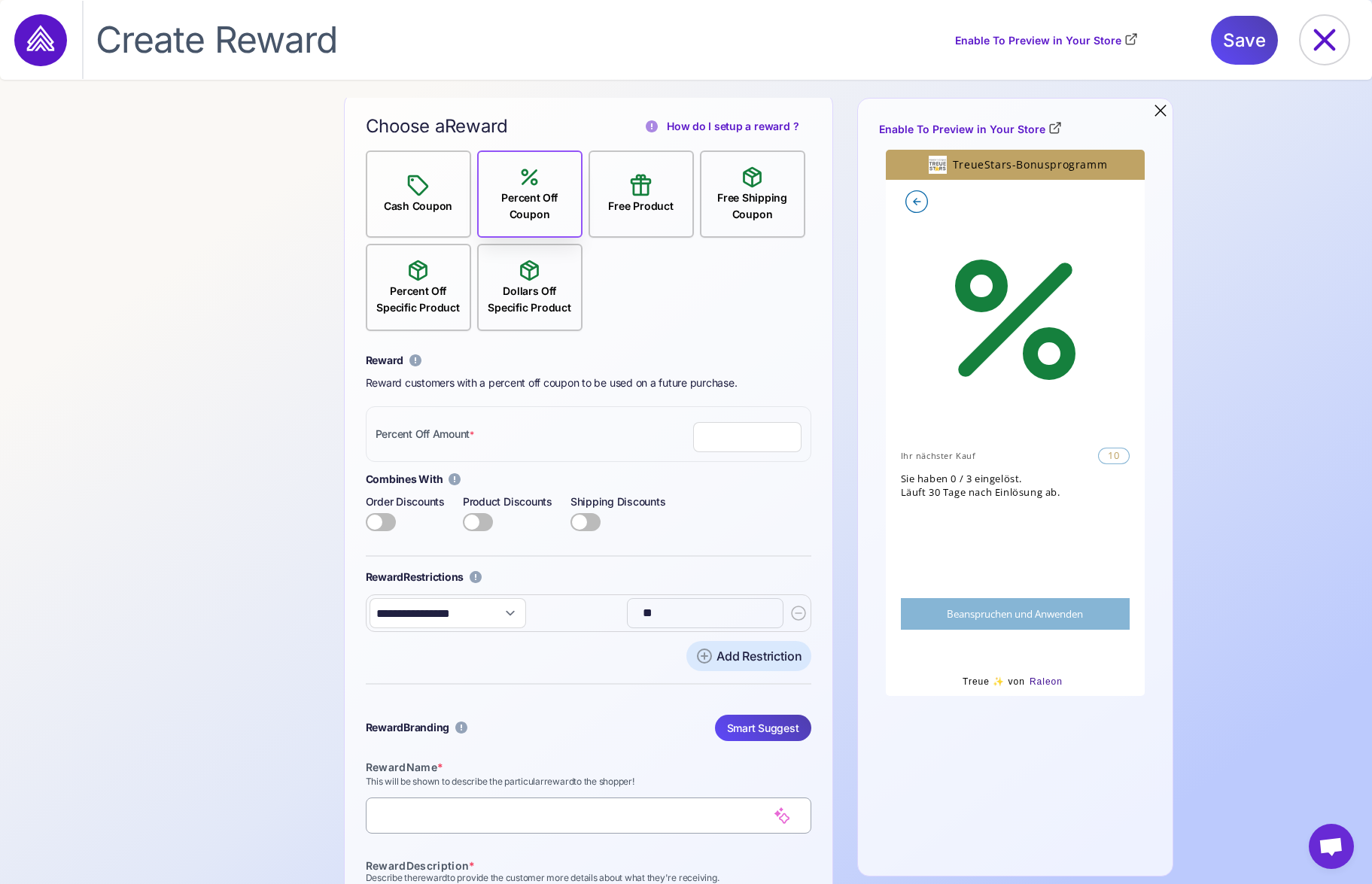
scroll to position [162, 0]
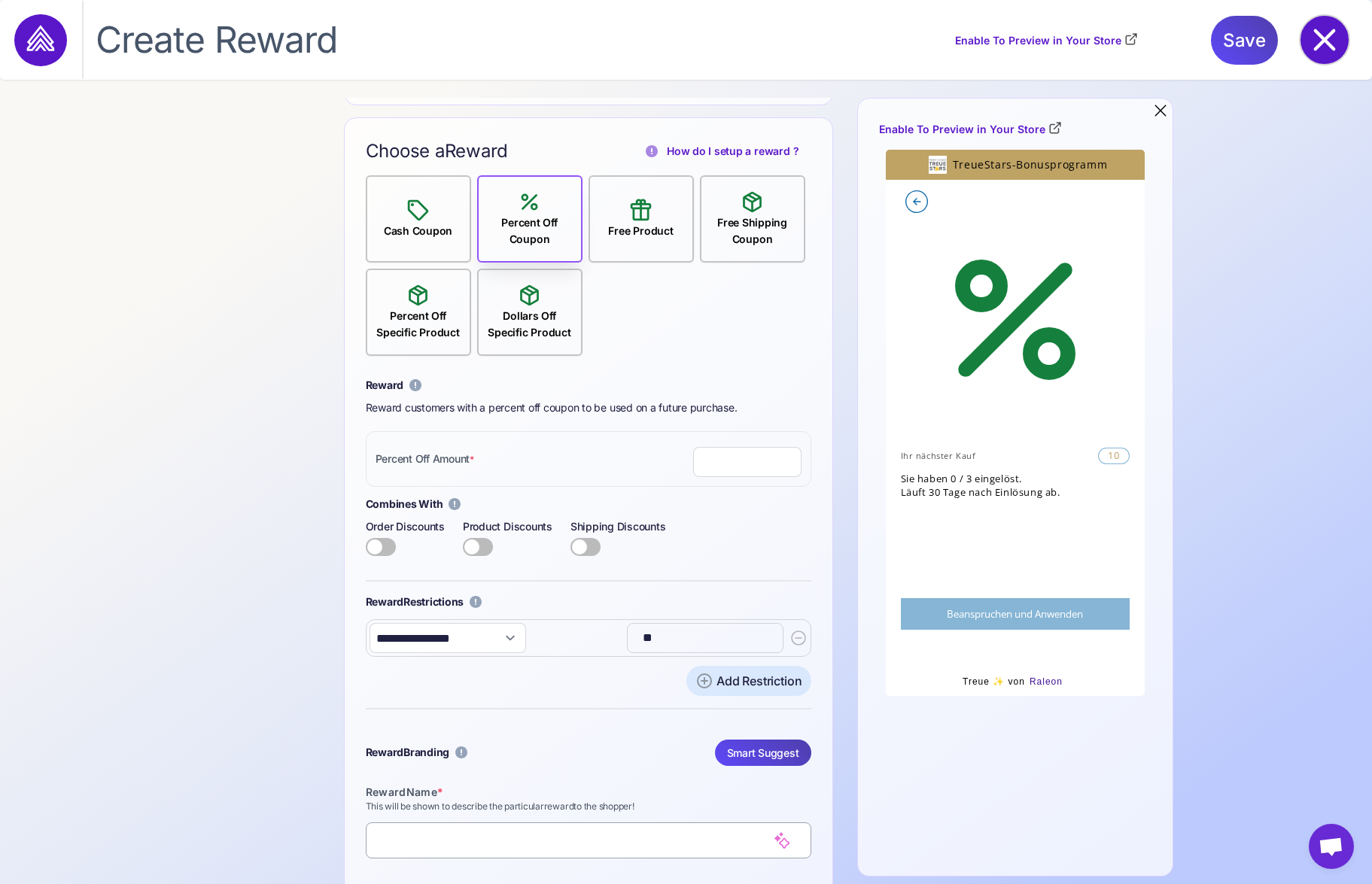
click at [1322, 27] on icon at bounding box center [1325, 40] width 48 height 48
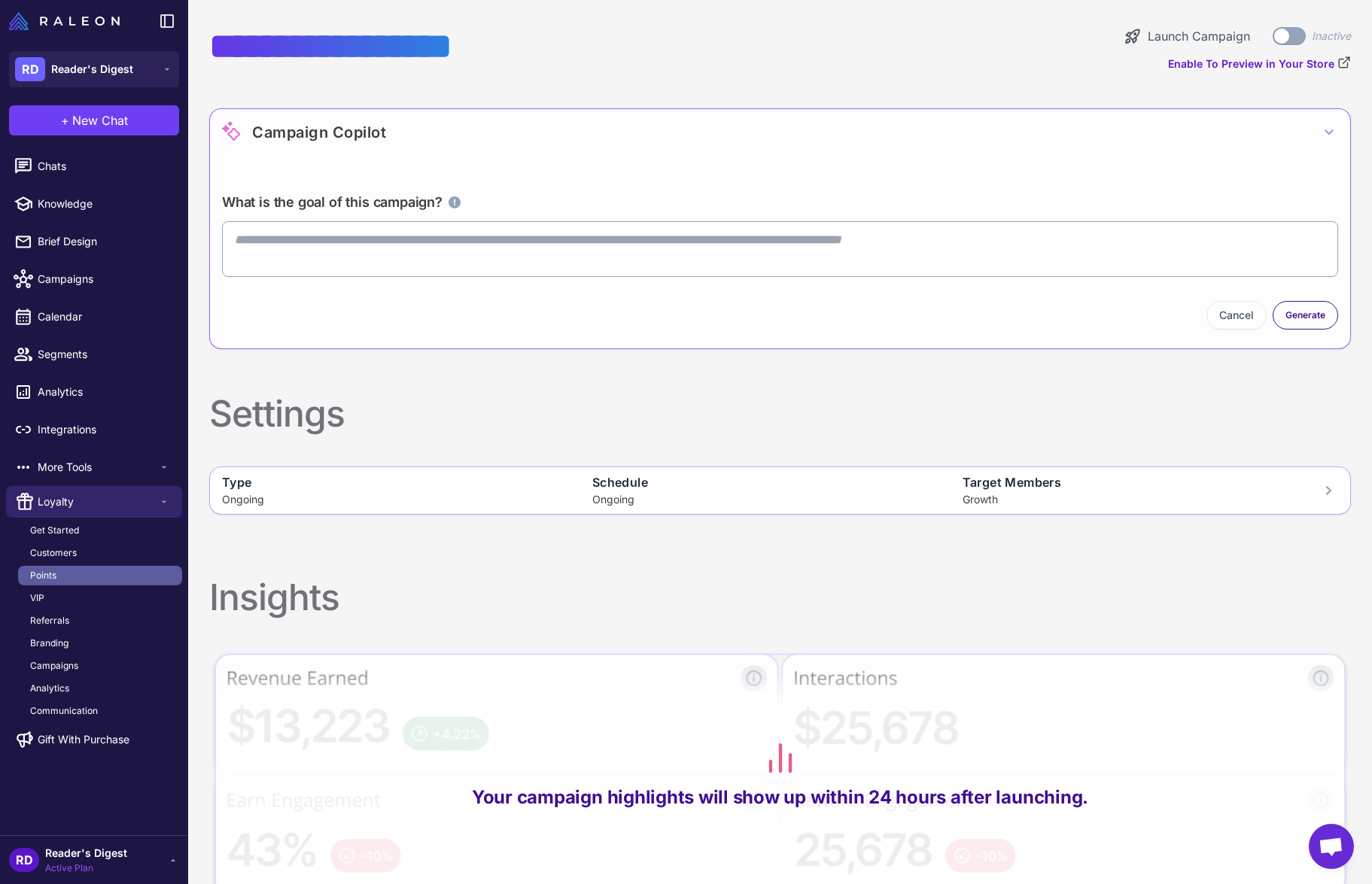
click at [41, 578] on span "Points" at bounding box center [43, 576] width 26 height 14
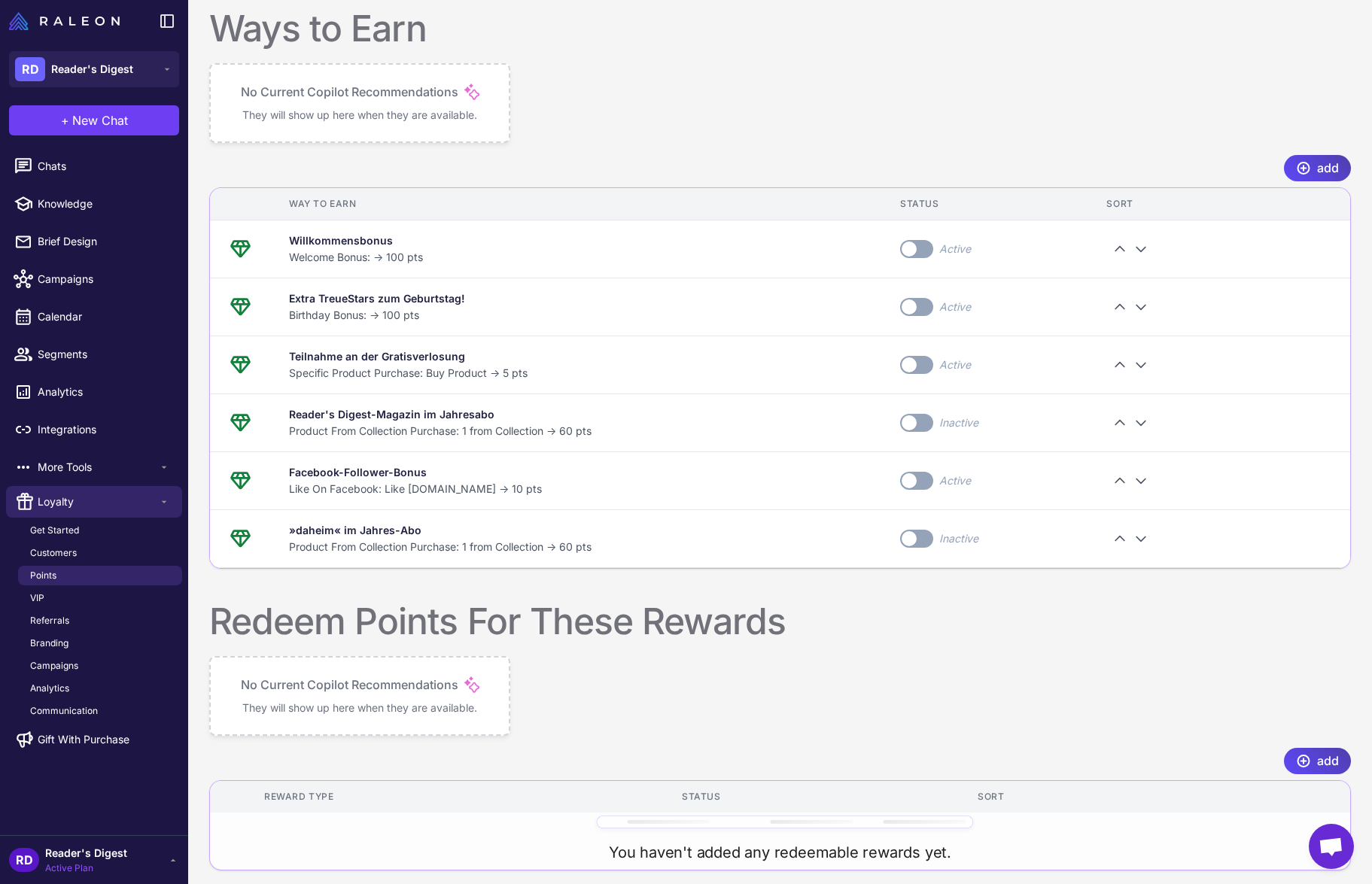
scroll to position [385, 0]
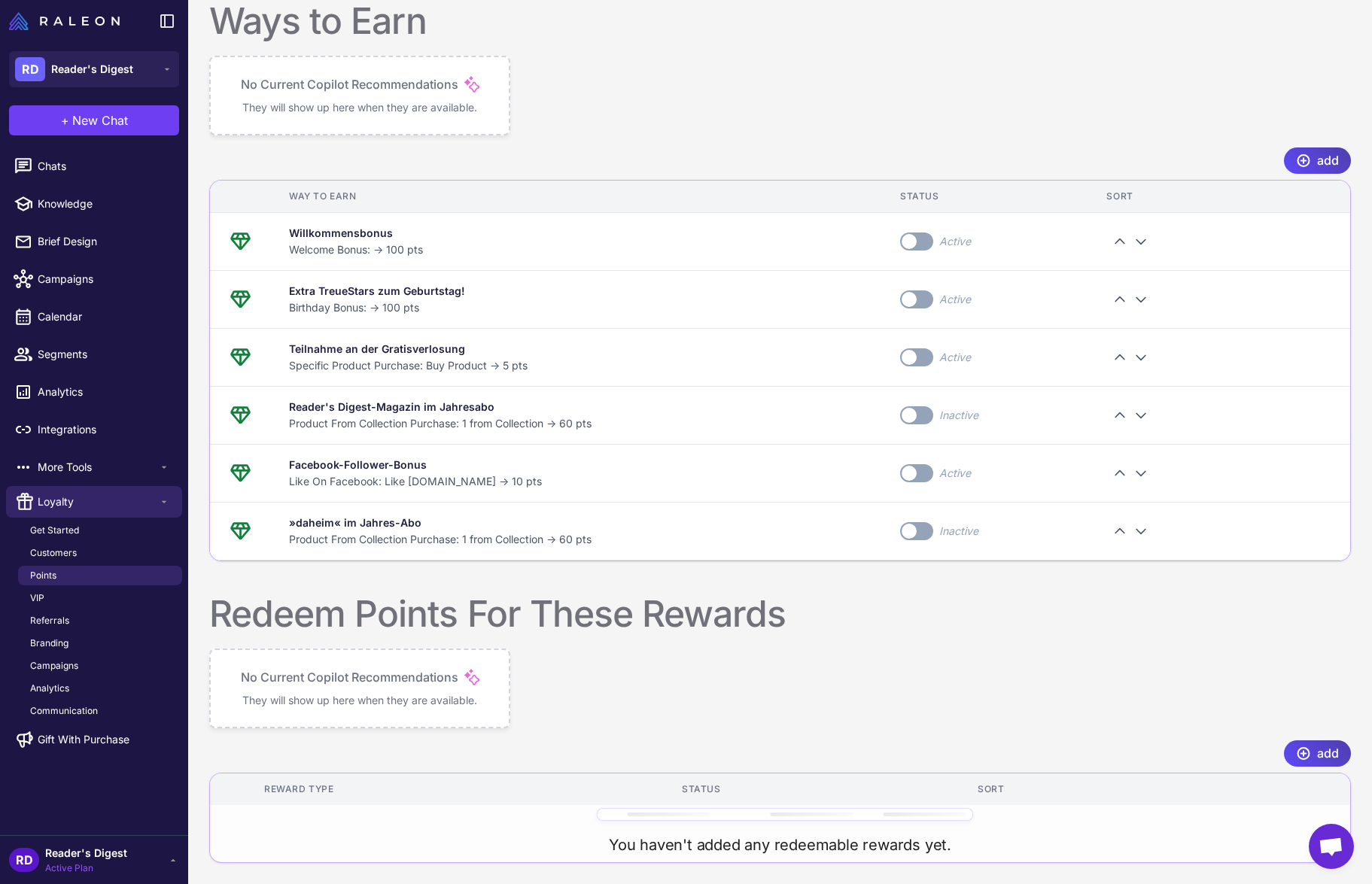
click at [303, 686] on p "No Current Copilot Recommendations" at bounding box center [350, 677] width 218 height 18
click at [1301, 747] on icon at bounding box center [1303, 753] width 15 height 15
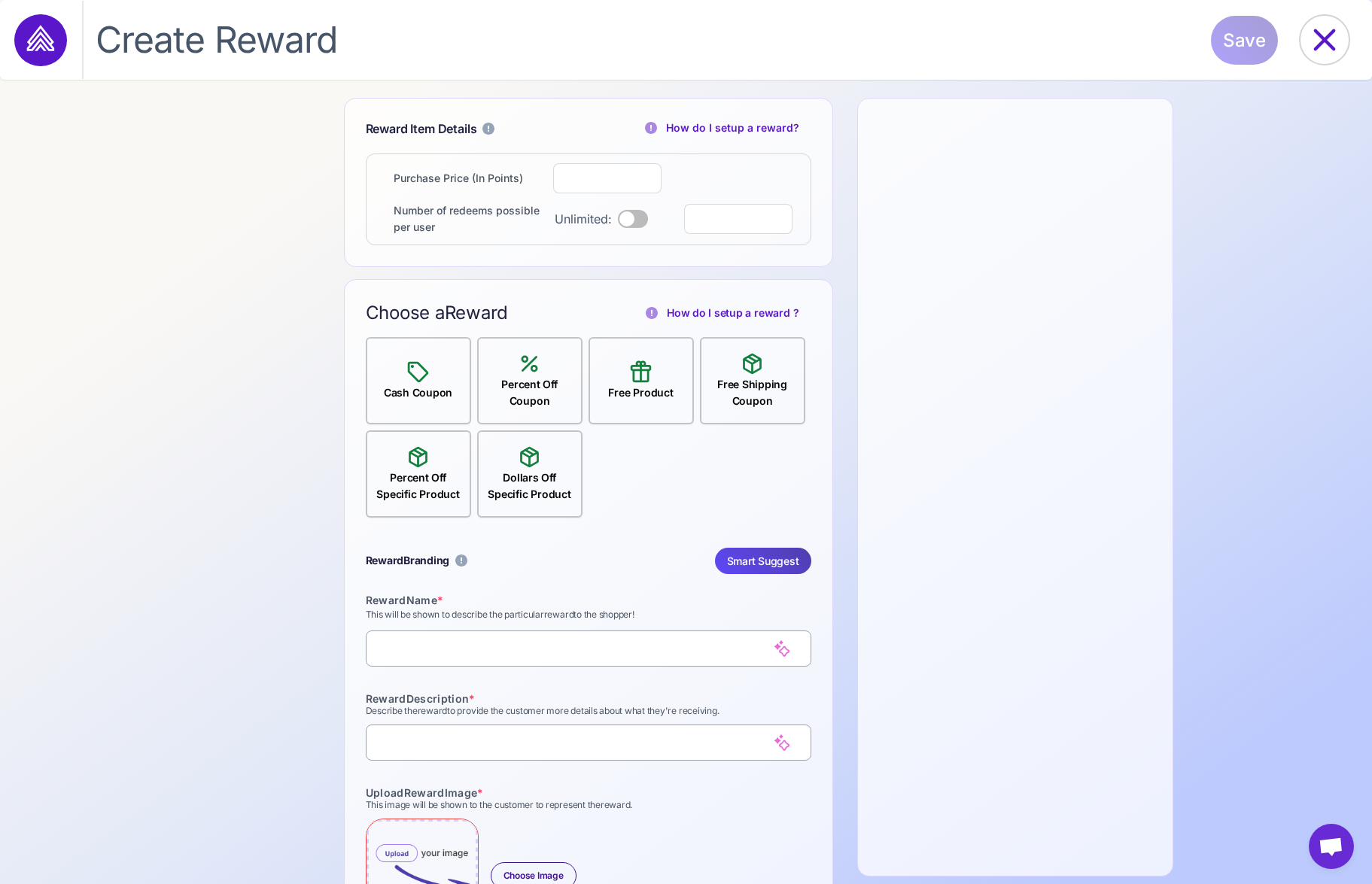
select select "**********"
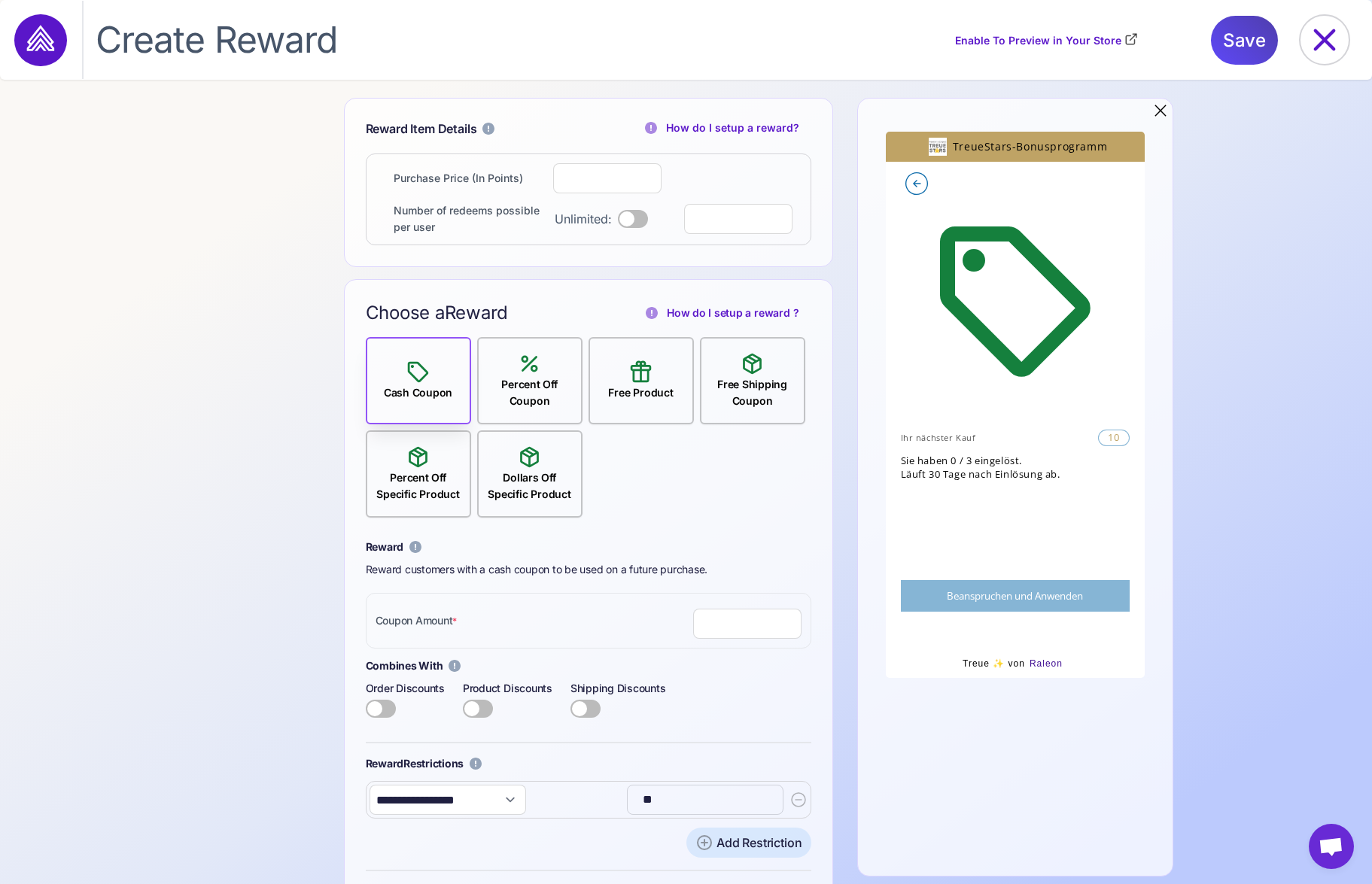
click at [531, 378] on div "Percent Off Coupon" at bounding box center [530, 393] width 103 height 33
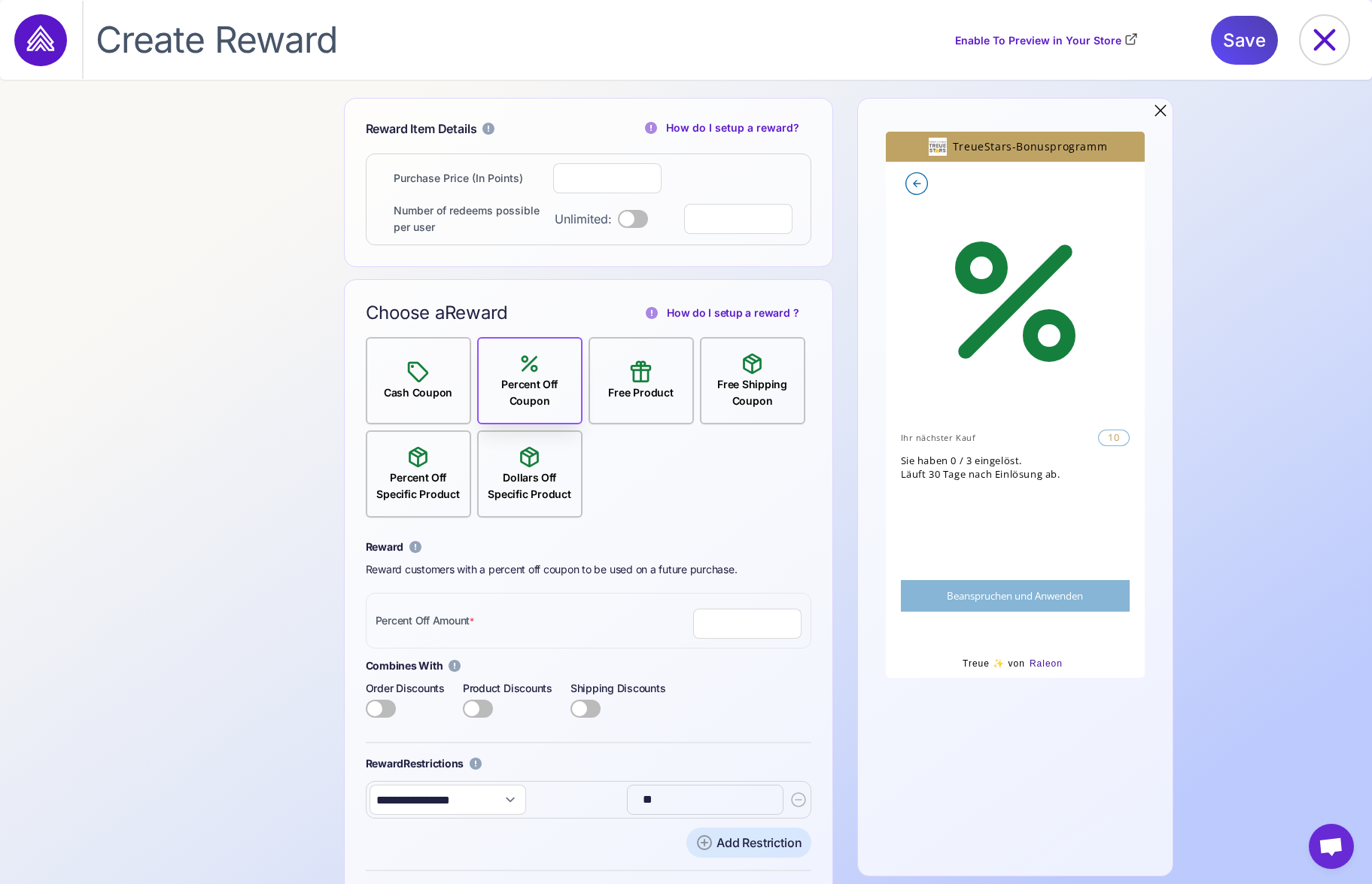
drag, startPoint x: 540, startPoint y: 475, endPoint x: 506, endPoint y: 475, distance: 34.0
click at [540, 475] on div "Dollars Off Specific Product" at bounding box center [530, 486] width 103 height 33
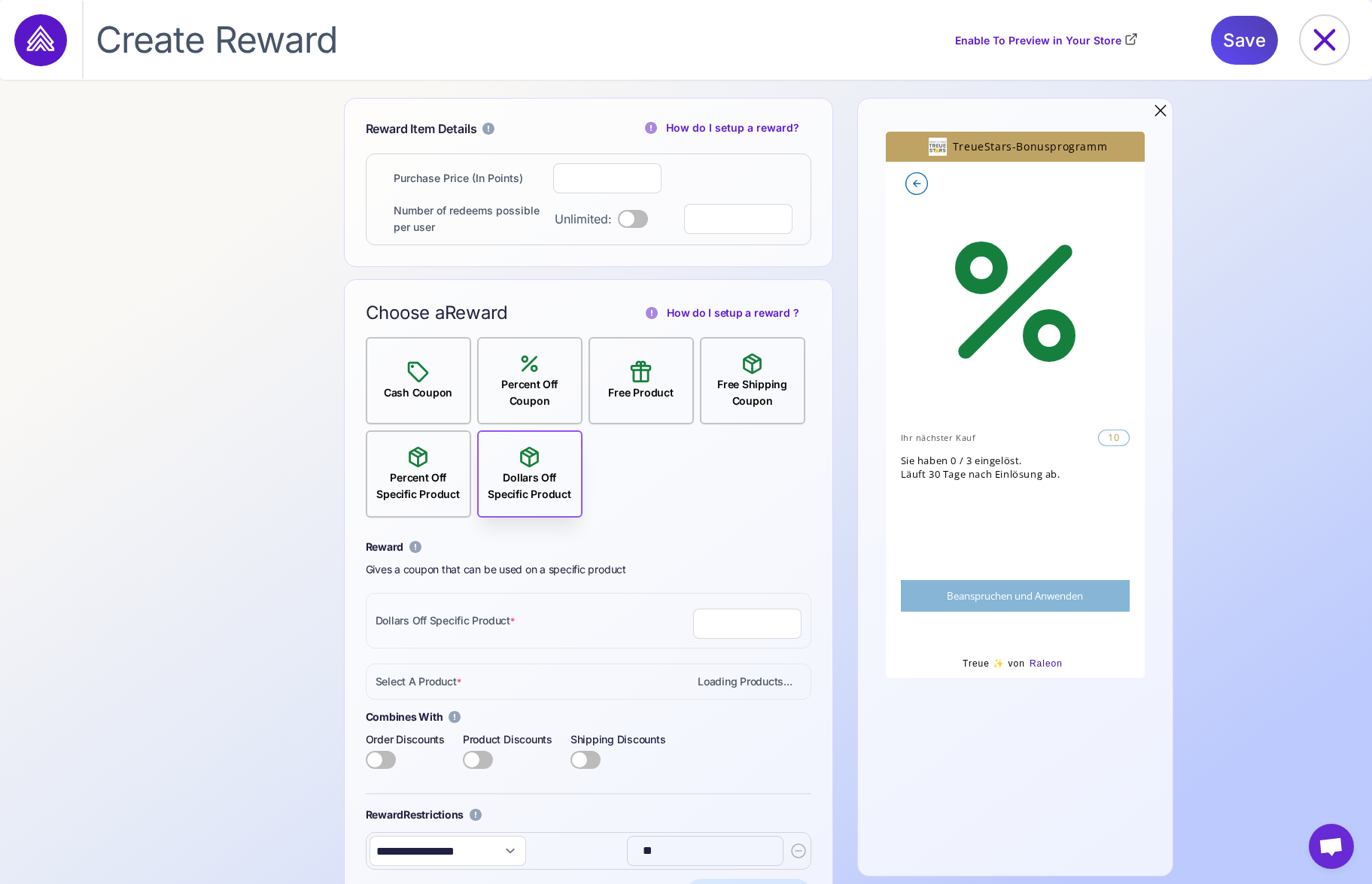
click at [412, 477] on div "Percent Off Specific Product" at bounding box center [418, 486] width 103 height 33
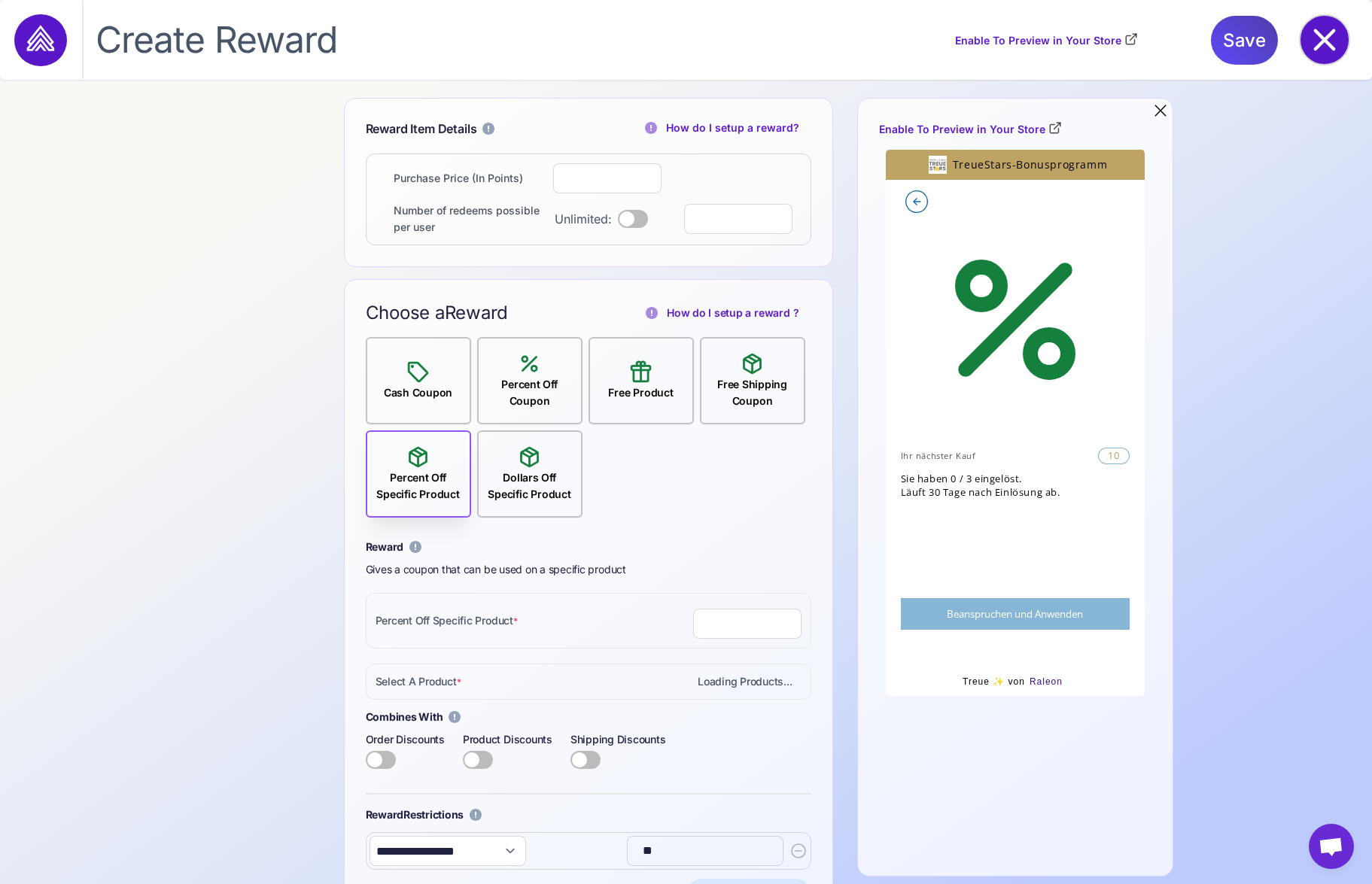
click at [1331, 38] on icon at bounding box center [1325, 40] width 48 height 48
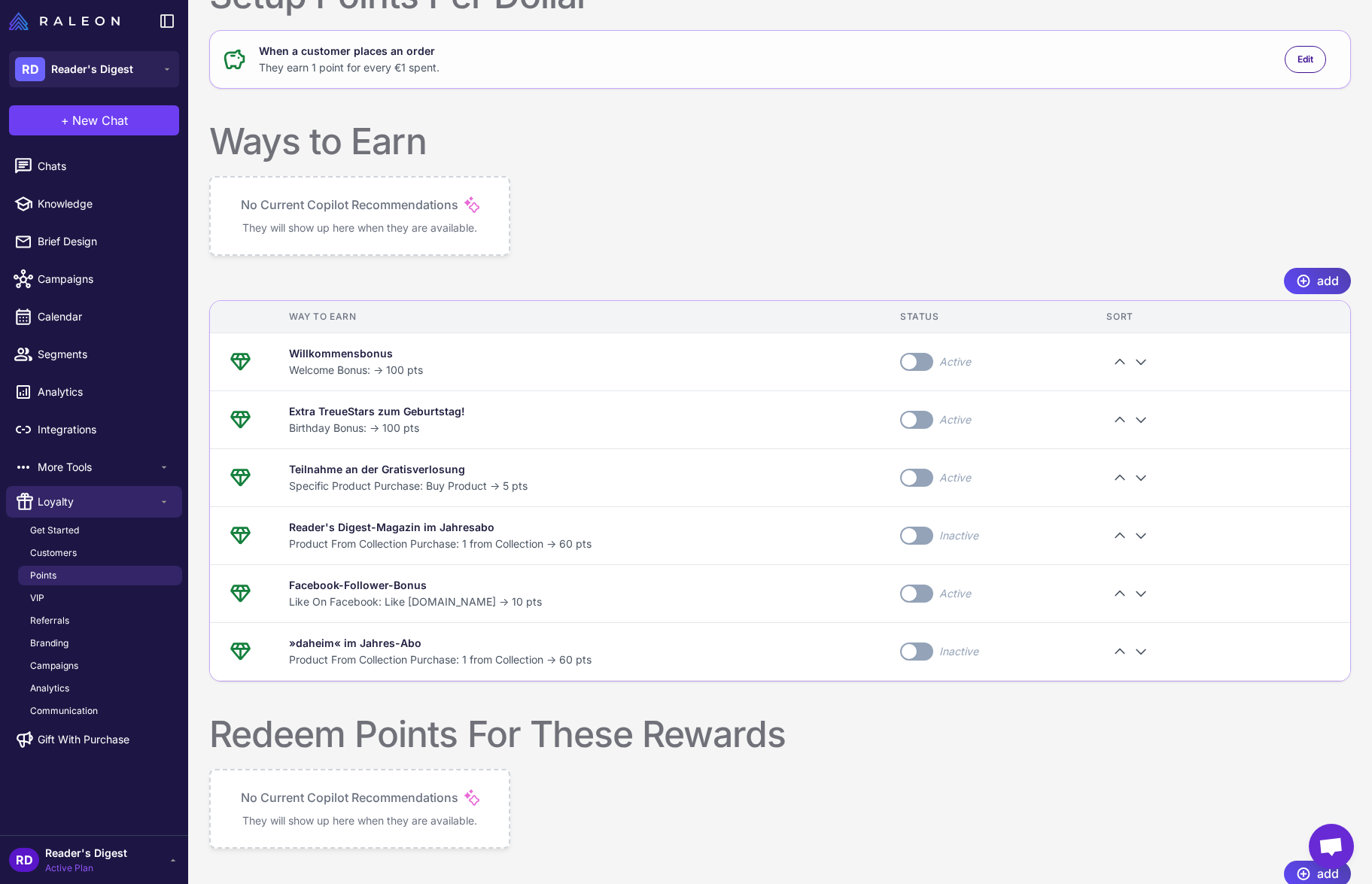
scroll to position [385, 0]
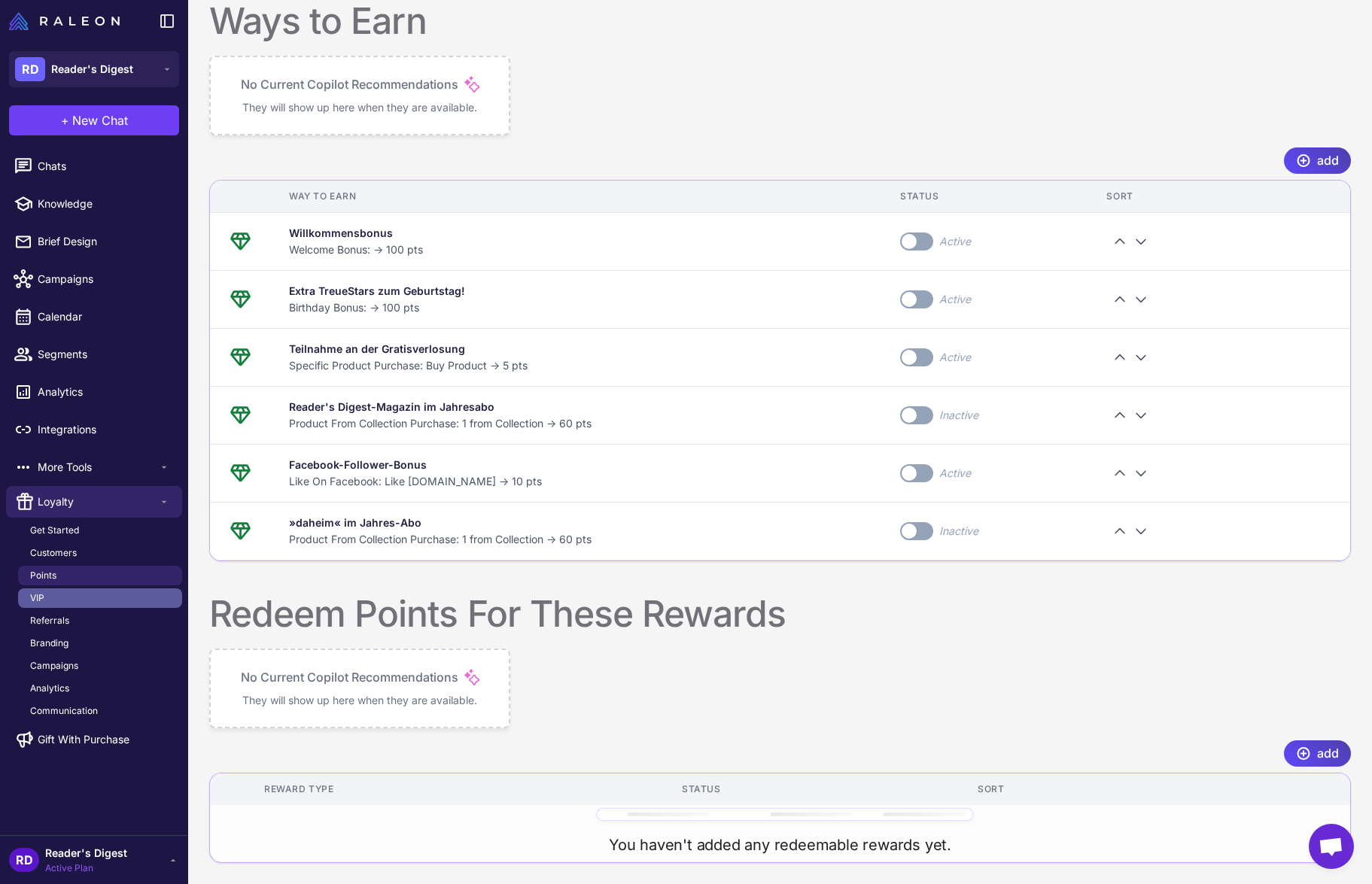
click at [52, 598] on link "VIP" at bounding box center [100, 598] width 164 height 19
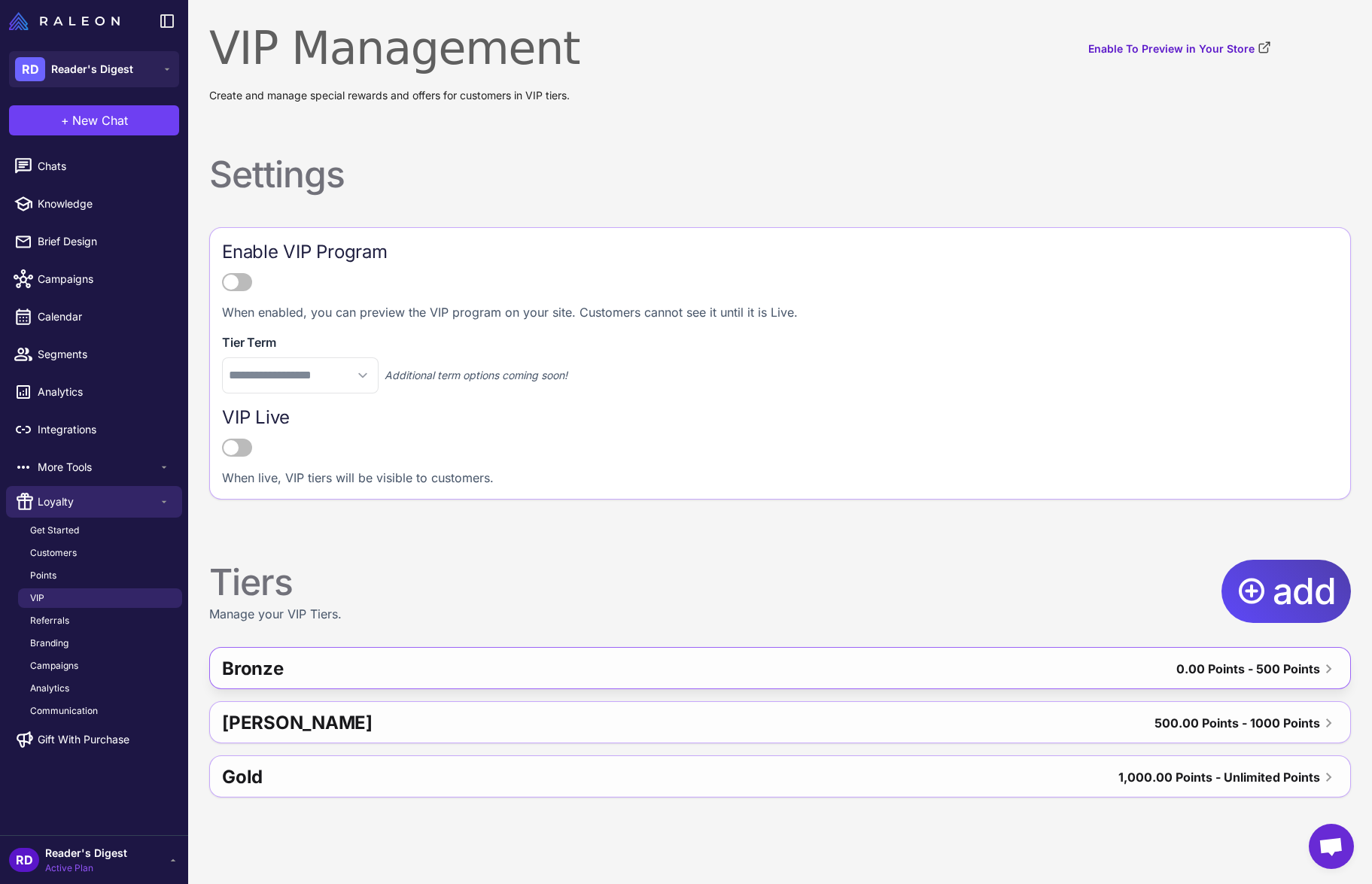
click at [646, 662] on div "Bronze" at bounding box center [475, 668] width 508 height 36
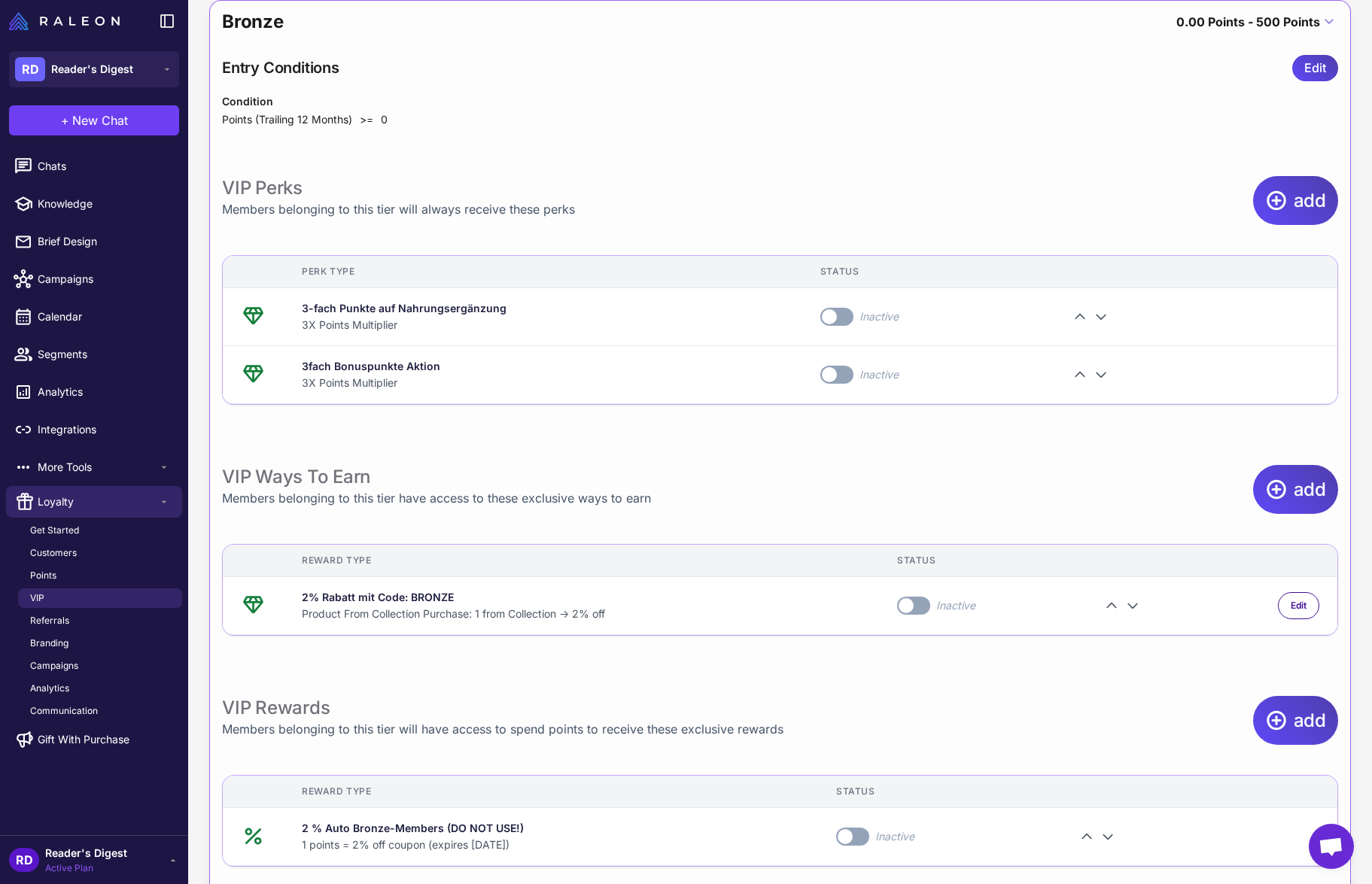
scroll to position [645, 0]
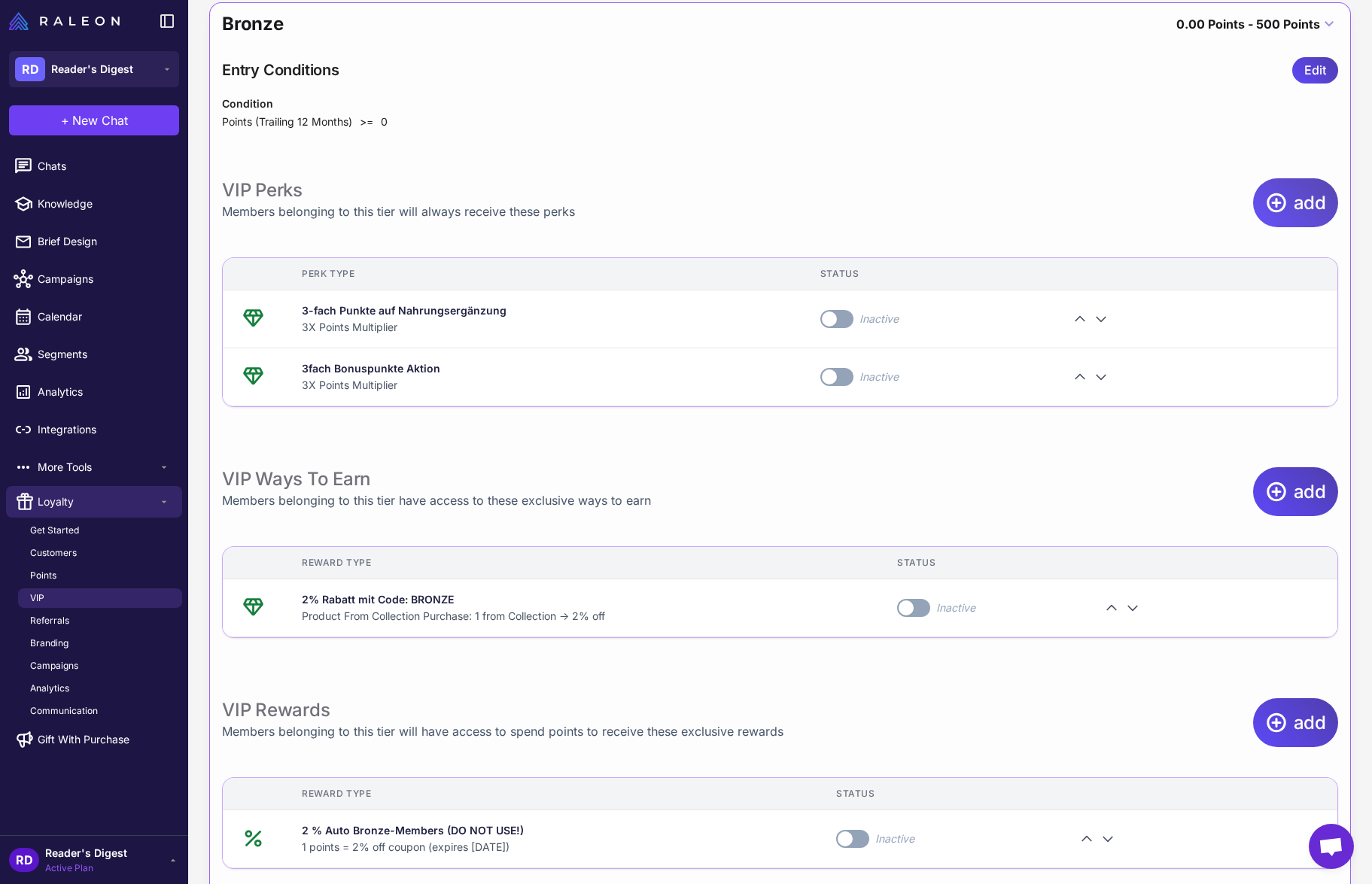
click at [1306, 199] on span "add" at bounding box center [1309, 202] width 32 height 49
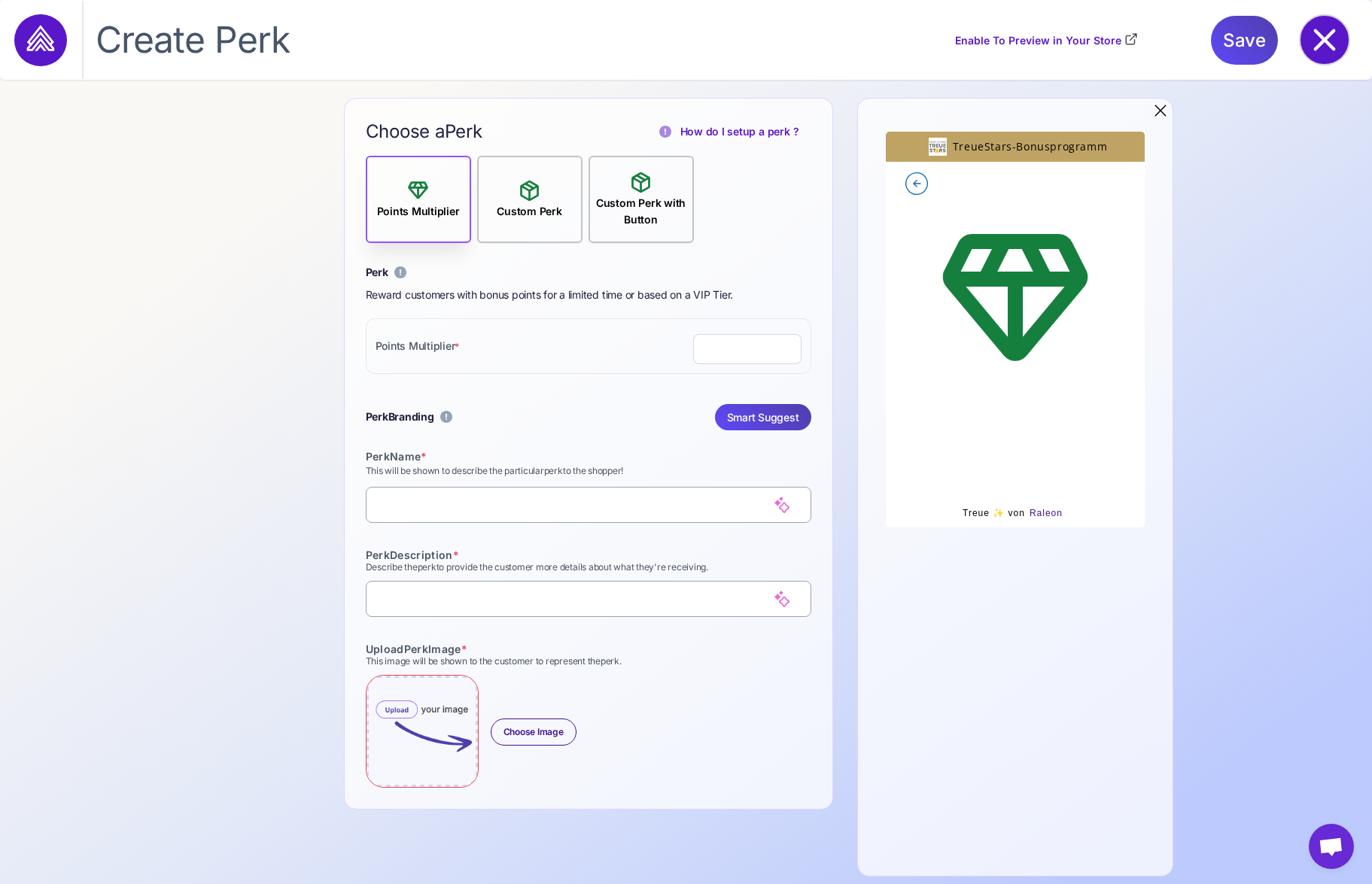
click at [1328, 43] on icon at bounding box center [1325, 40] width 22 height 22
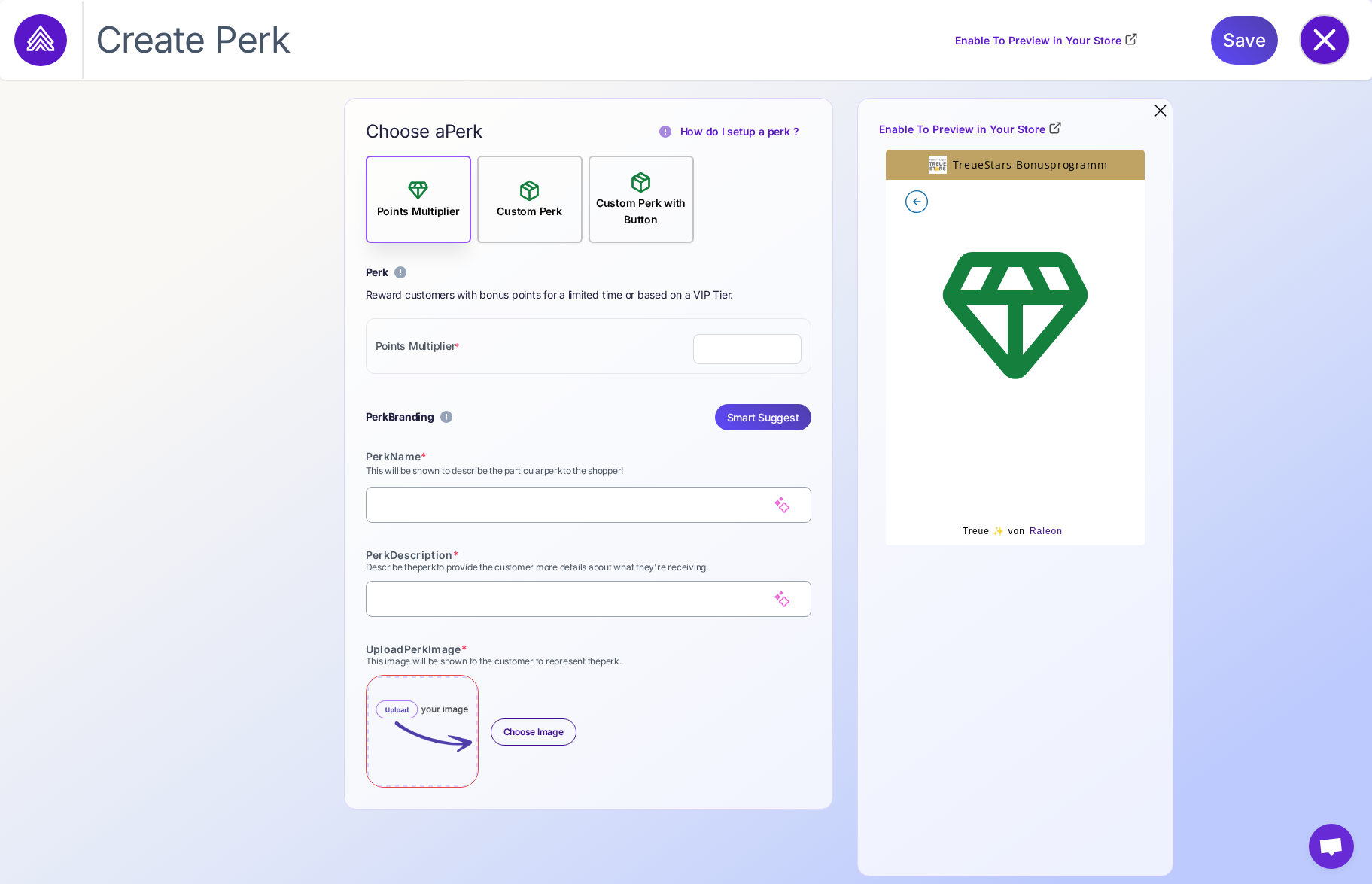
click at [1305, 26] on icon at bounding box center [1325, 40] width 48 height 48
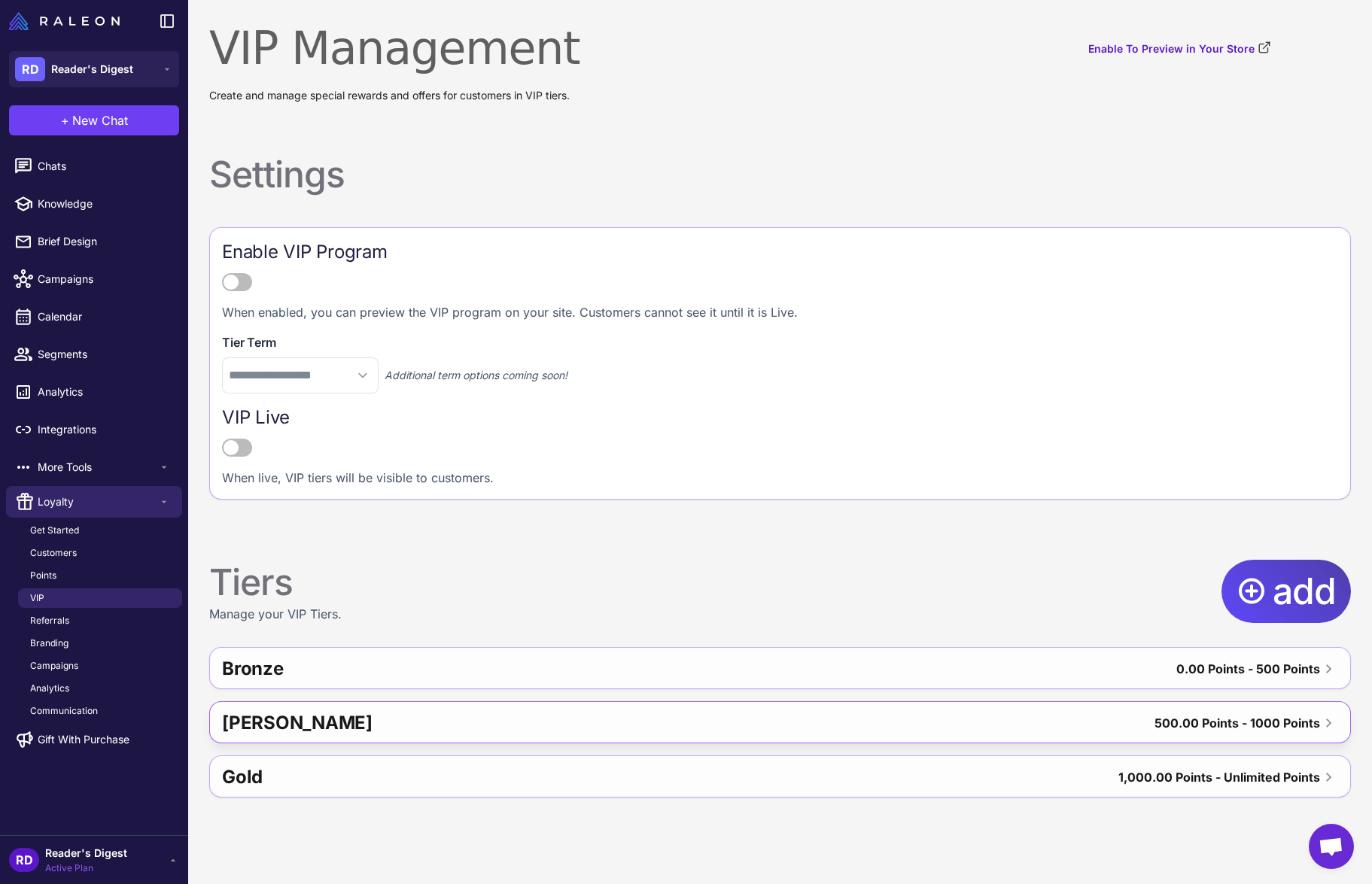
click at [366, 717] on div "[PERSON_NAME]" at bounding box center [492, 722] width 541 height 36
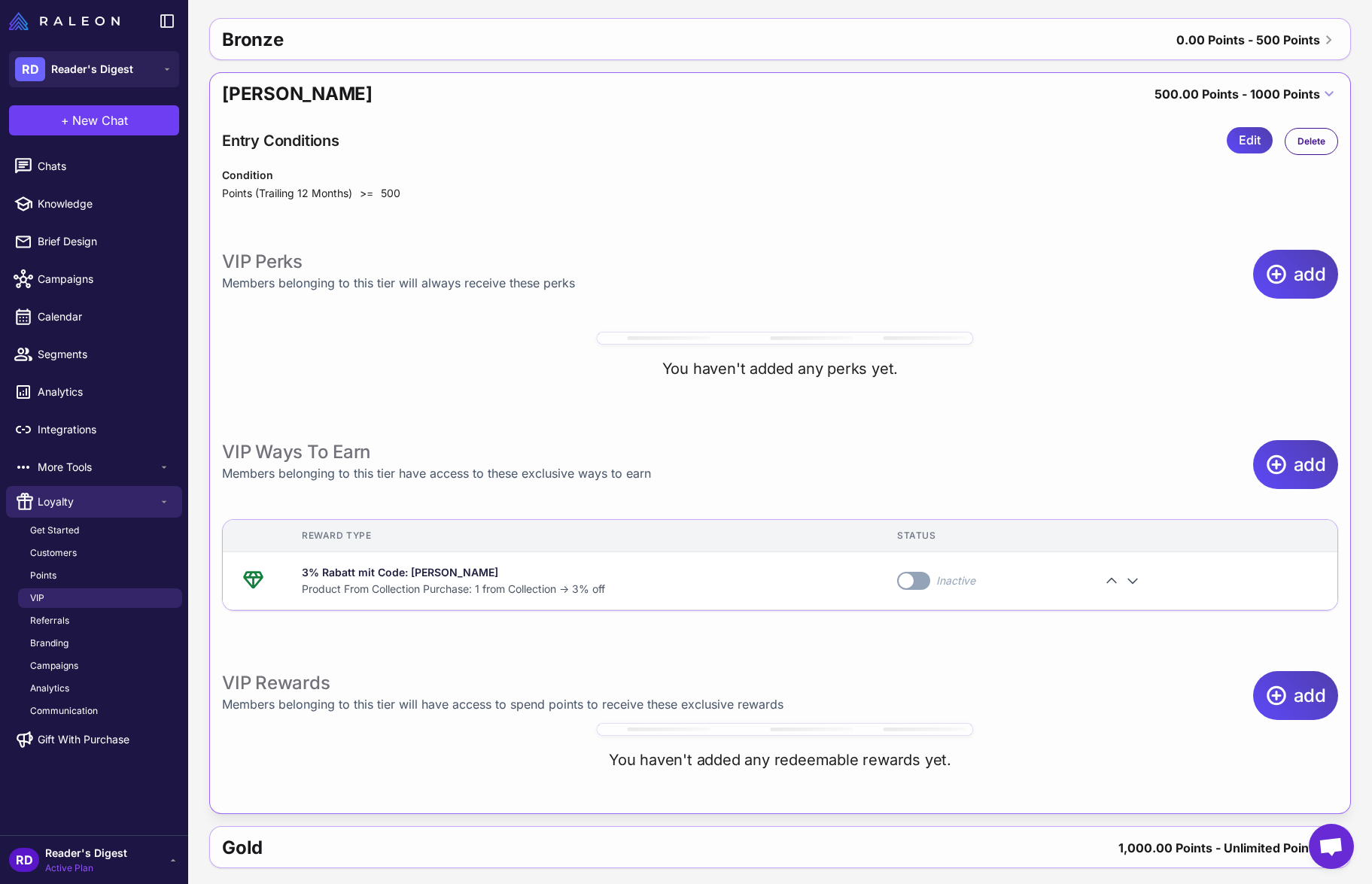
scroll to position [634, 0]
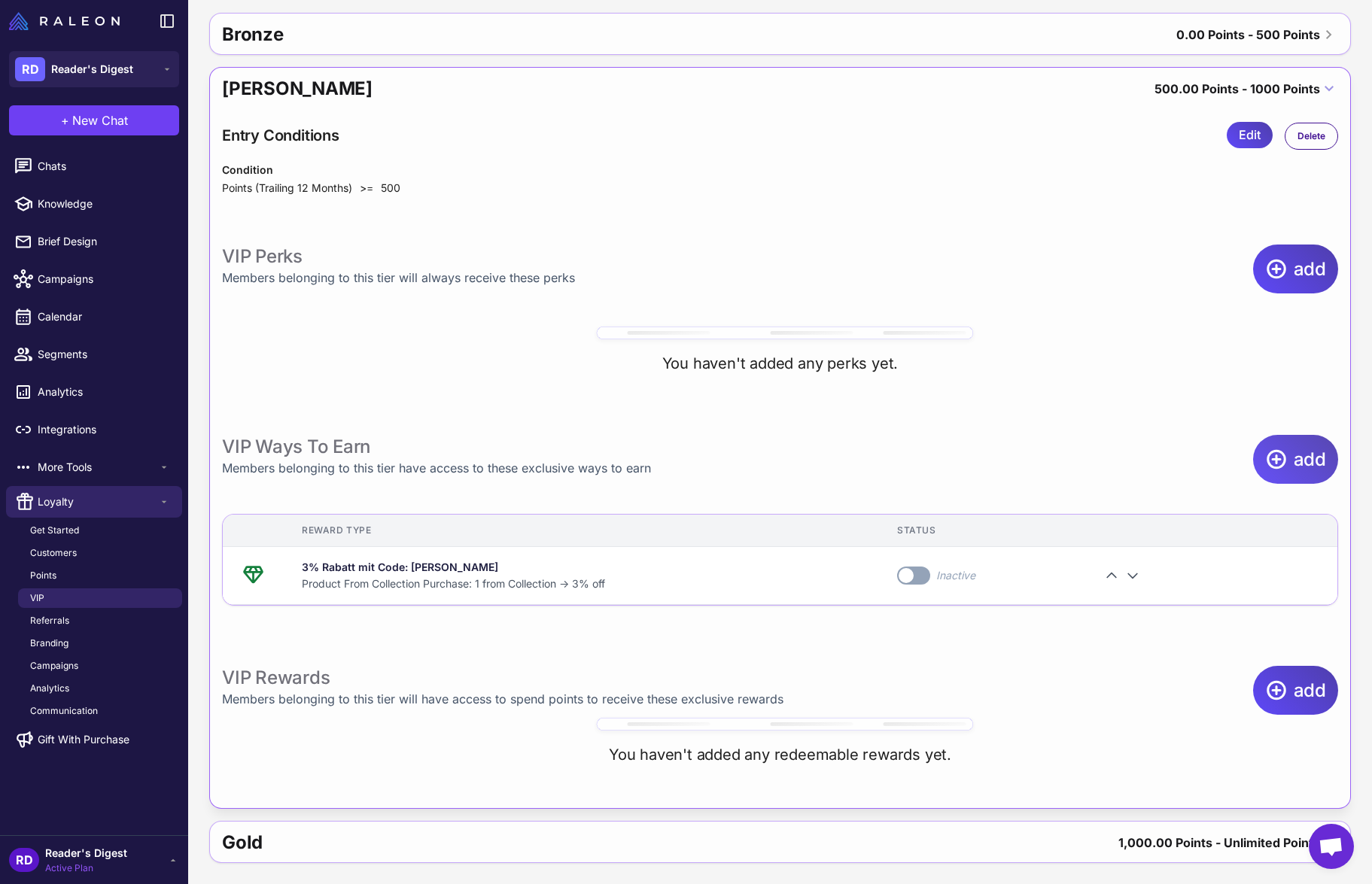
click at [1295, 461] on span "add" at bounding box center [1309, 459] width 32 height 49
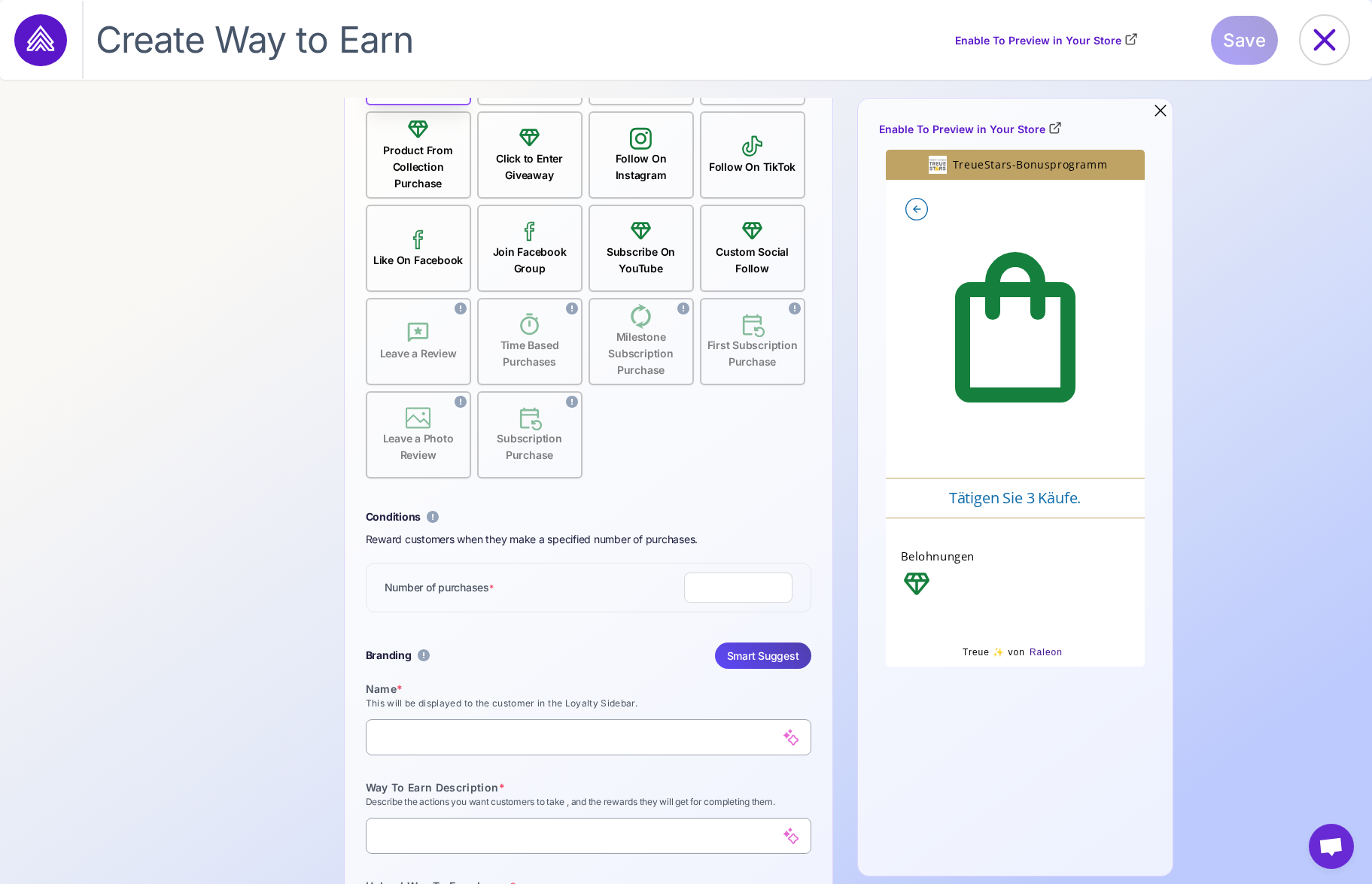
scroll to position [142, 0]
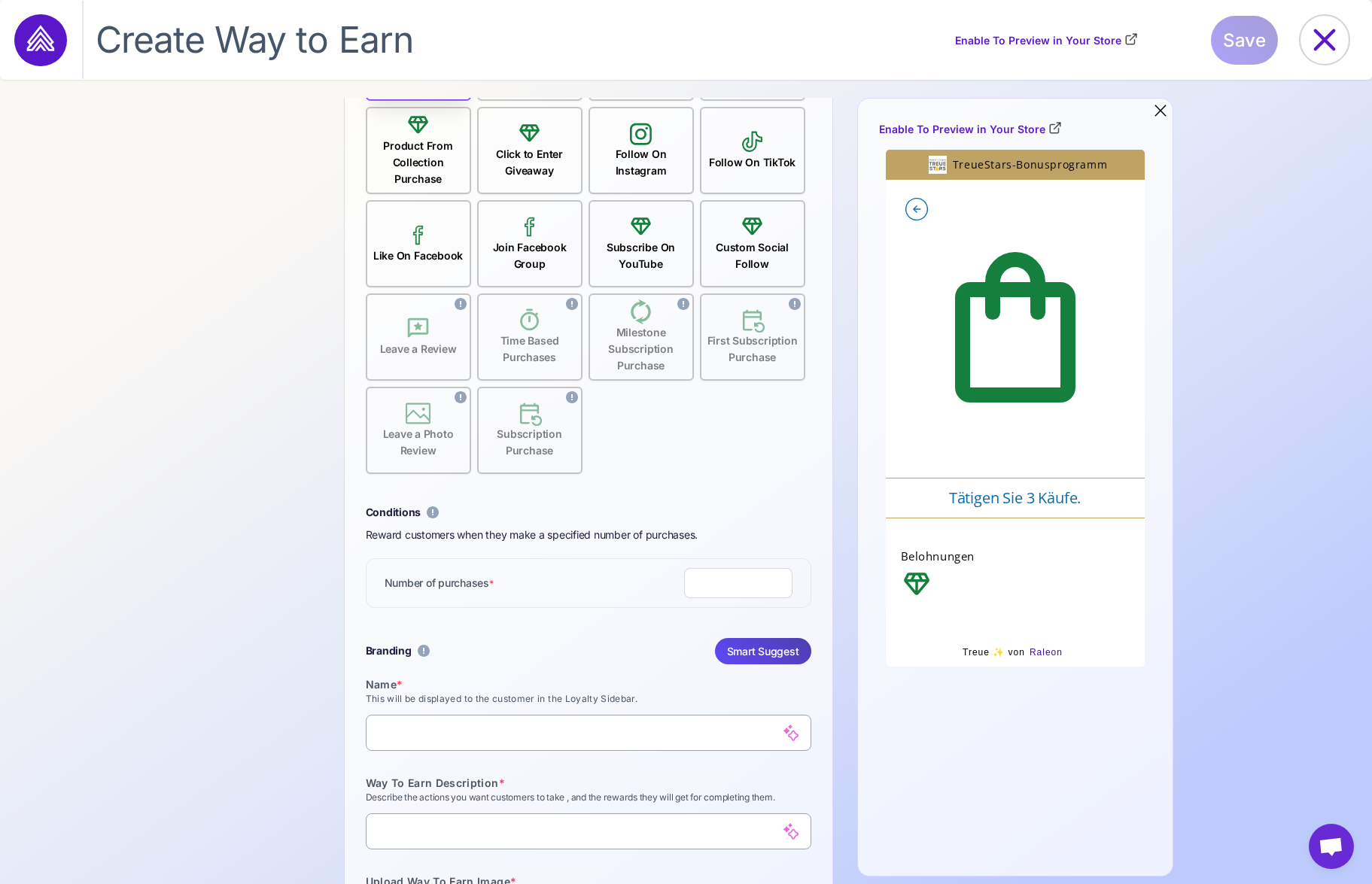
click at [412, 166] on div "Product From Collection Purchase" at bounding box center [418, 162] width 103 height 49
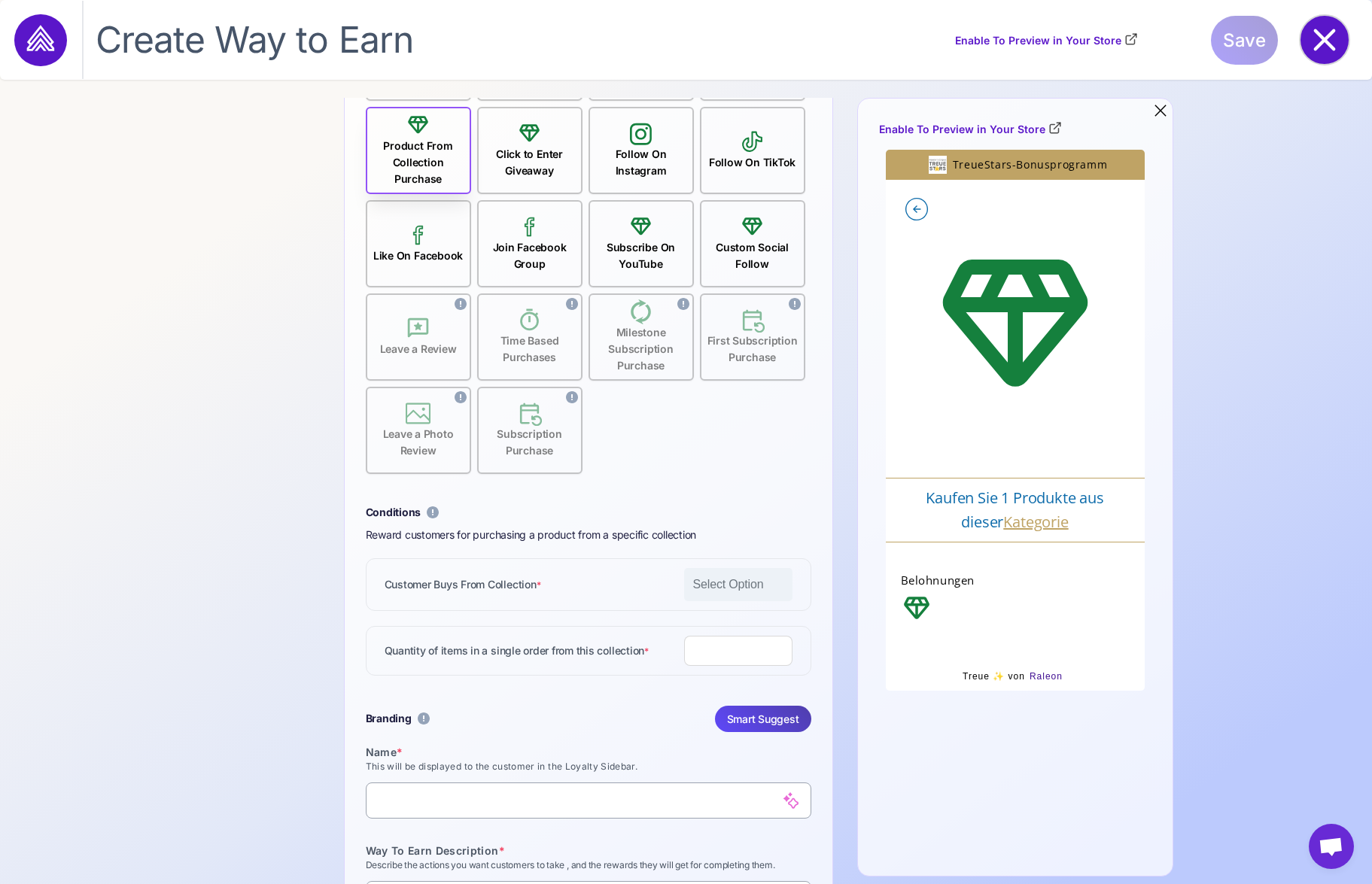
click at [1326, 39] on icon at bounding box center [1325, 40] width 22 height 22
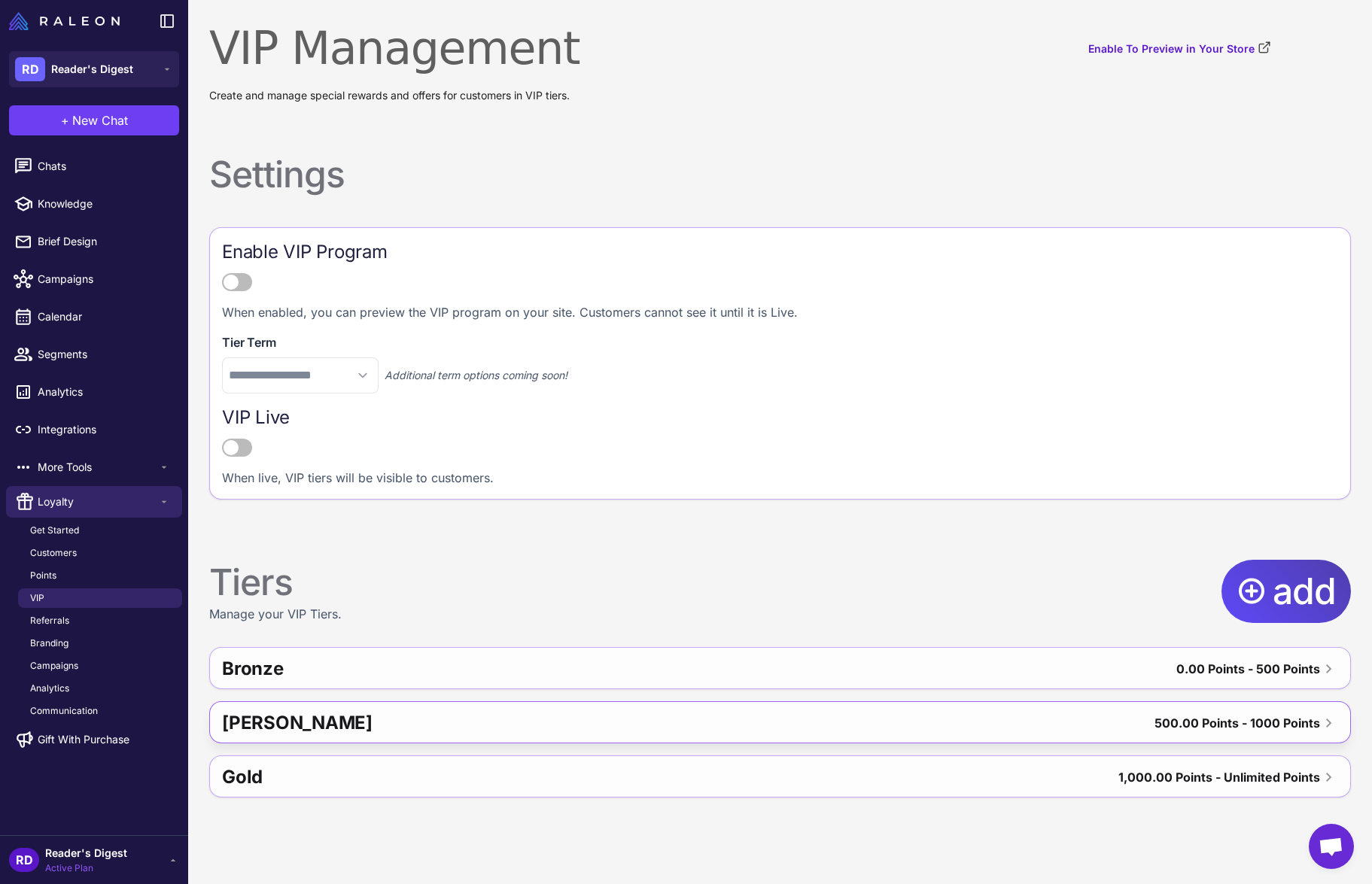
click at [438, 719] on div "[PERSON_NAME]" at bounding box center [492, 722] width 541 height 36
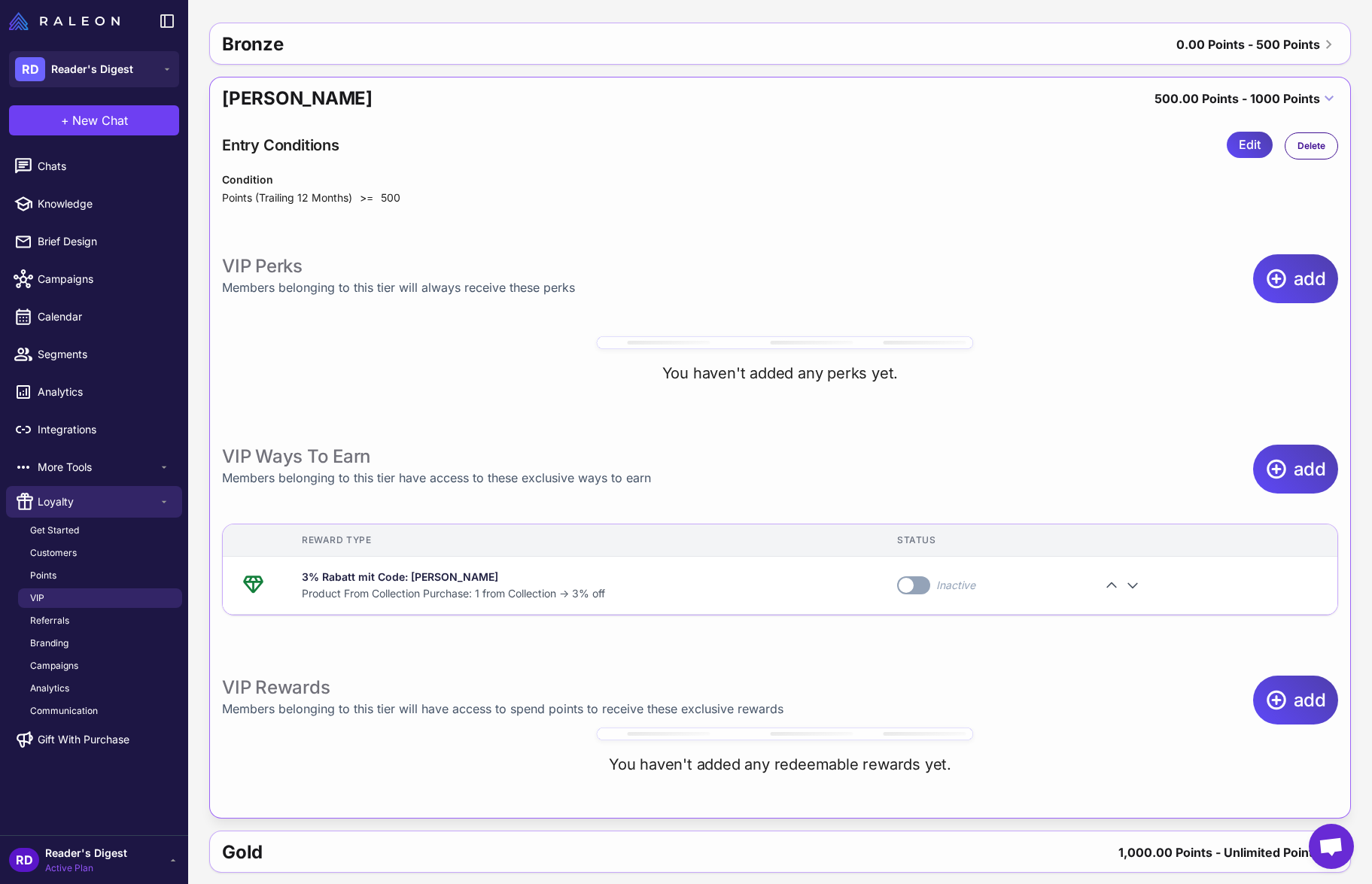
scroll to position [634, 0]
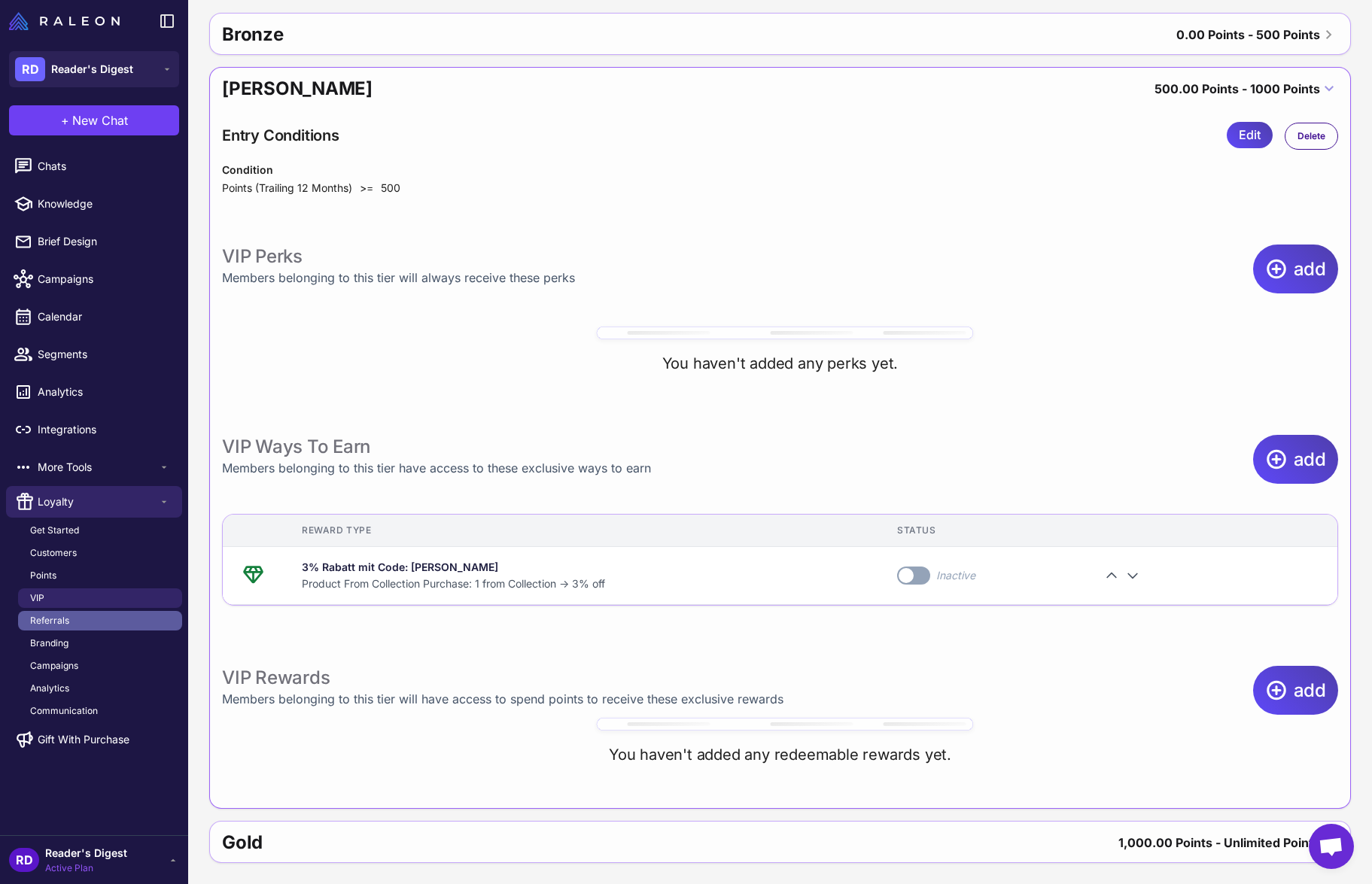
click at [42, 621] on span "Referrals" at bounding box center [49, 621] width 39 height 14
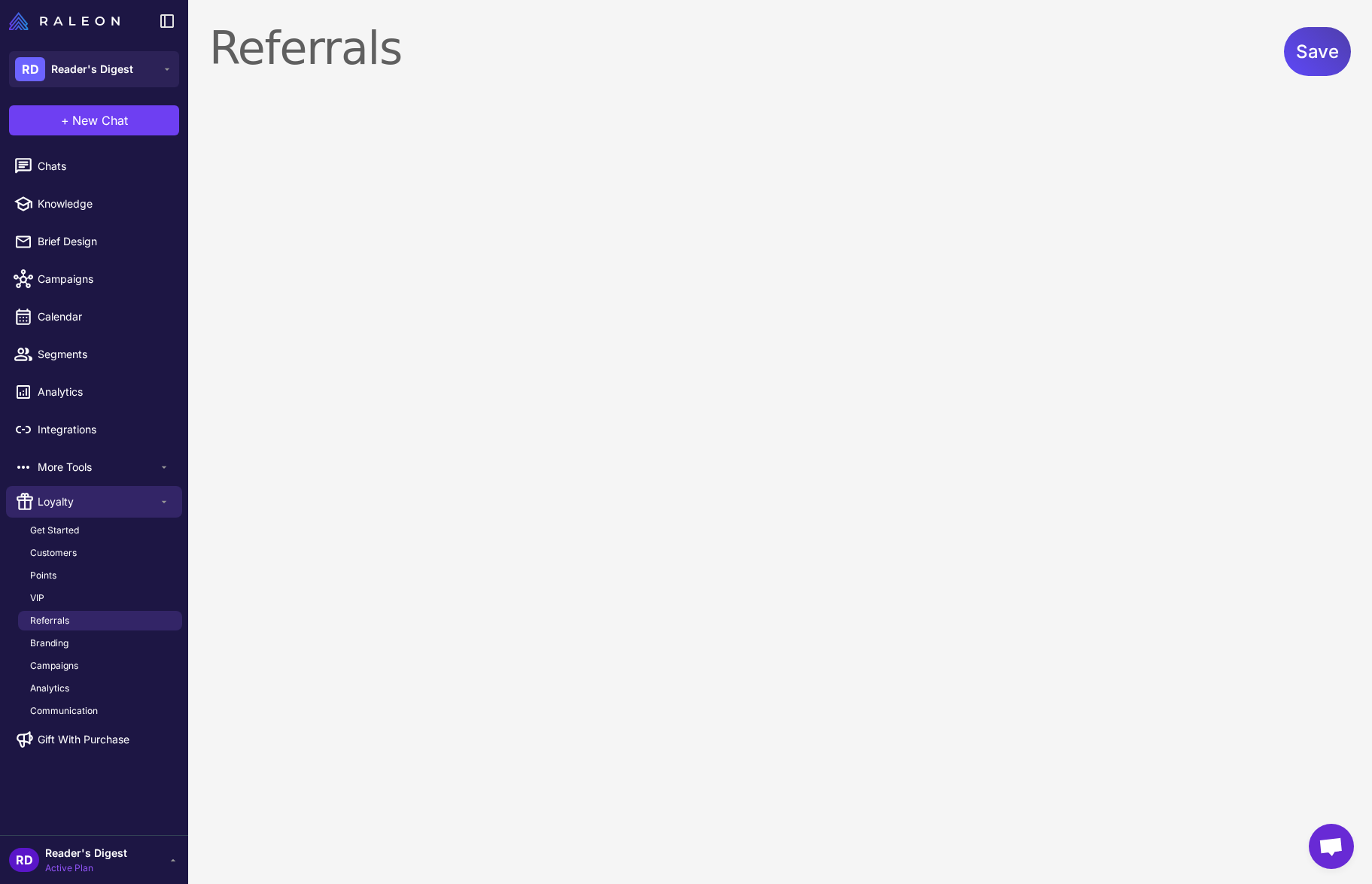
select select "******"
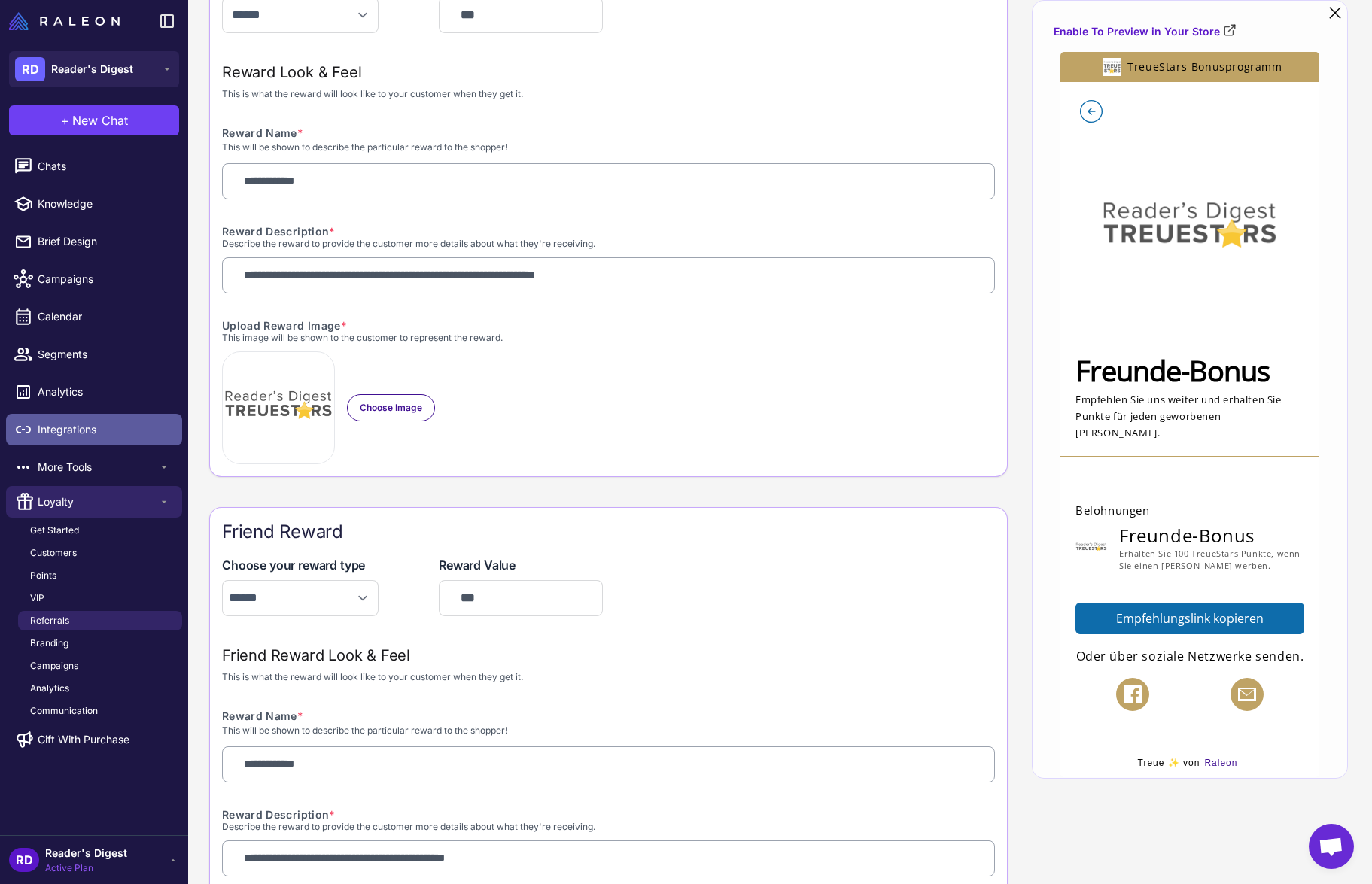
scroll to position [322, 0]
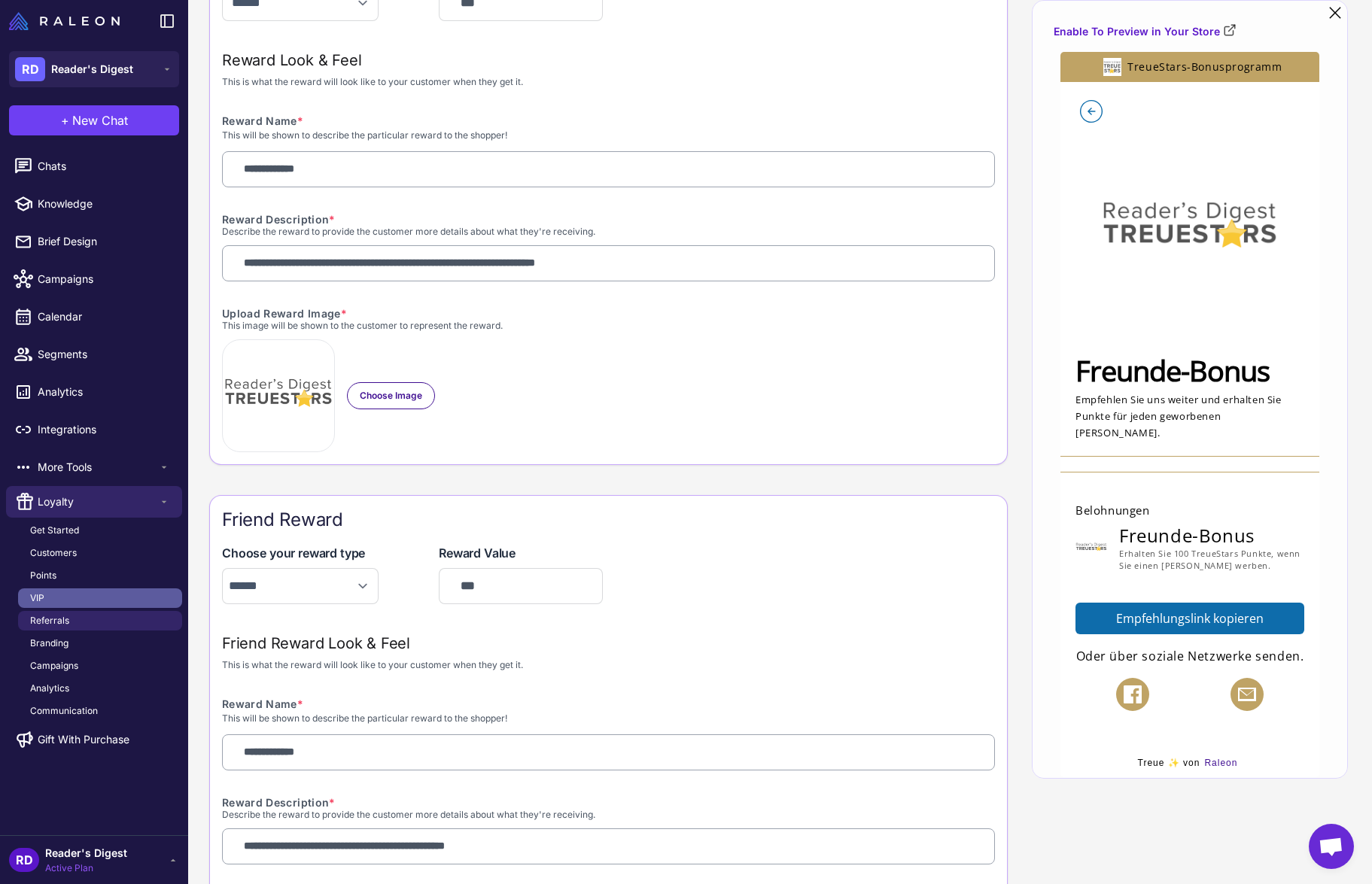
click at [47, 592] on link "VIP" at bounding box center [100, 598] width 164 height 19
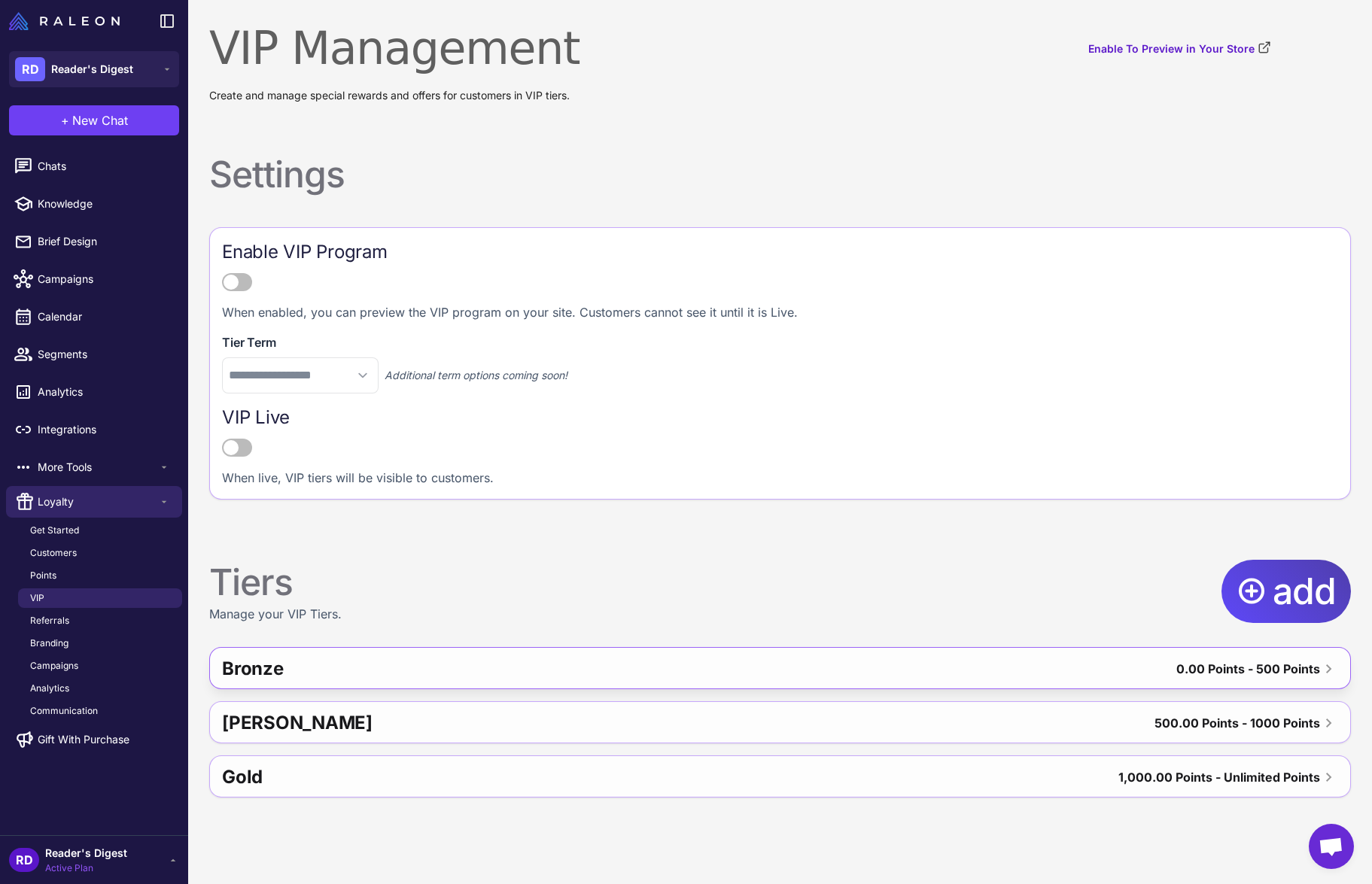
click at [502, 671] on div "Bronze" at bounding box center [475, 668] width 508 height 36
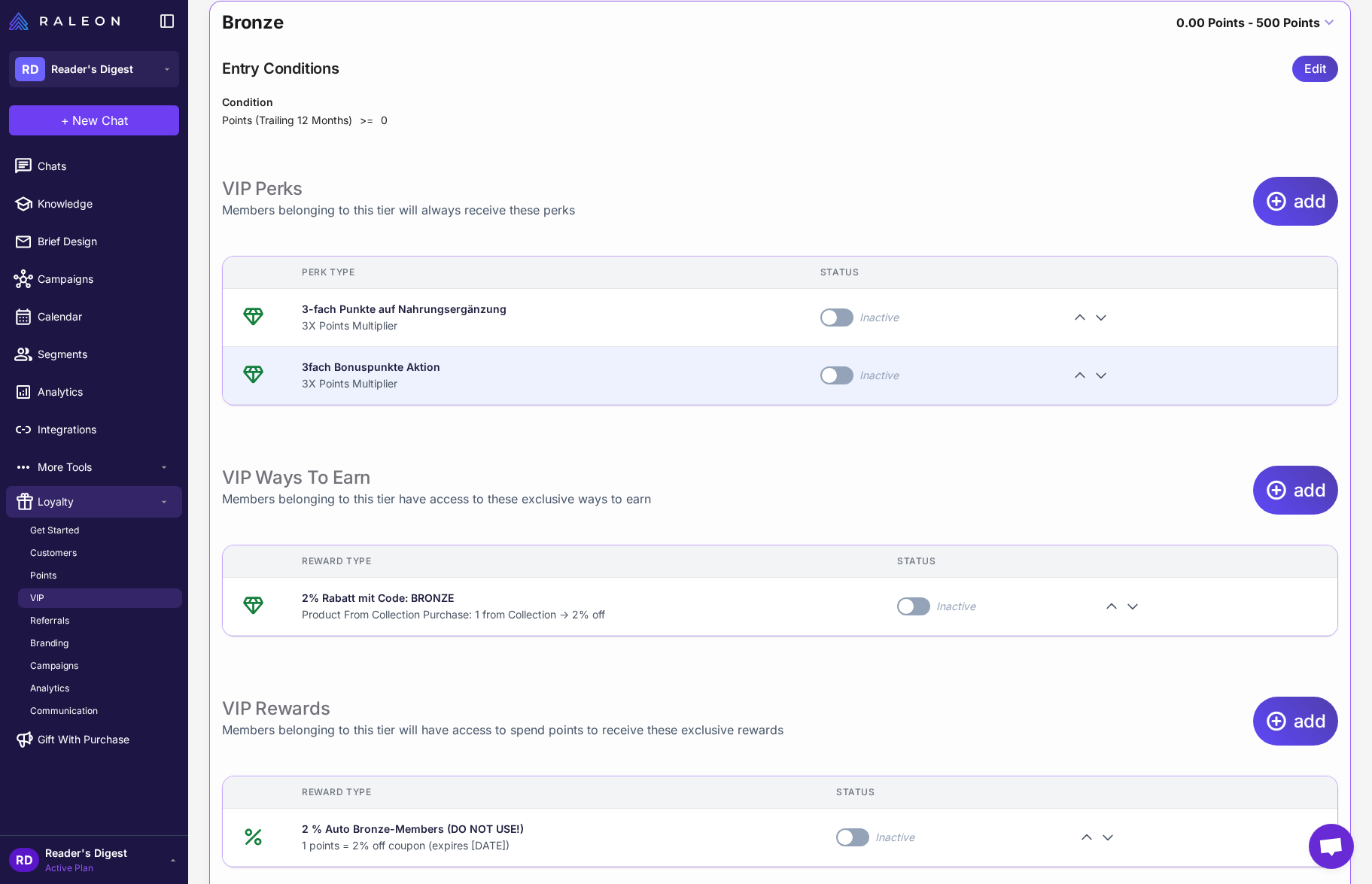
scroll to position [647, 0]
